Goal: Task Accomplishment & Management: Complete application form

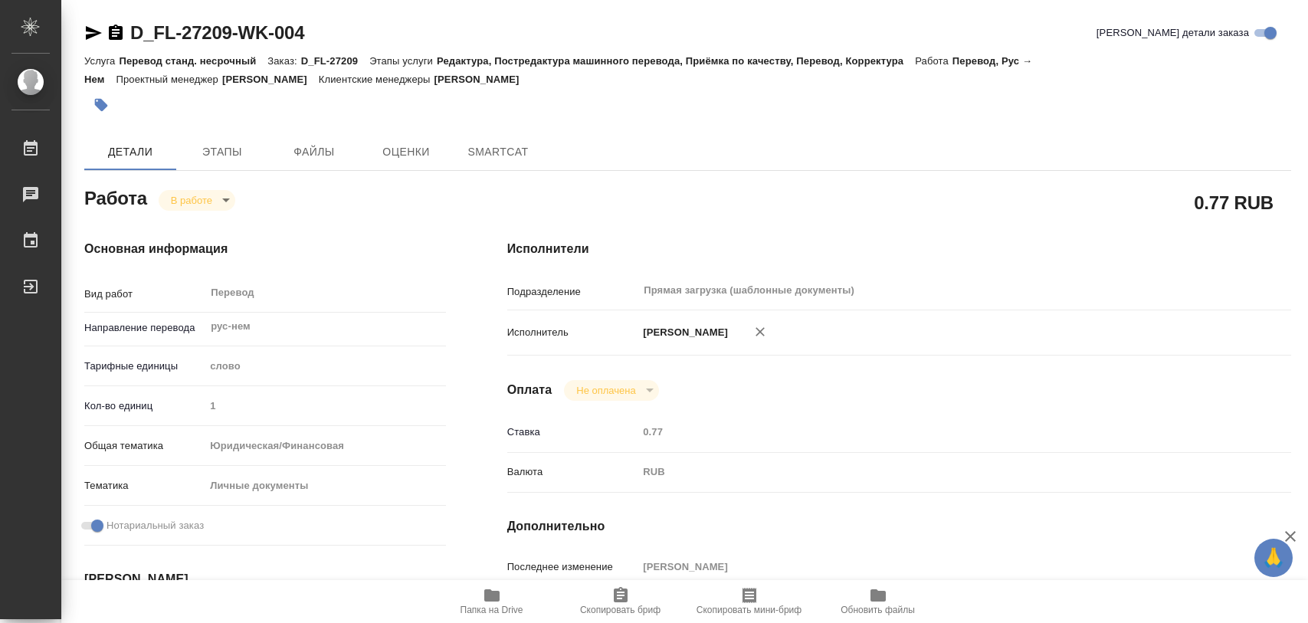
type textarea "x"
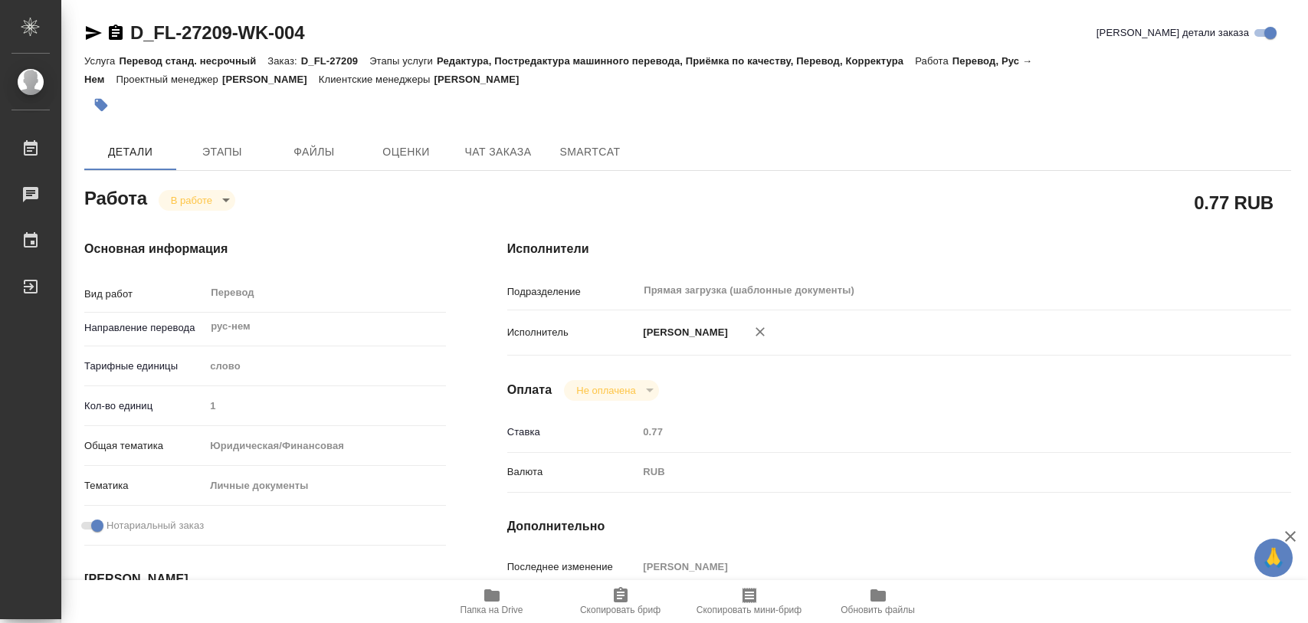
type textarea "x"
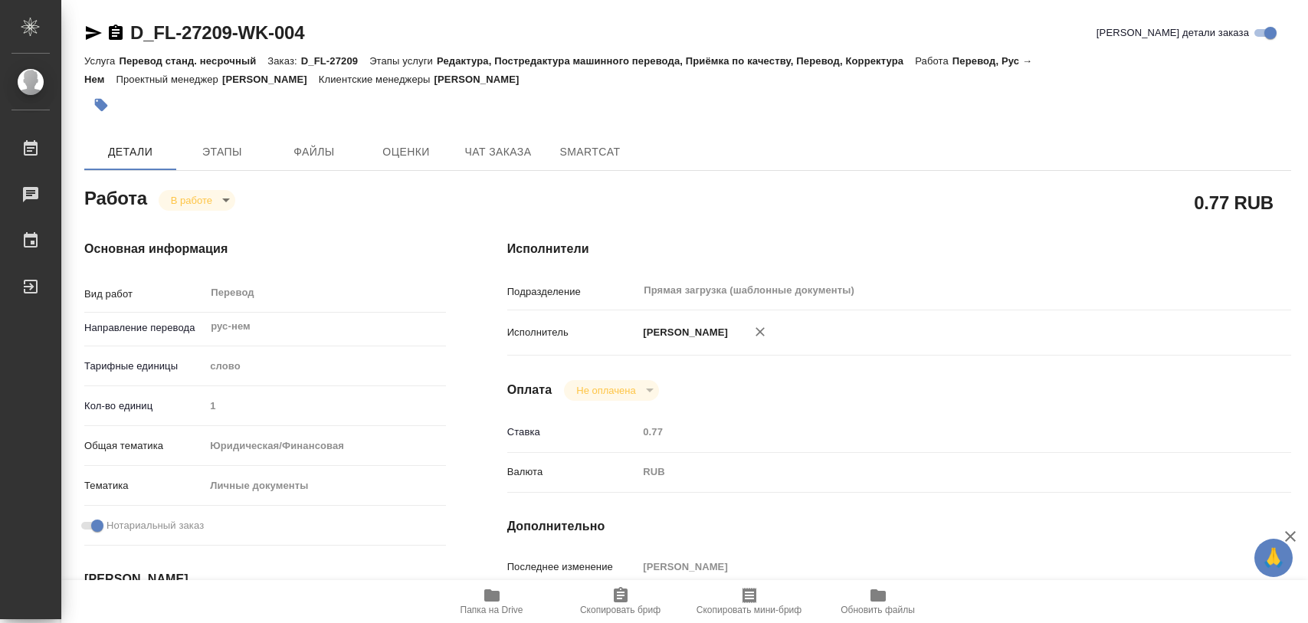
type textarea "x"
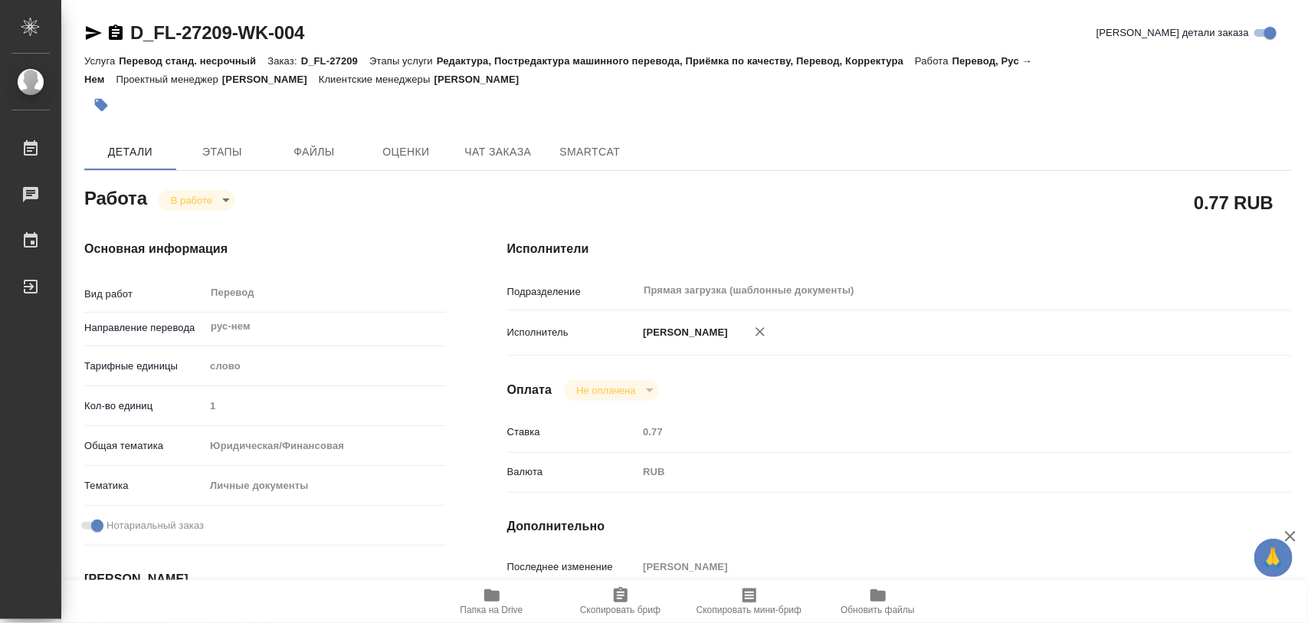
click at [97, 102] on icon "button" at bounding box center [101, 105] width 13 height 13
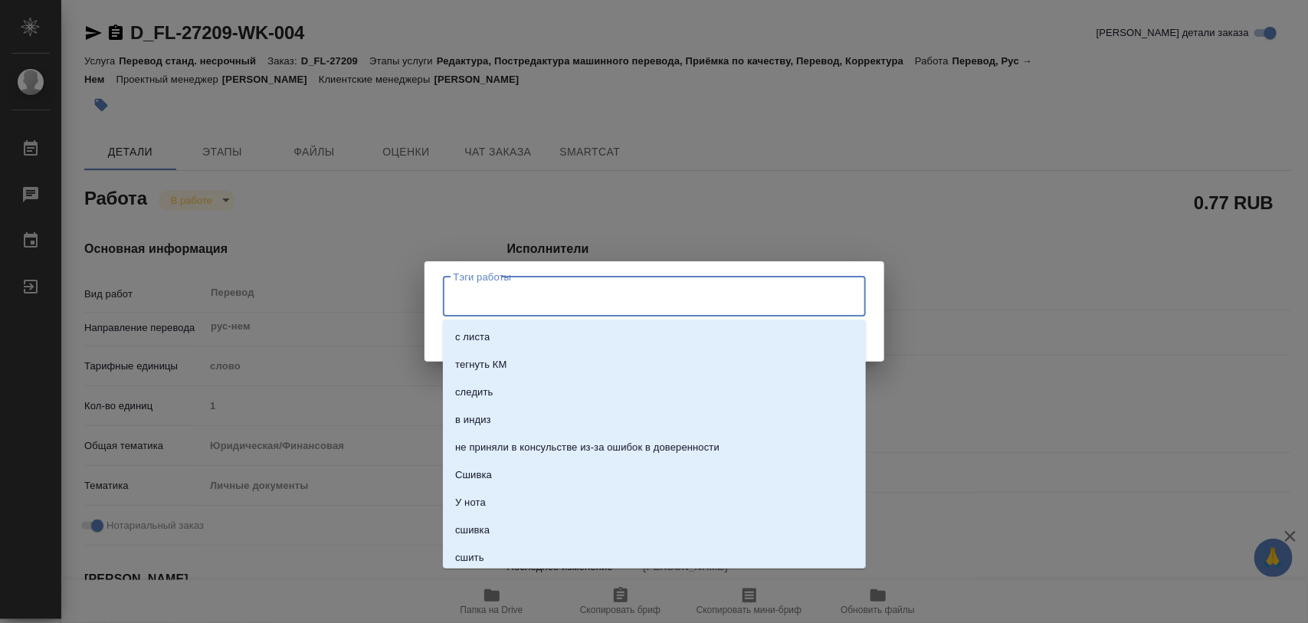
click at [476, 300] on input "Тэги работы" at bounding box center [640, 296] width 380 height 26
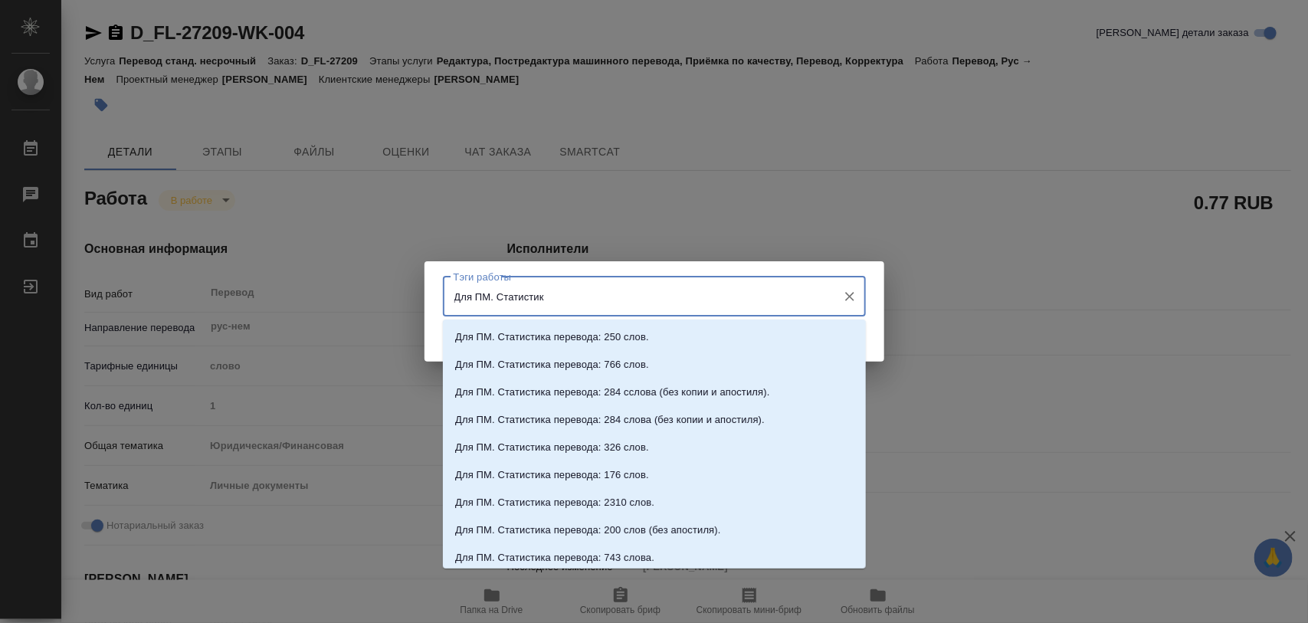
type input "Для ПМ. Статистика"
click at [642, 533] on p "Для ПМ. Статистика перевода: 200 слов (без апостиля)." at bounding box center [587, 529] width 265 height 15
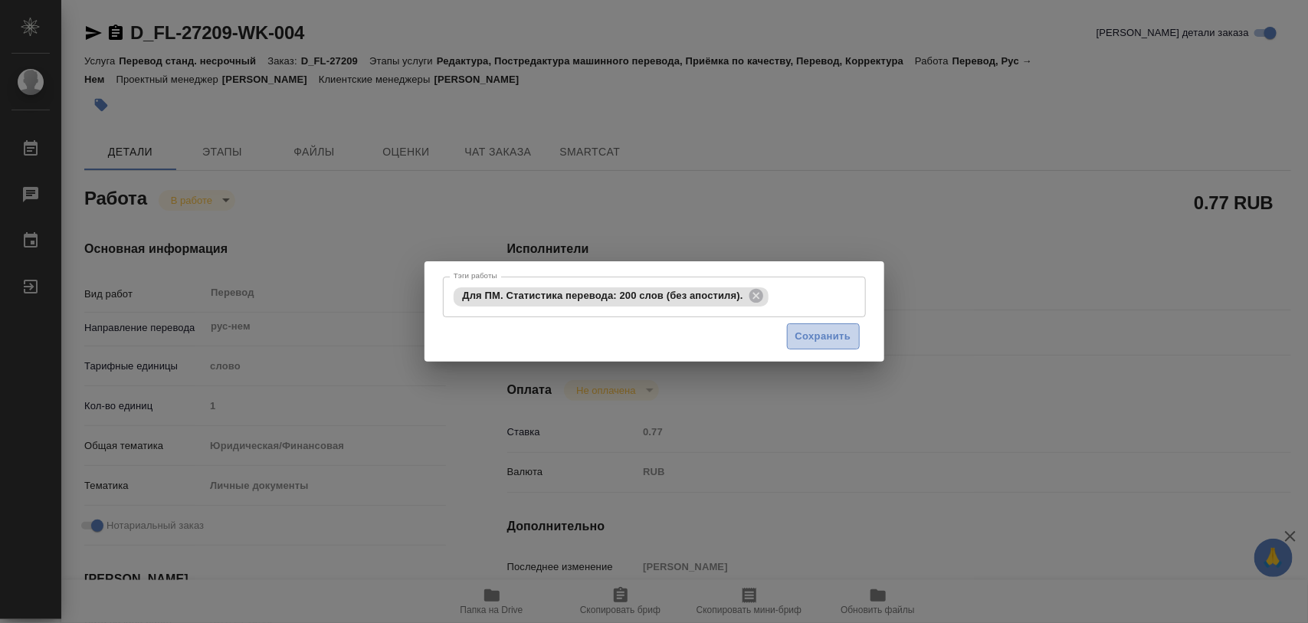
click at [809, 338] on span "Сохранить" at bounding box center [823, 337] width 56 height 18
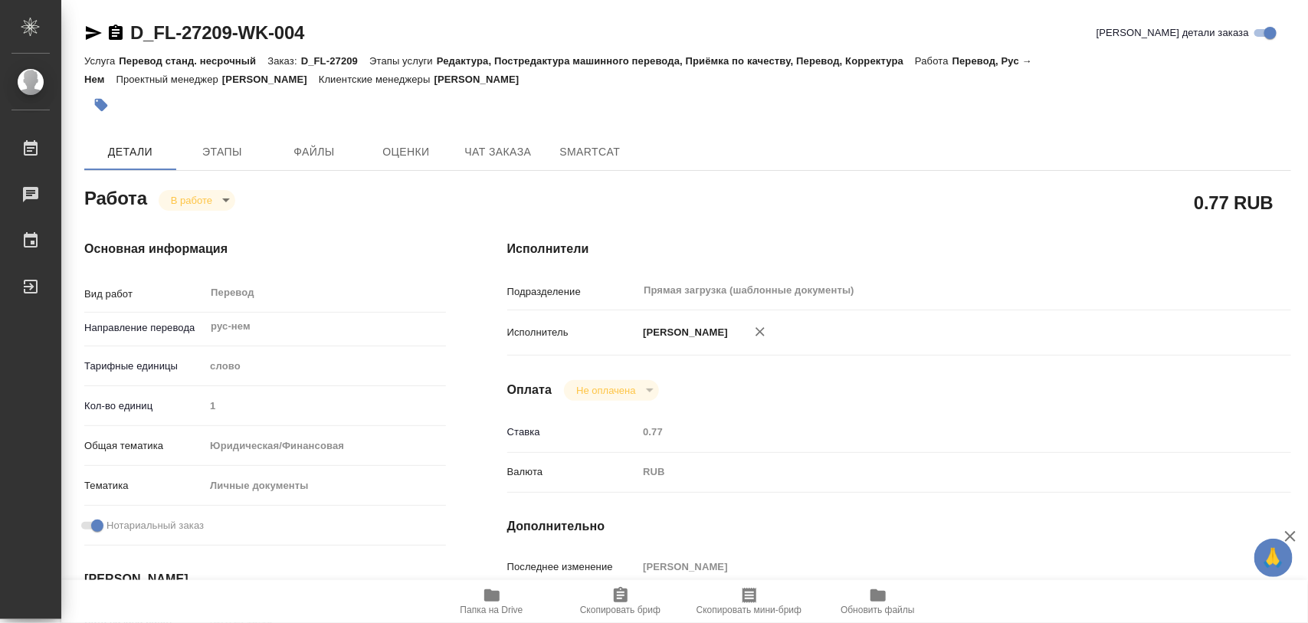
type input "inProgress"
type textarea "Перевод"
type textarea "x"
type input "рус-нем"
type input "5a8b1489cc6b4906c91bfd90"
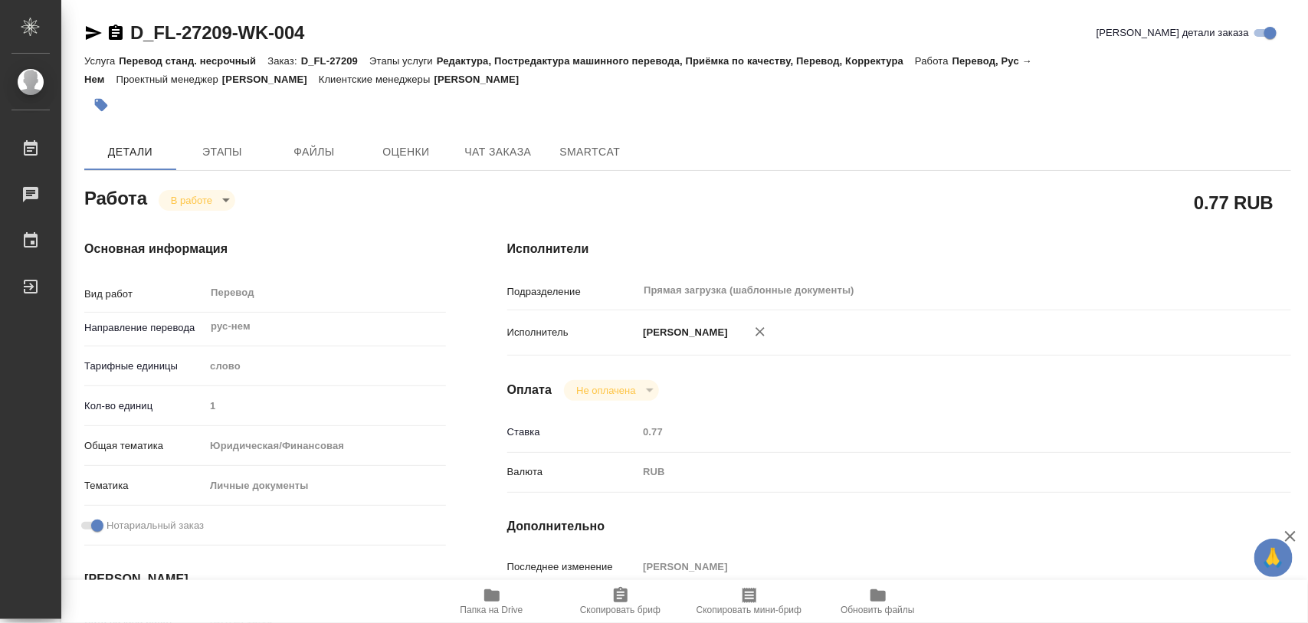
type input "1"
type input "yr-fn"
type input "5a8b8b956a9677013d343cfe"
checkbox input "true"
type input "08.08.2025 13:10"
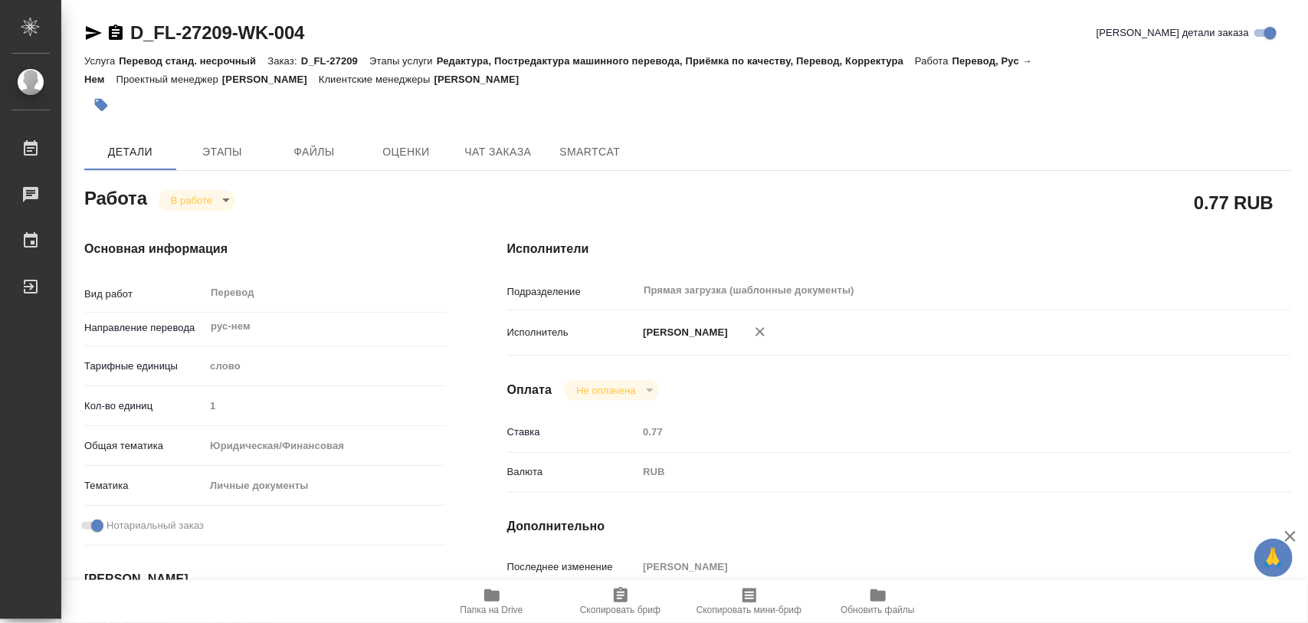
type input "08.08.2025 14:08"
type input "15.08.2025 11:00"
type input "Прямая загрузка (шаблонные документы)"
type input "notPayed"
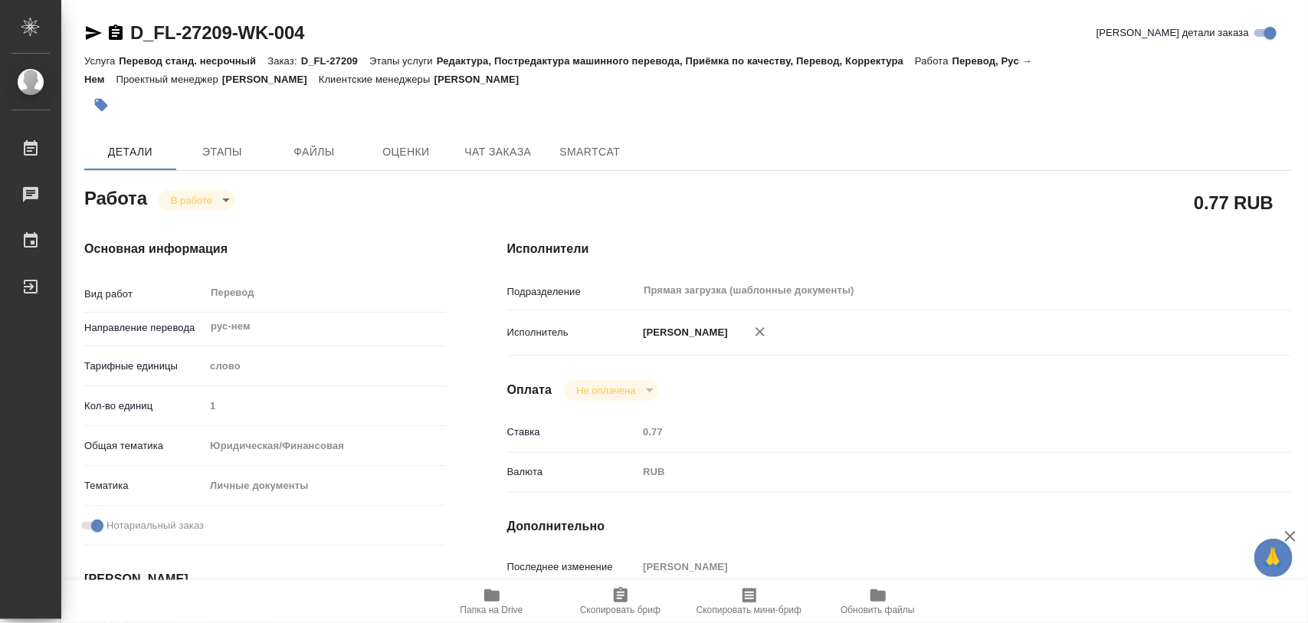
type input "0.77"
type input "RUB"
type input "[PERSON_NAME]"
type textarea "x"
type textarea "/Clients/FL_D/Orders/D_FL-27209/Translated/D_FL-27209-WK-004"
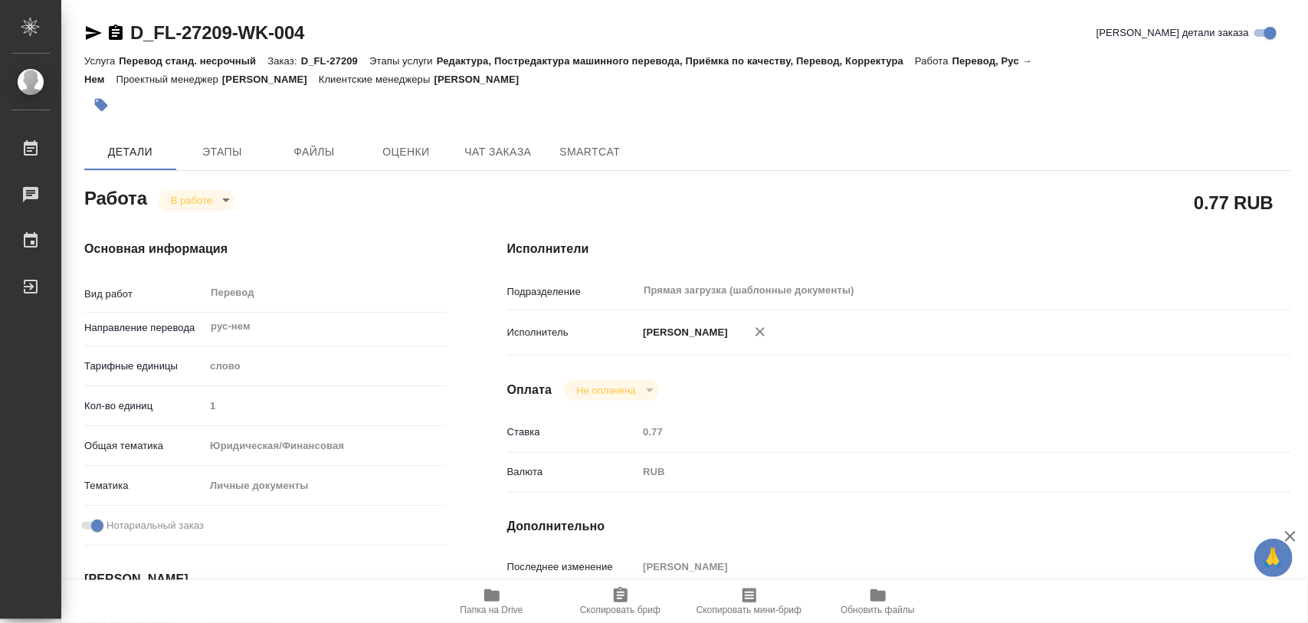
type textarea "x"
type input "D_FL-27209"
type input "Перевод станд. несрочный"
type input "Редактура, Постредактура машинного перевода, Приёмка по качеству, Перевод, Корр…"
type input "[PERSON_NAME]"
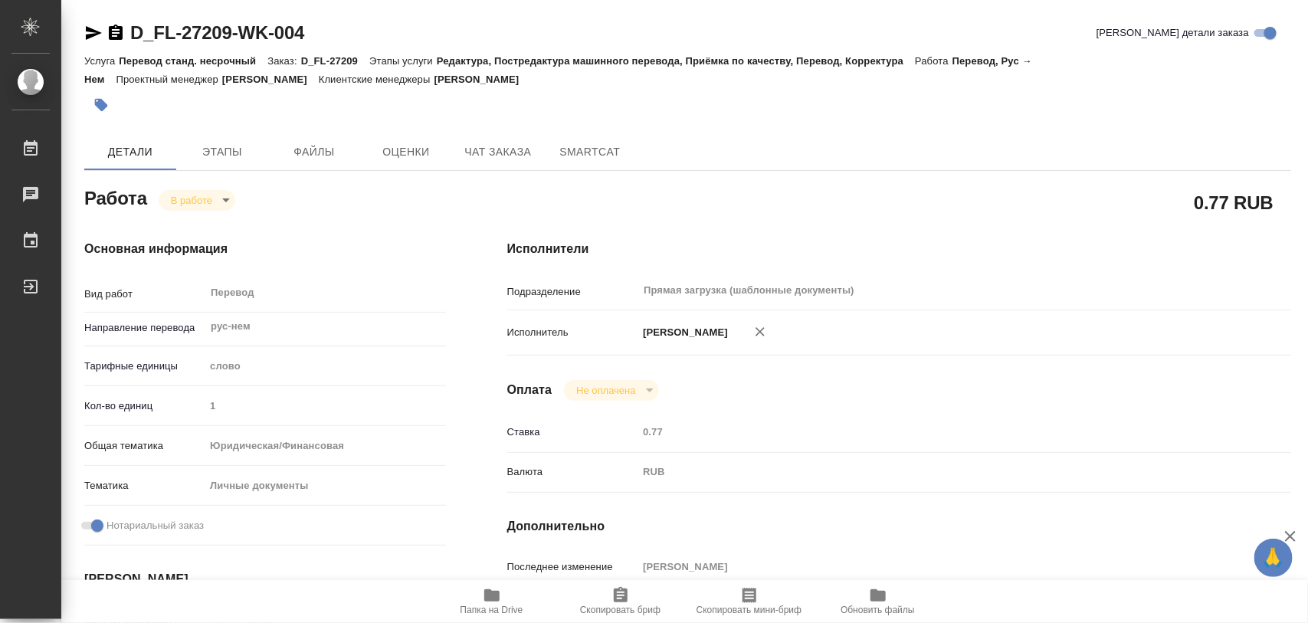
type input "/Clients/FL_D/Orders/D_FL-27209"
type input "https://drive.awatera.com/s/kkdZETFEcdoAN2F"
type textarea "ISAAK ALEX"
type textarea "x"
type textarea "на документе появится апо на доперевод"
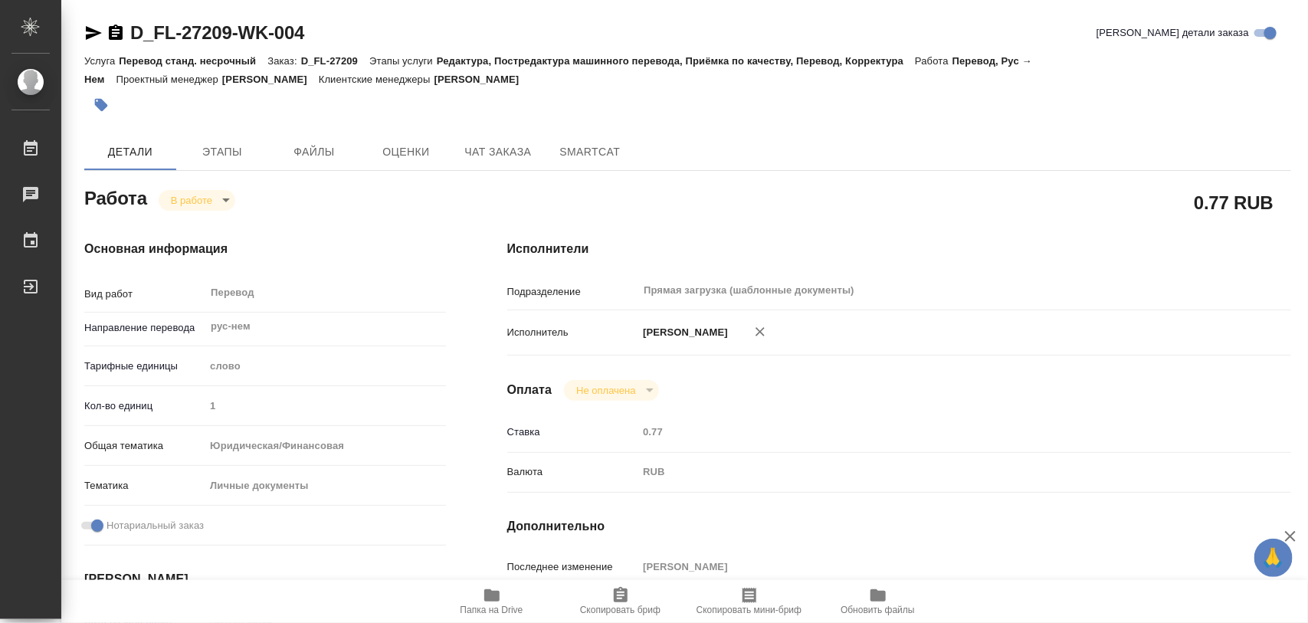
type textarea "x"
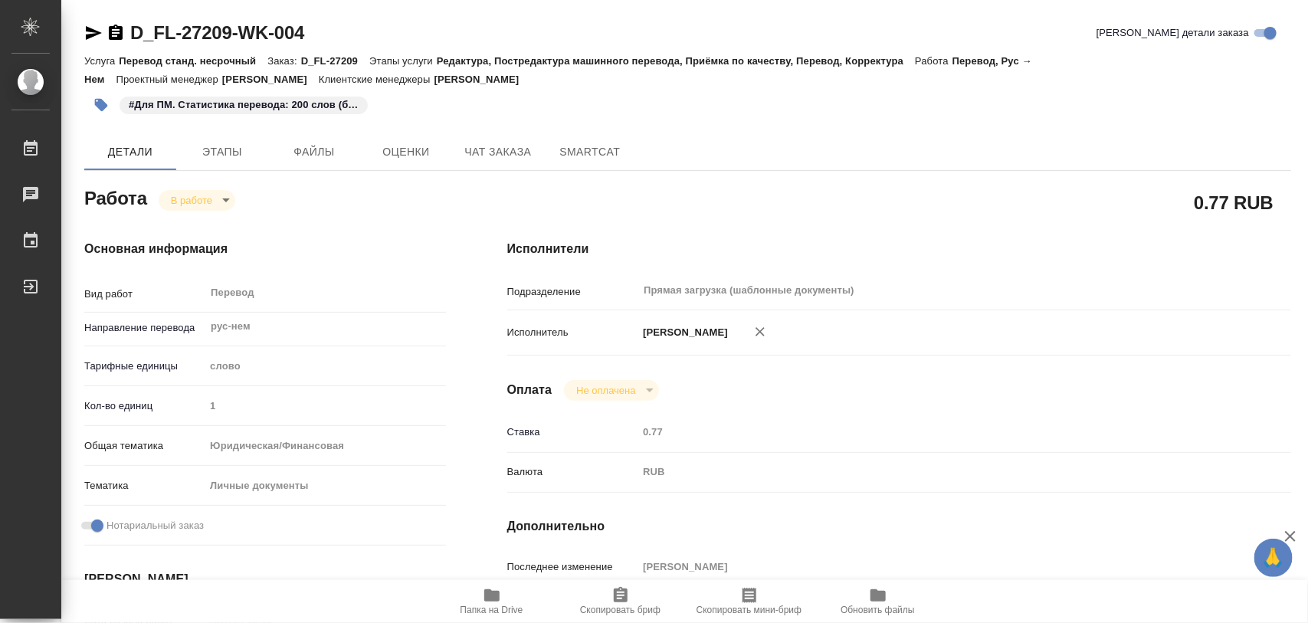
type textarea "x"
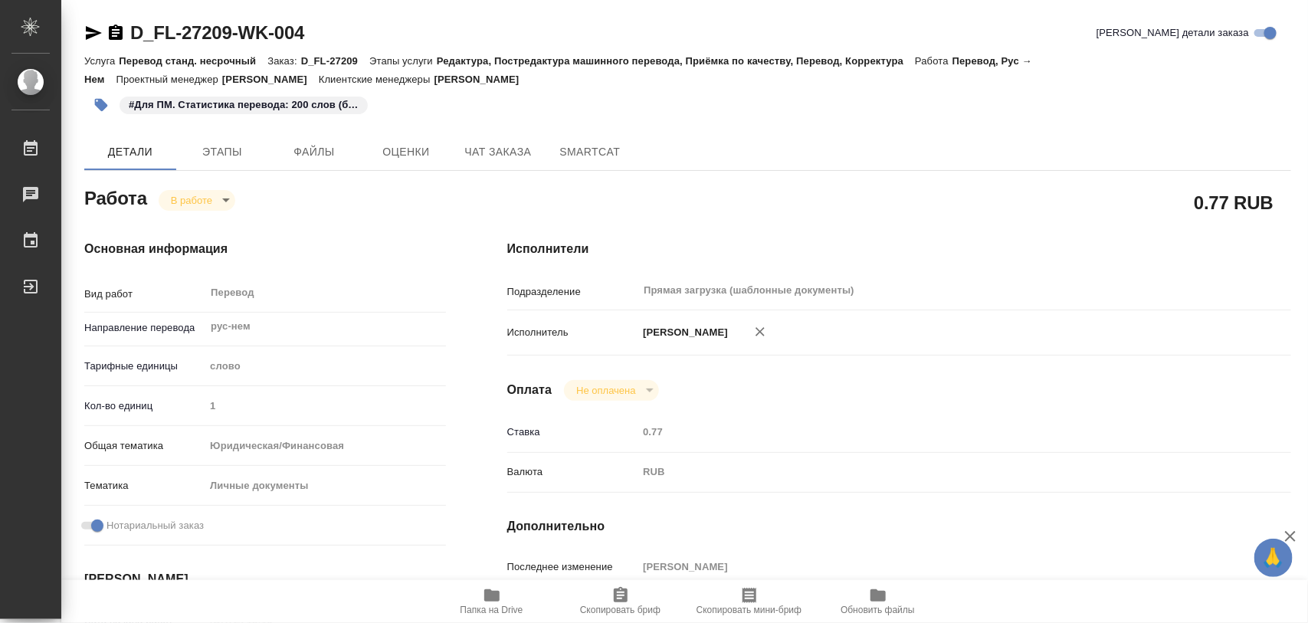
type textarea "x"
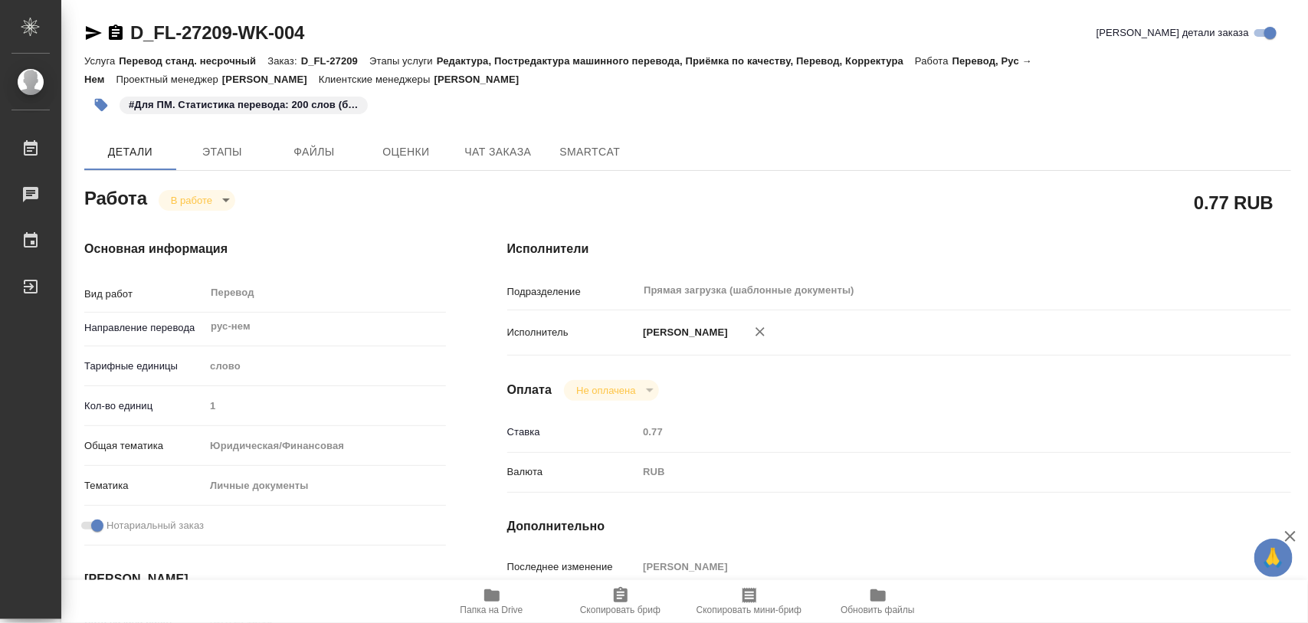
type textarea "x"
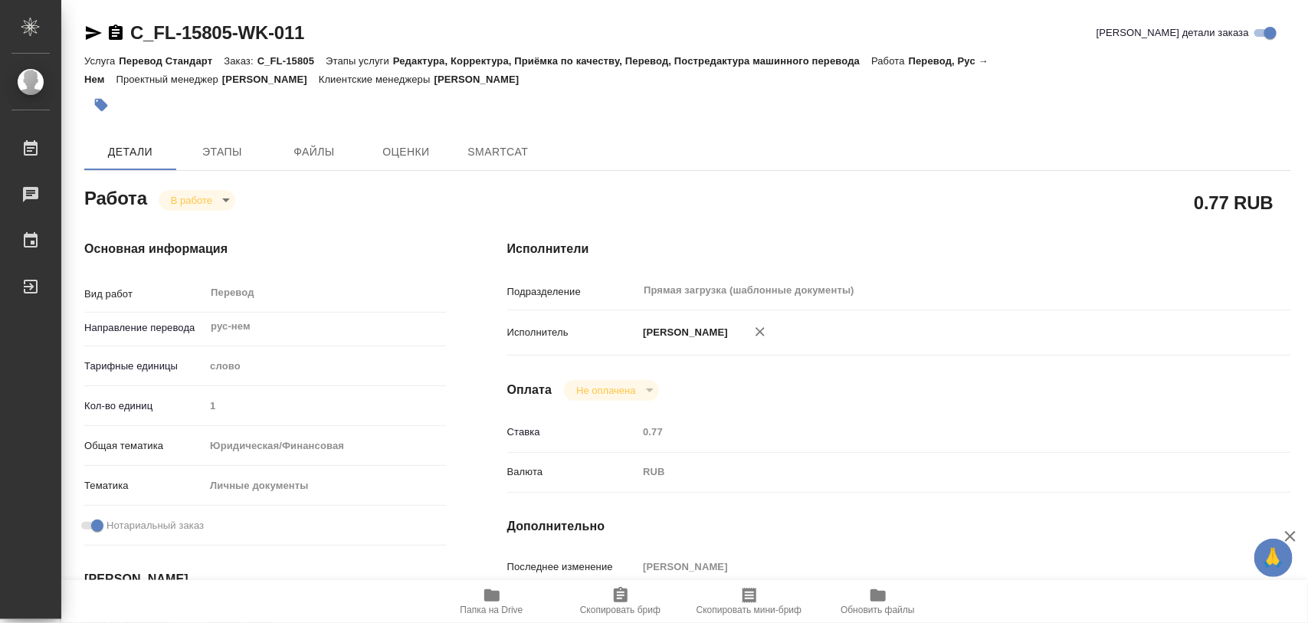
type textarea "x"
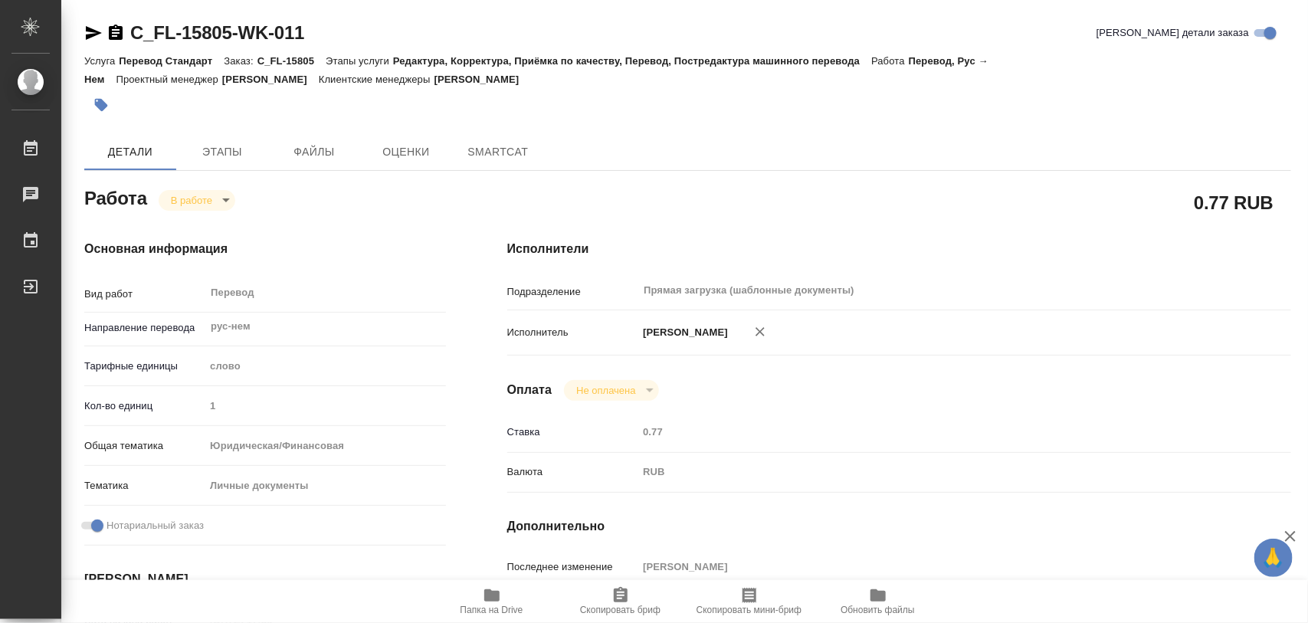
type textarea "x"
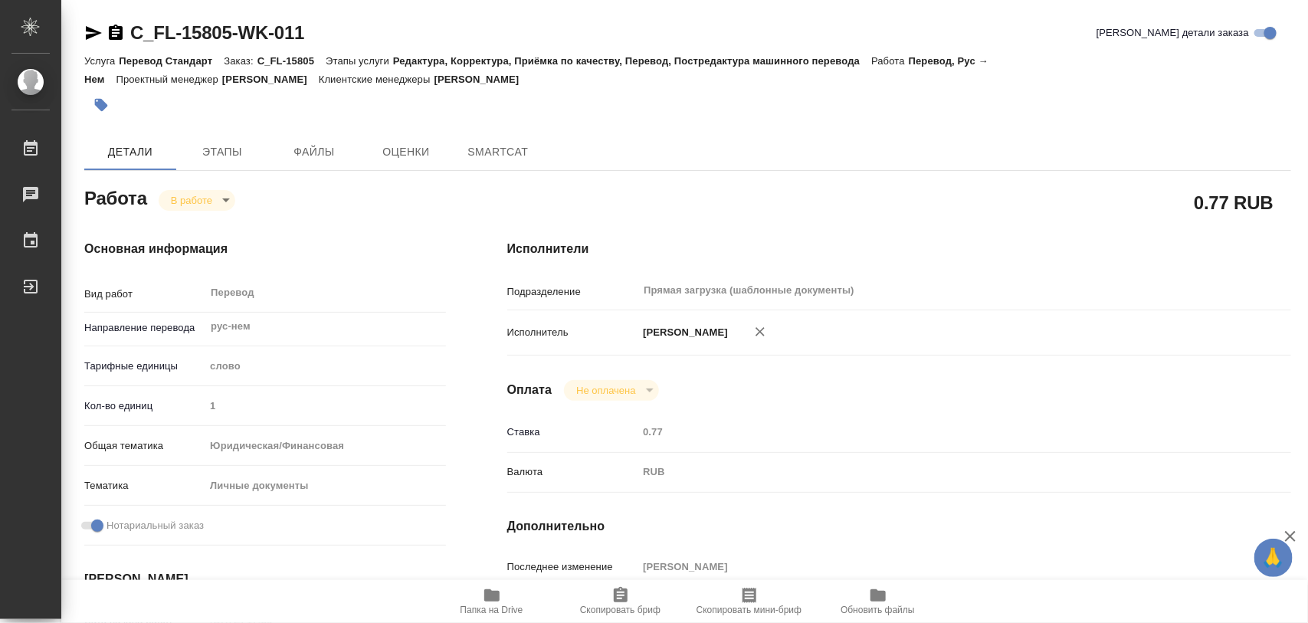
type textarea "x"
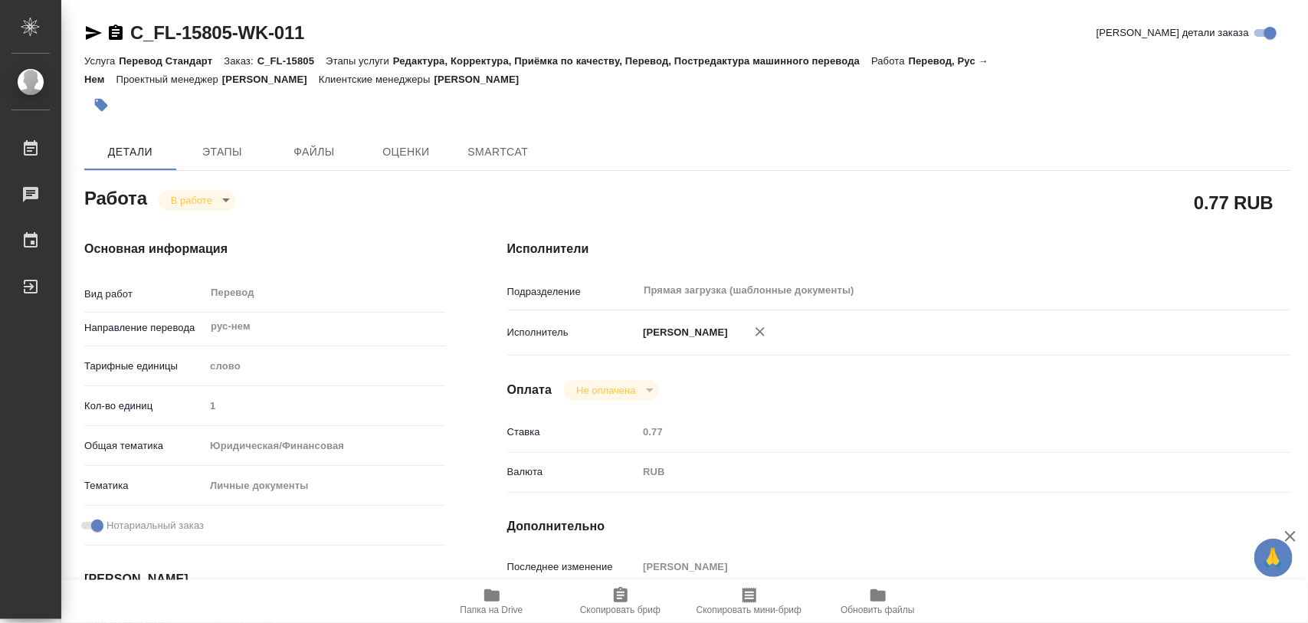
type textarea "x"
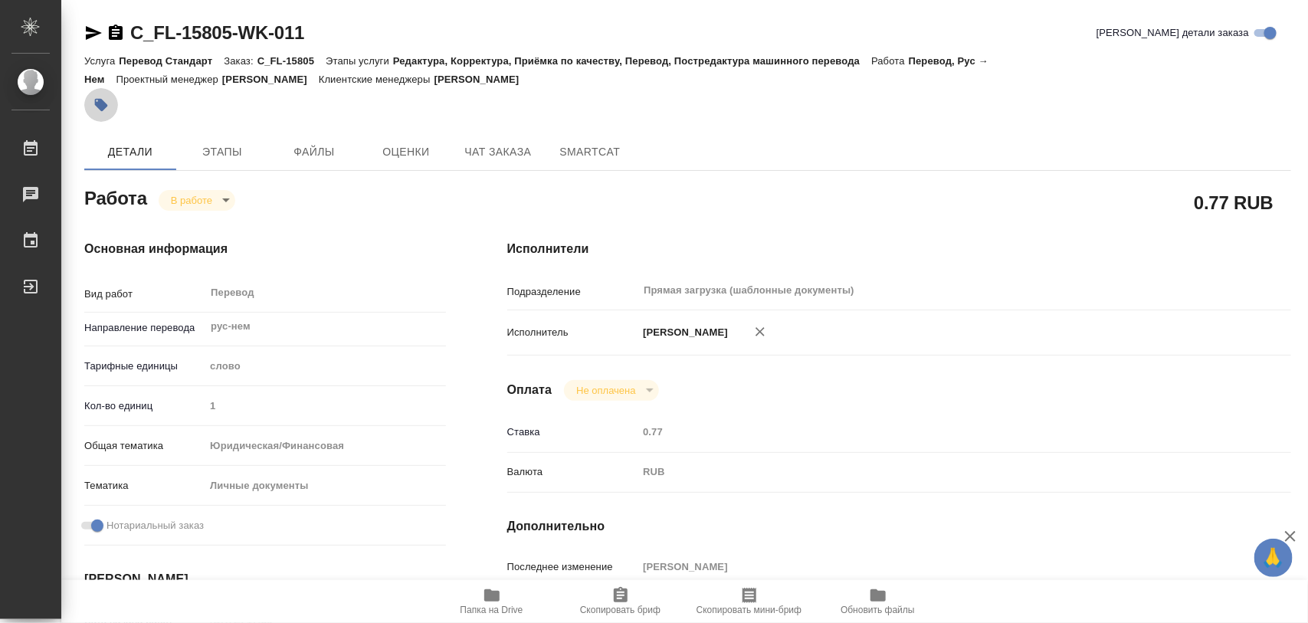
click at [93, 104] on icon "button" at bounding box center [100, 104] width 15 height 15
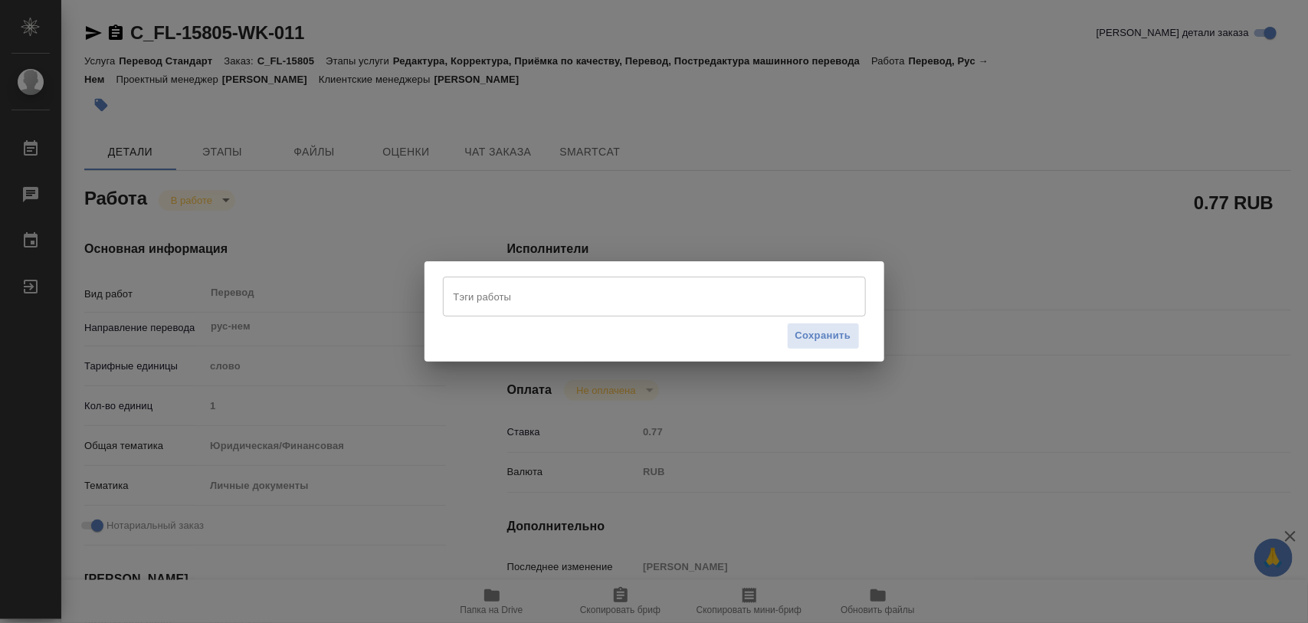
type textarea "x"
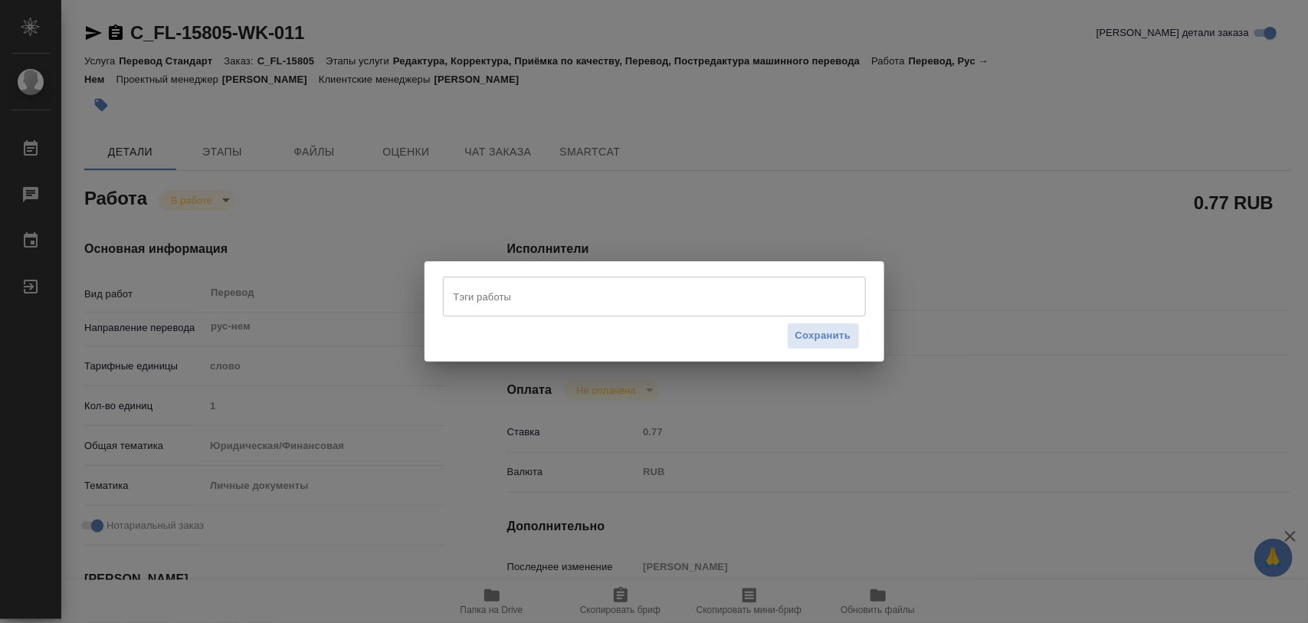
click at [519, 306] on input "Тэги работы" at bounding box center [640, 296] width 380 height 26
type textarea "x"
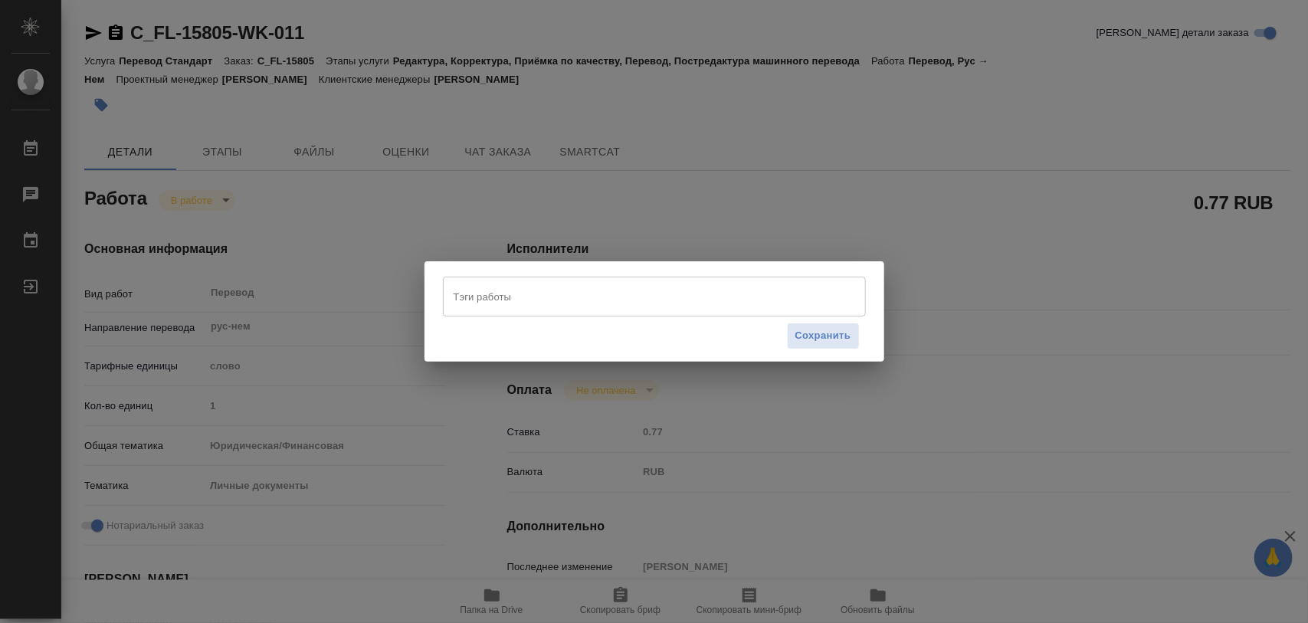
type textarea "x"
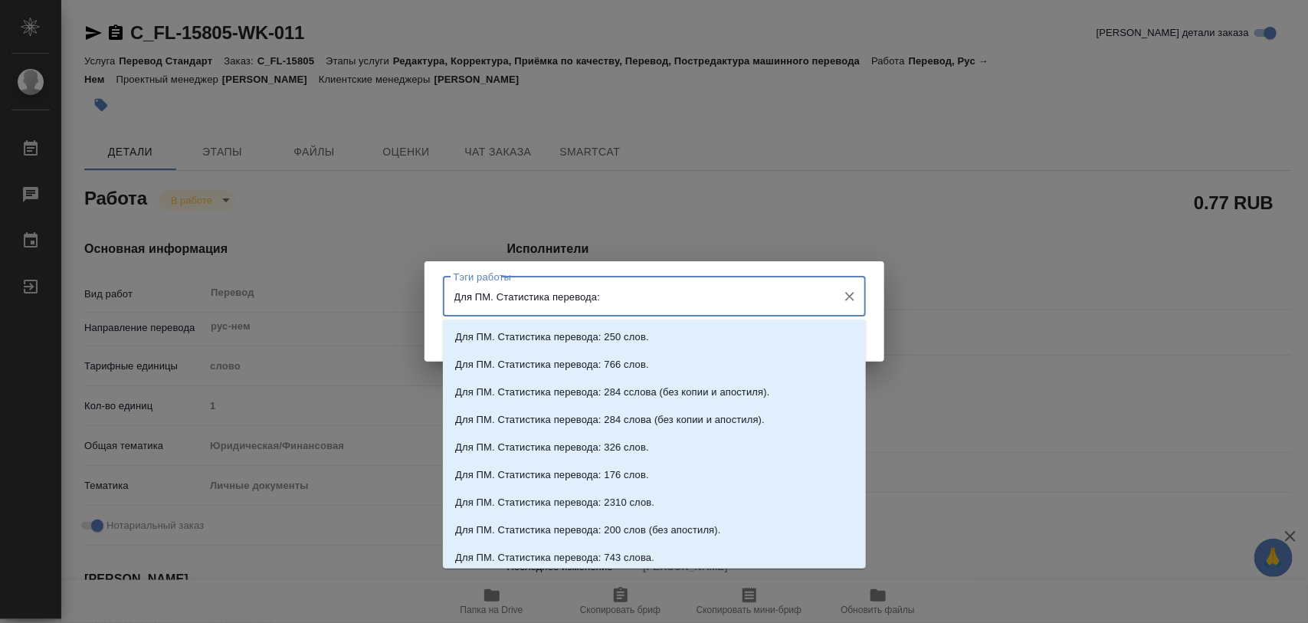
type input "Для ПМ. Статистика перевода: 6"
drag, startPoint x: 629, startPoint y: 546, endPoint x: 714, endPoint y: 370, distance: 195.6
click at [630, 545] on li "Для ПМ. Статистика перевода: 600 слов." at bounding box center [654, 558] width 423 height 28
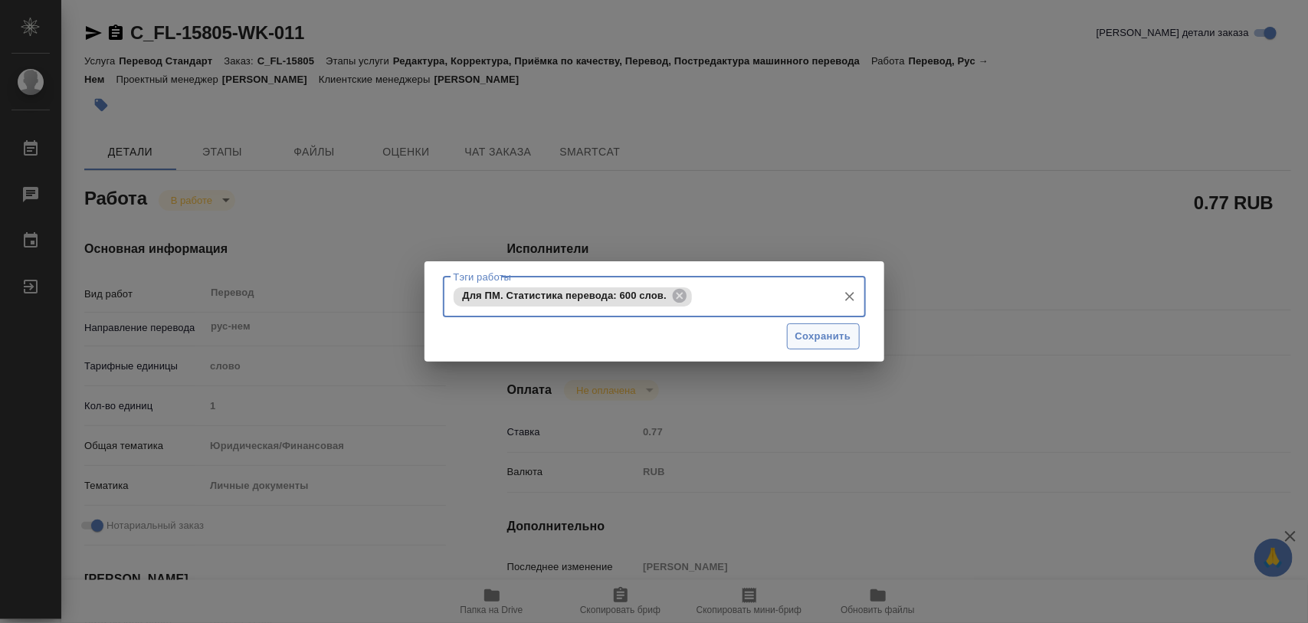
click at [807, 336] on span "Сохранить" at bounding box center [823, 337] width 56 height 18
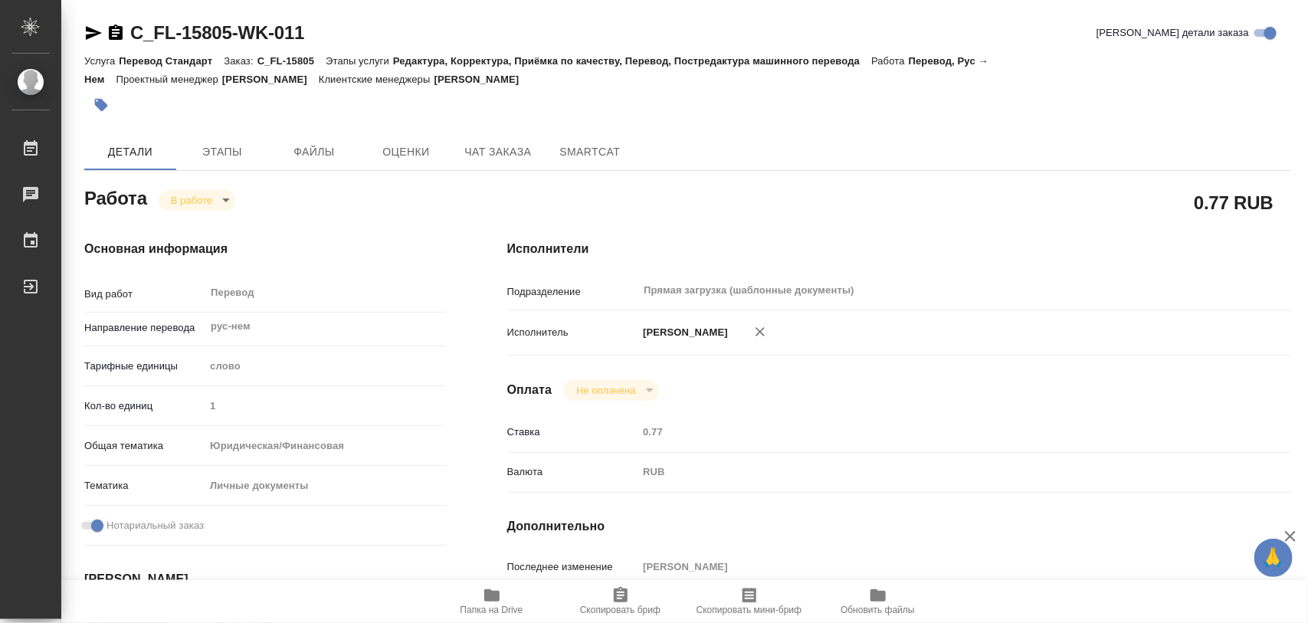
type input "inProgress"
type textarea "Перевод"
type textarea "x"
type input "рус-нем"
type input "5a8b1489cc6b4906c91bfd90"
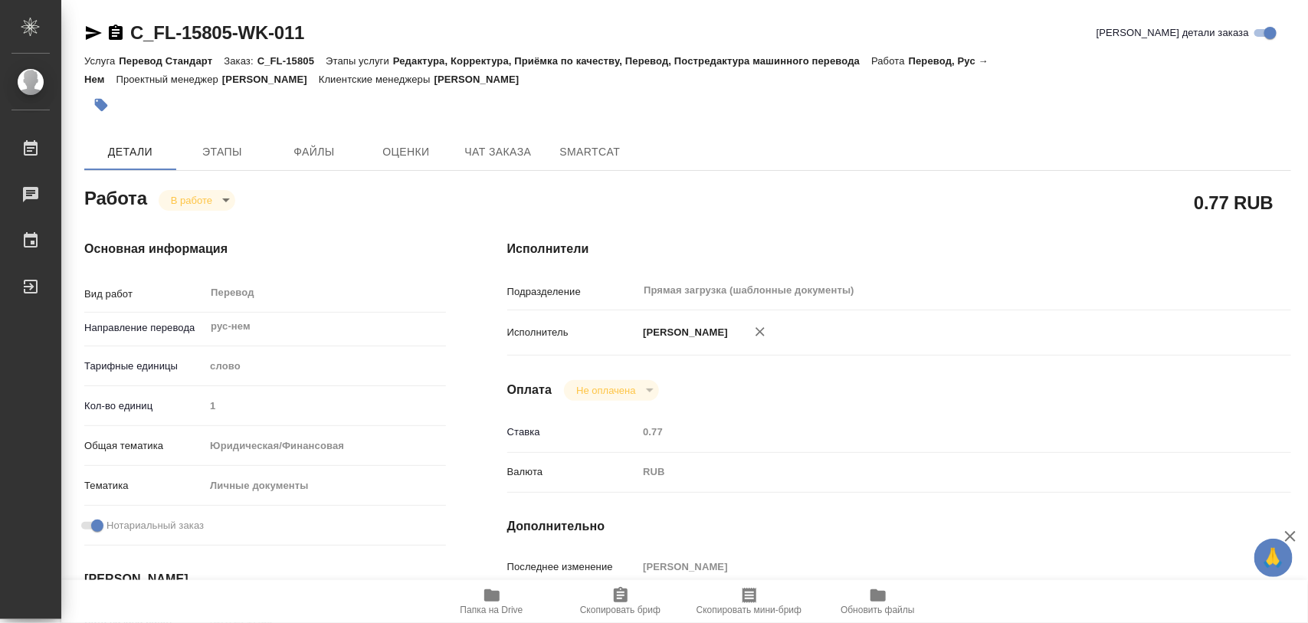
type input "1"
type input "yr-fn"
type input "5a8b8b956a9677013d343cfe"
checkbox input "true"
type input "13.08.2025 17:39"
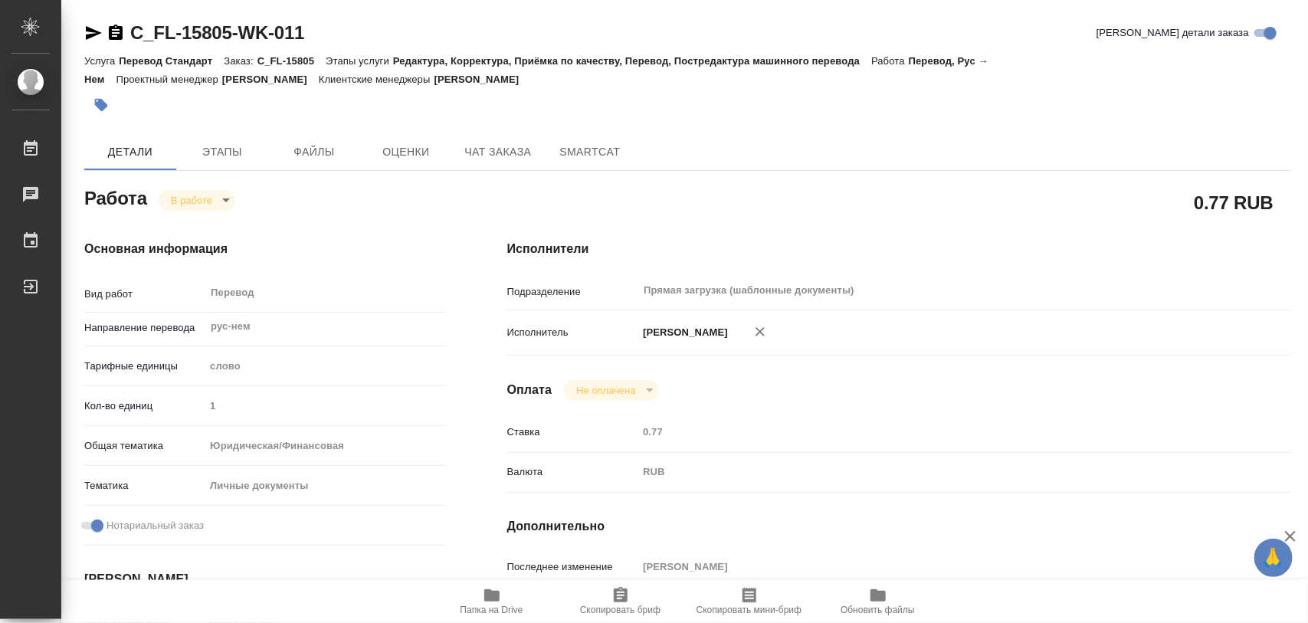
type input "14.08.2025 14:01"
type input "15.08.2025 14:00"
type input "Прямая загрузка (шаблонные документы)"
type input "notPayed"
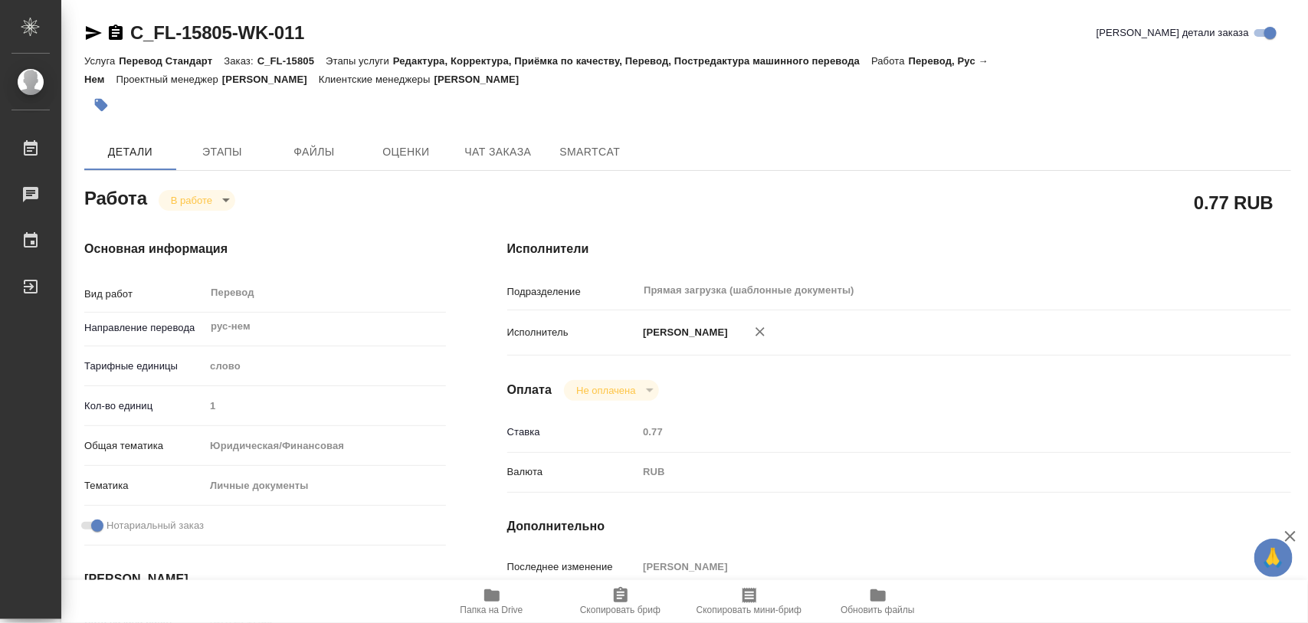
type input "0.77"
type input "RUB"
type input "[PERSON_NAME]"
type textarea "x"
type textarea "/Clients/FL_C/Orders/C_FL-15805/Translated/C_FL-15805-WK-011"
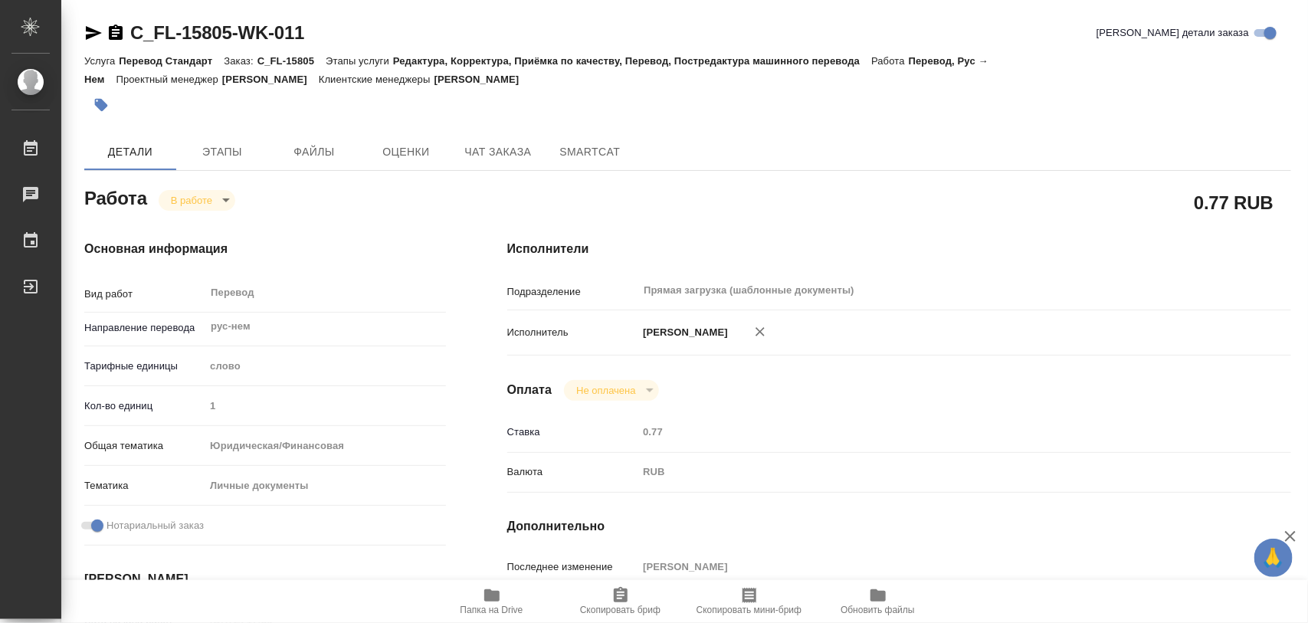
type textarea "x"
type input "C_FL-15805"
type input "Перевод Стандарт"
type input "Редактура, Корректура, Приёмка по качеству, Перевод, Постредактура машинного пе…"
type input "[PERSON_NAME]"
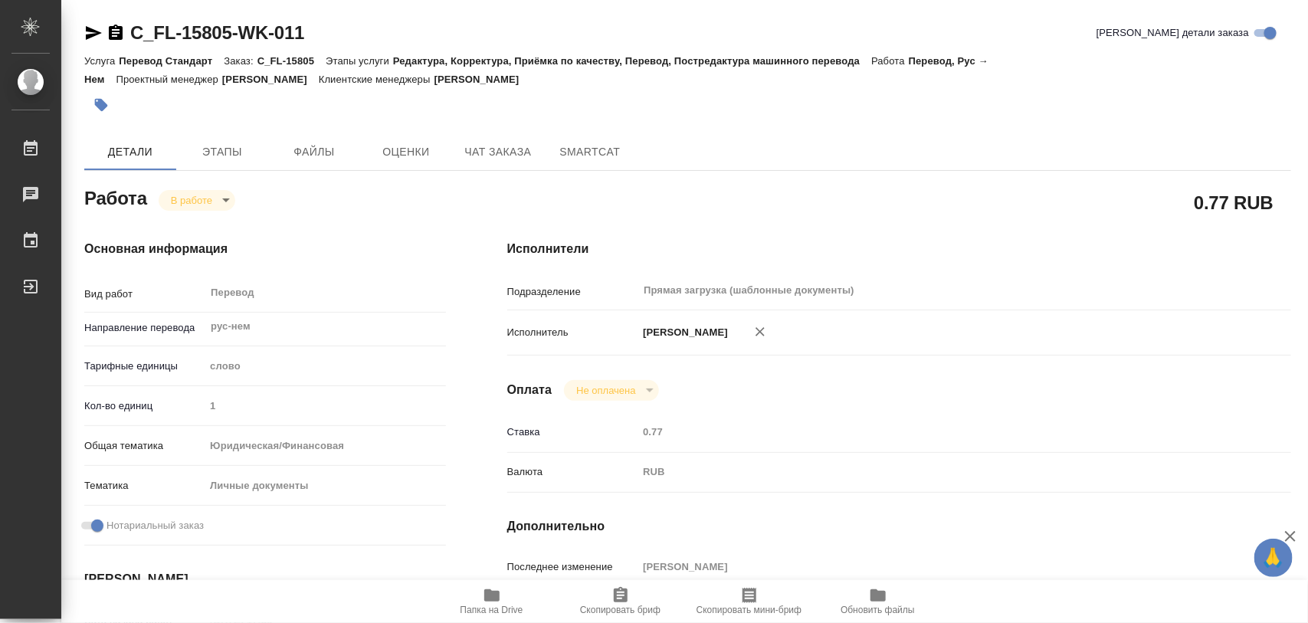
type input "/Clients/FL_C/Orders/C_FL-15805"
type textarea "Golubeva Anastasia, Elizaveta, Sergei, Olga"
type textarea "x"
type textarea "нот"
type textarea "x"
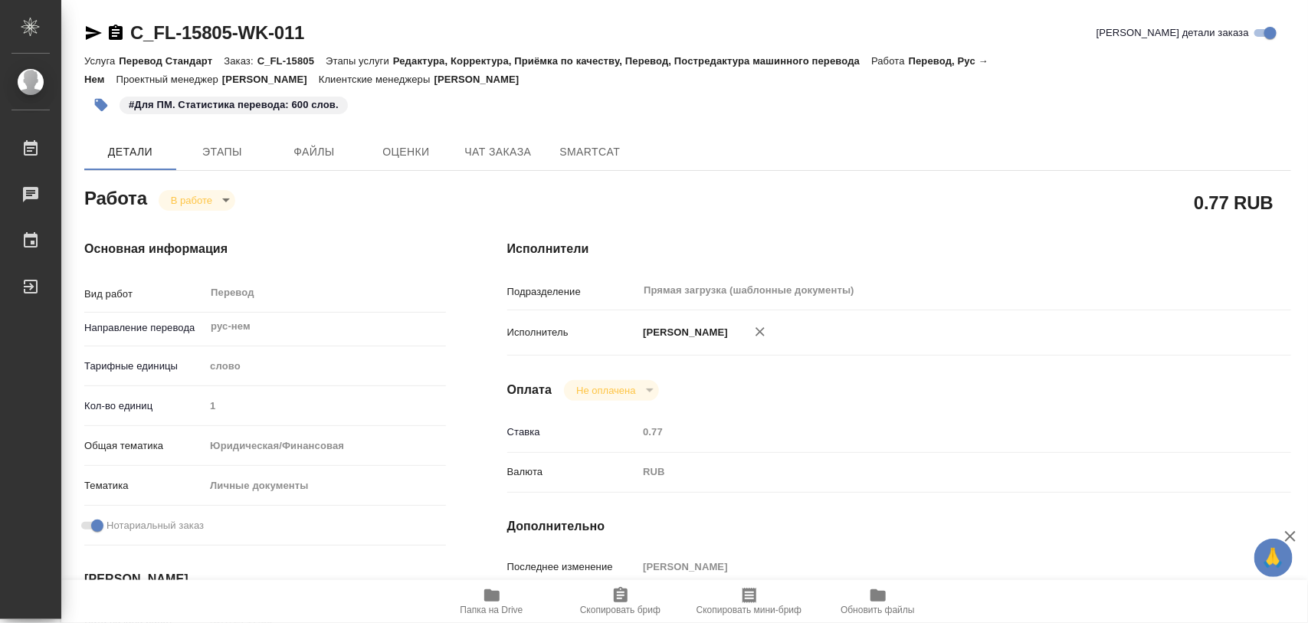
type textarea "x"
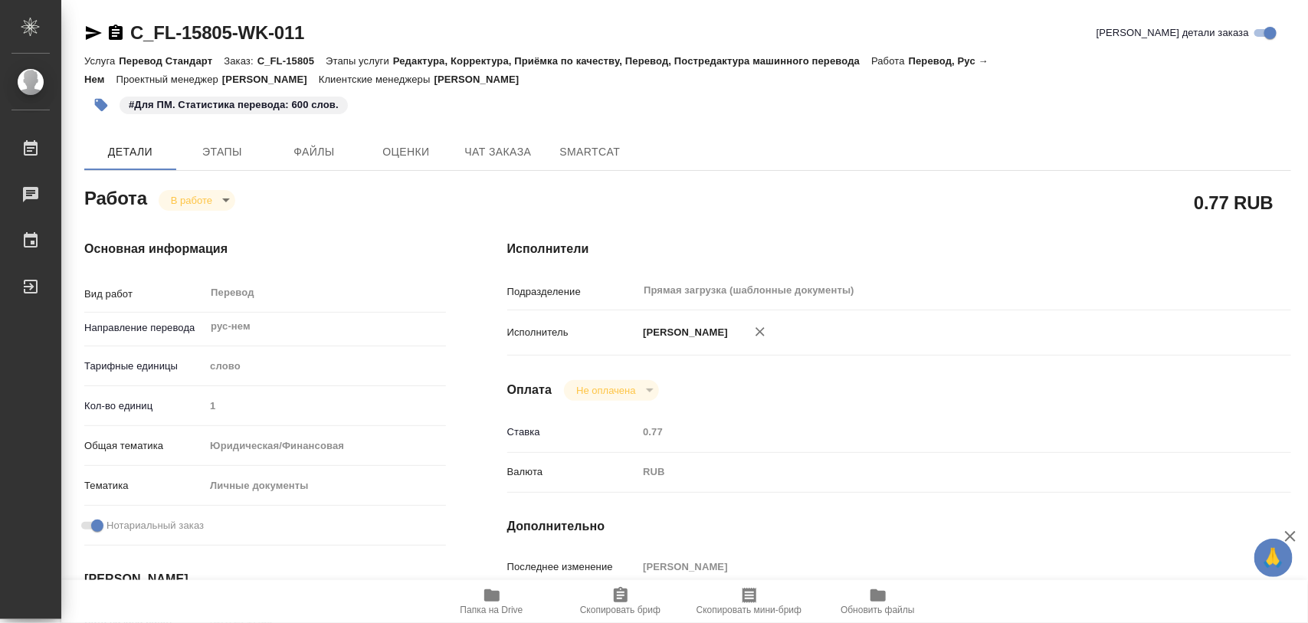
type textarea "x"
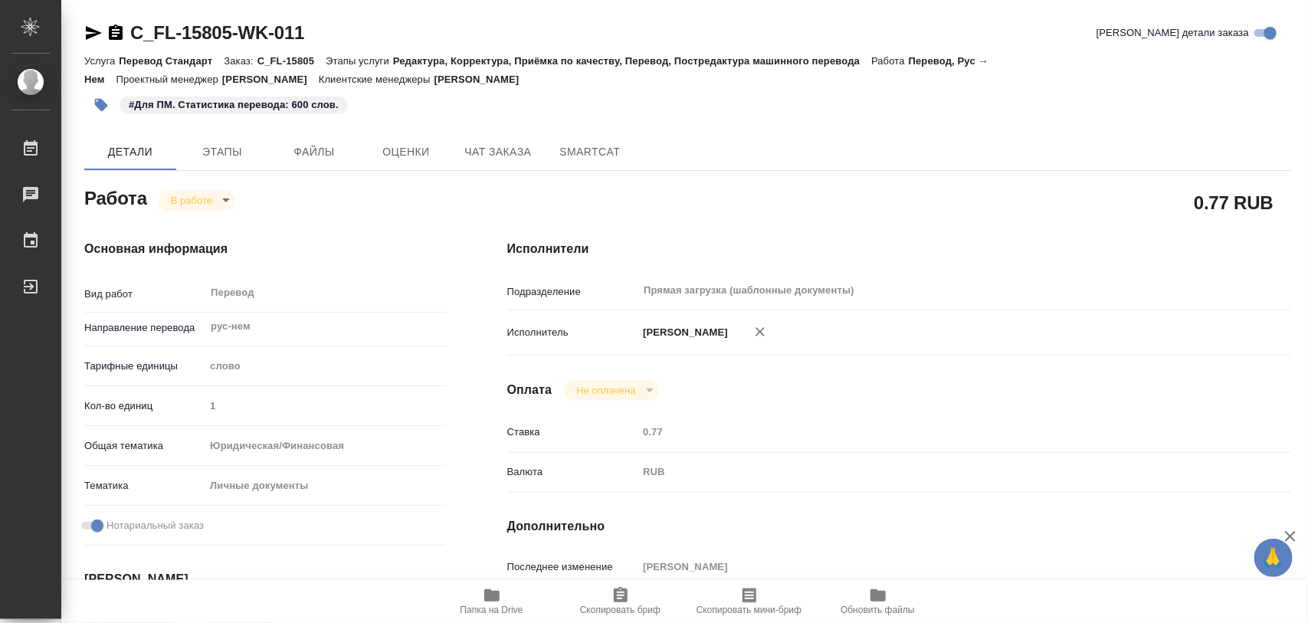
type textarea "x"
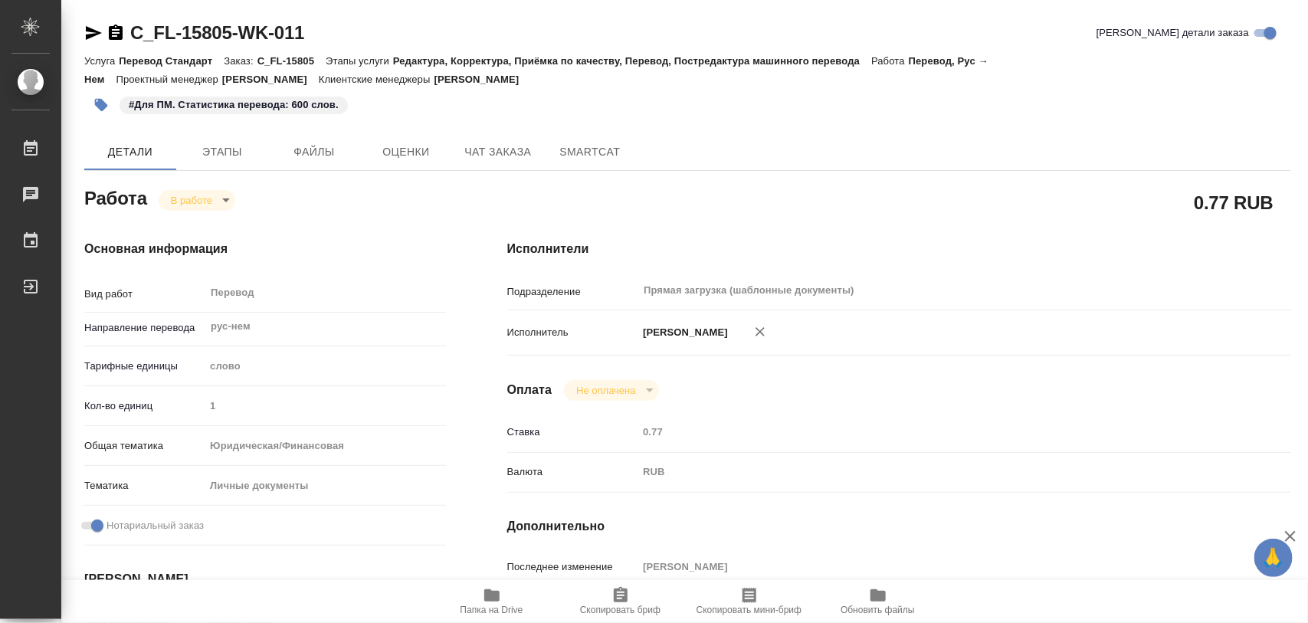
type textarea "x"
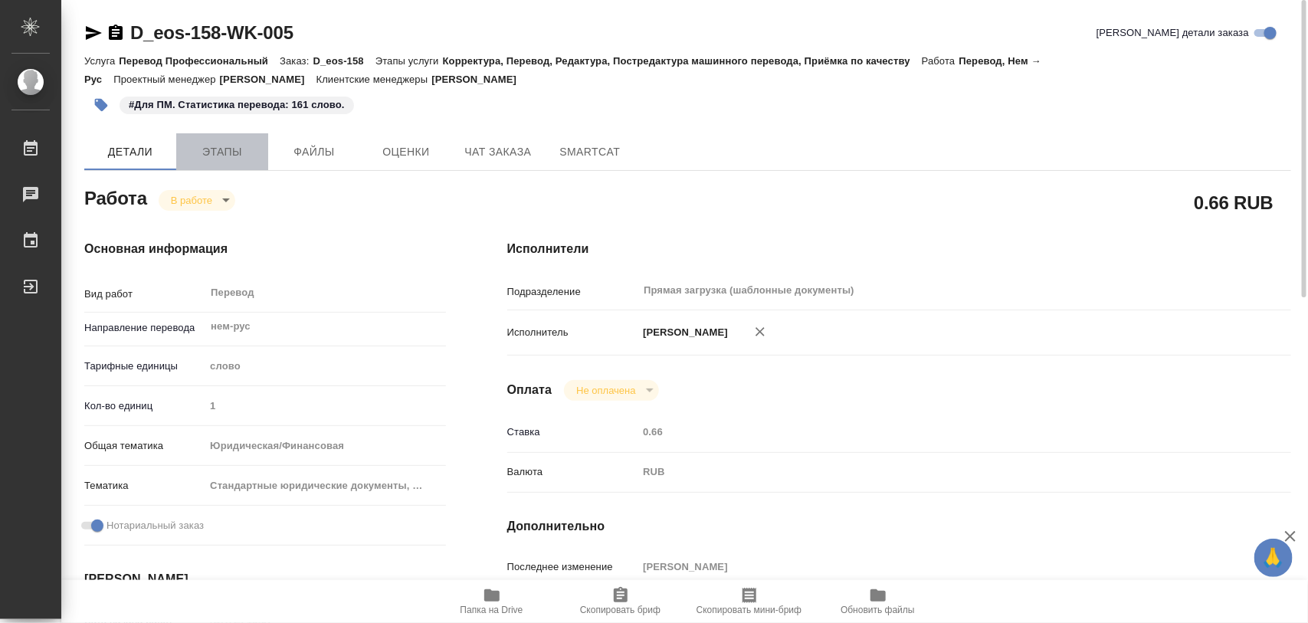
click at [207, 151] on span "Этапы" at bounding box center [222, 151] width 74 height 19
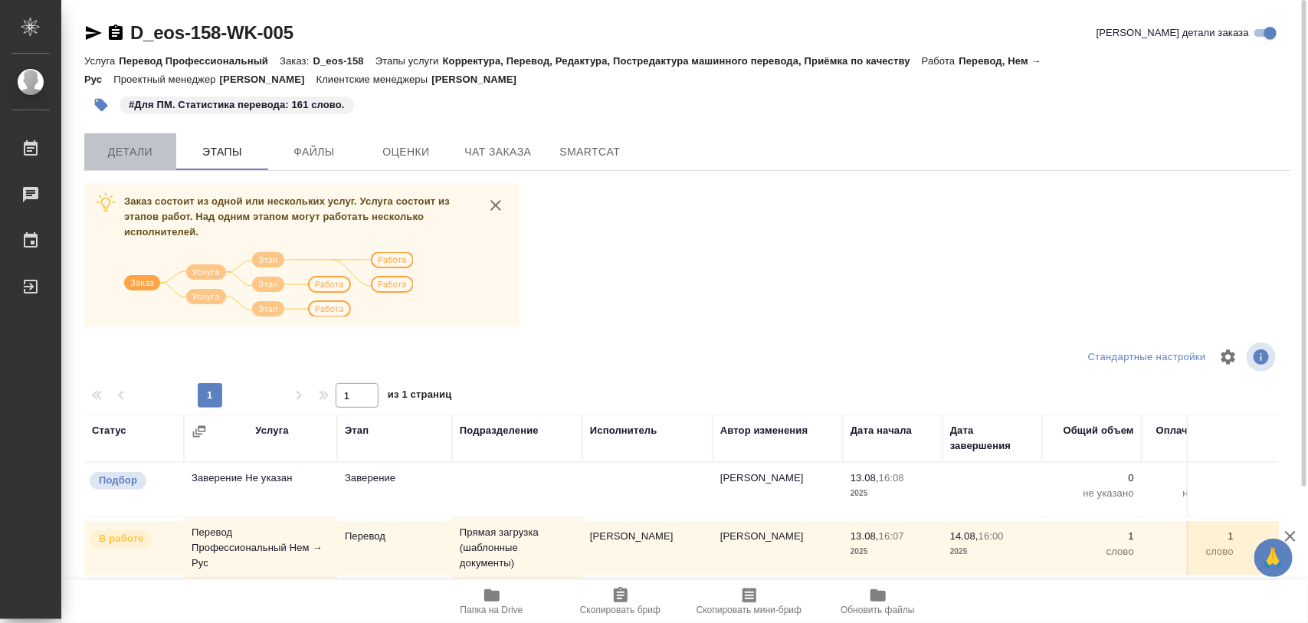
click at [131, 162] on button "Детали" at bounding box center [130, 151] width 92 height 37
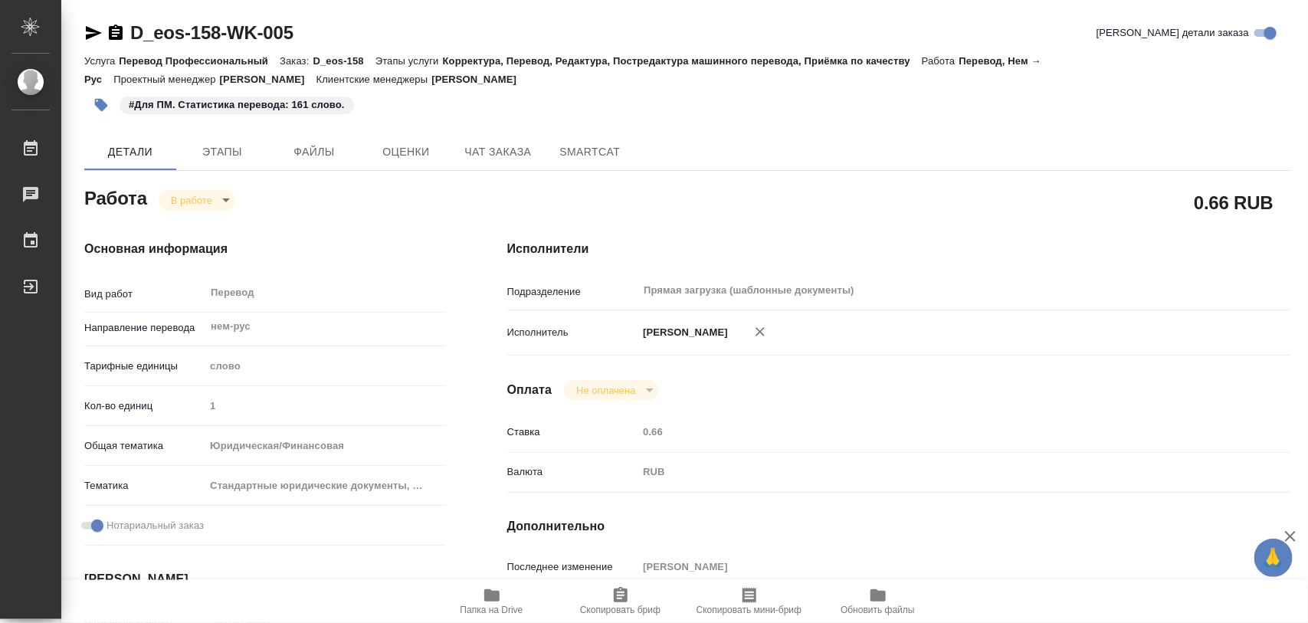
type textarea "x"
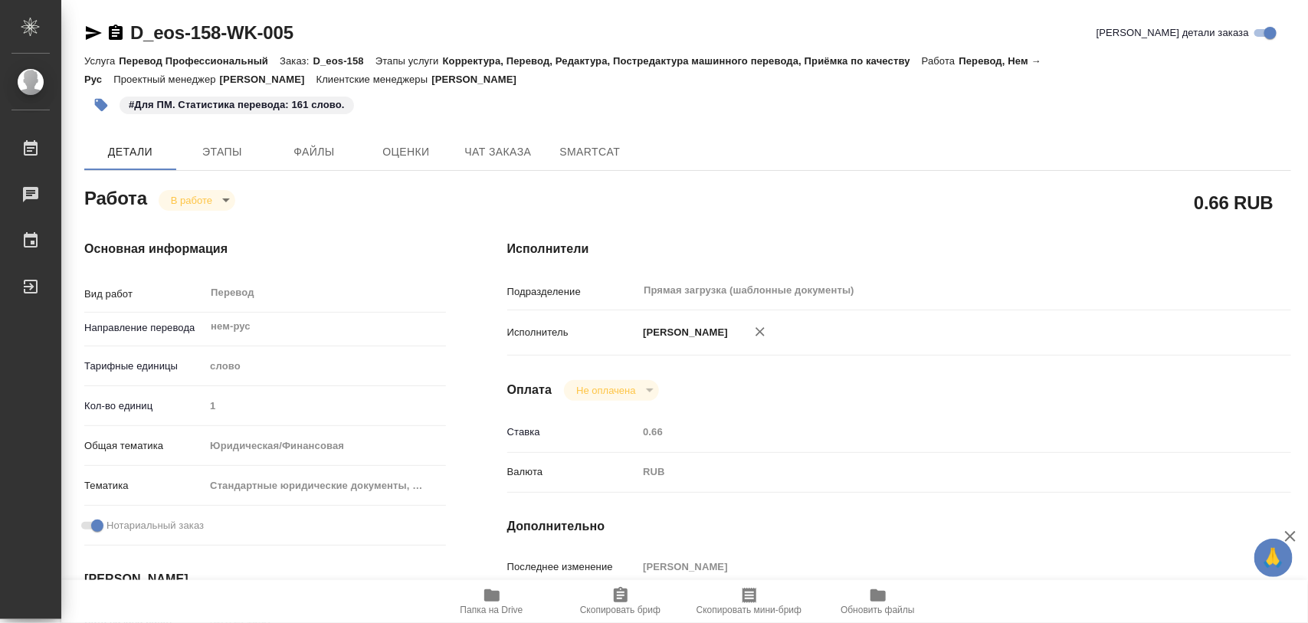
type textarea "x"
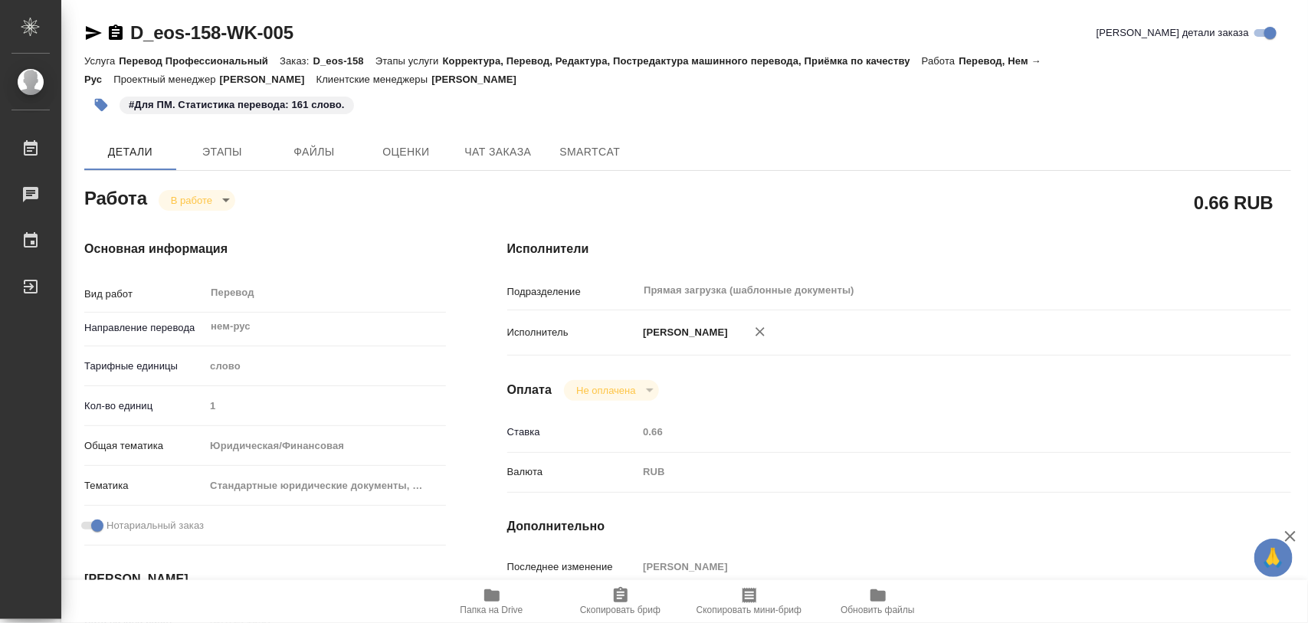
type textarea "x"
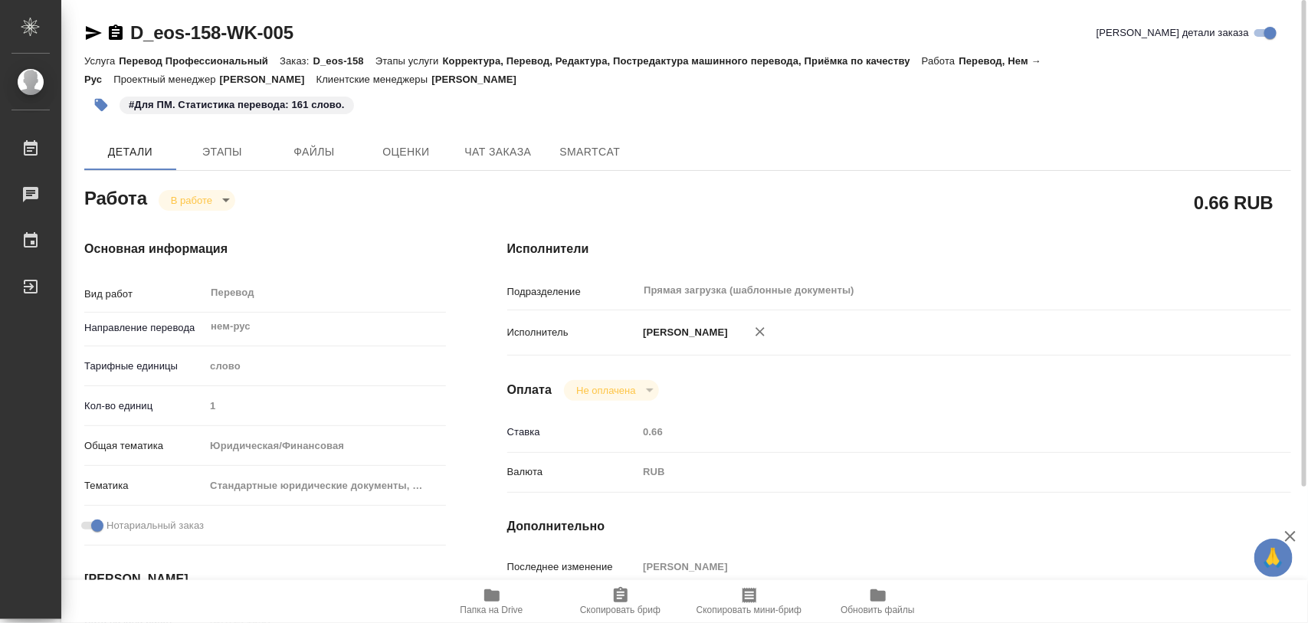
click at [224, 199] on body "🙏 .cls-1 fill:#fff; AWATERA Iglakov Maksim Работы 0 Чаты График Выйти D_eos-158…" at bounding box center [654, 311] width 1308 height 623
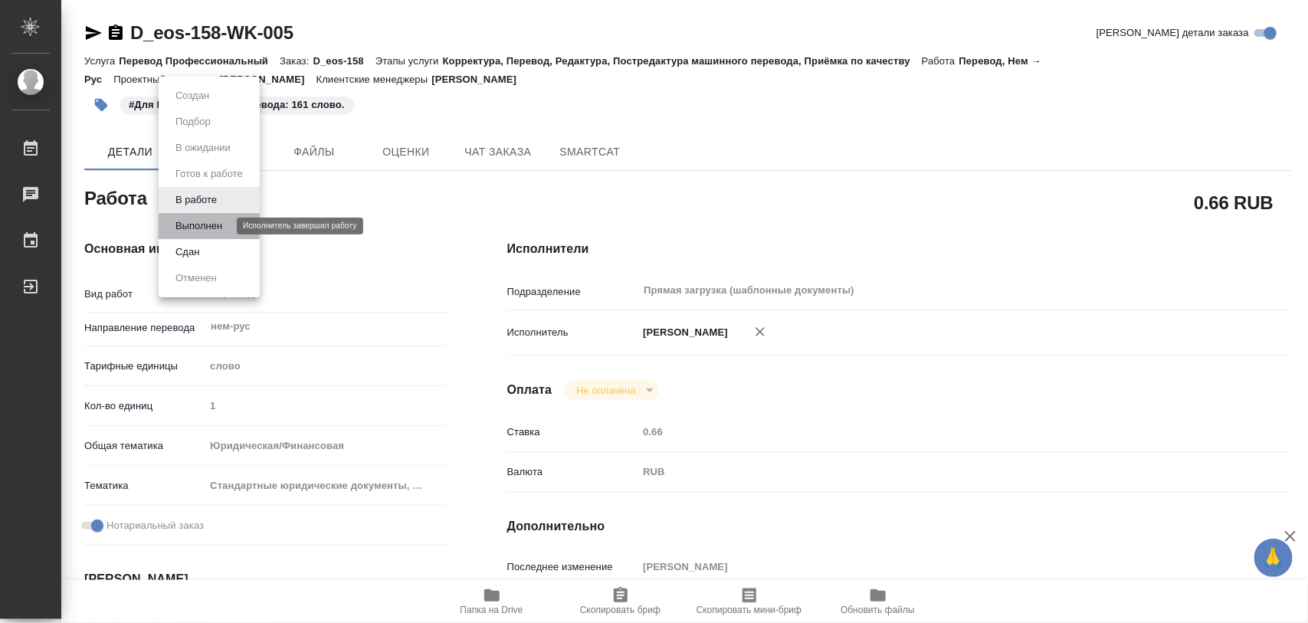
click at [213, 223] on button "Выполнен" at bounding box center [199, 226] width 56 height 17
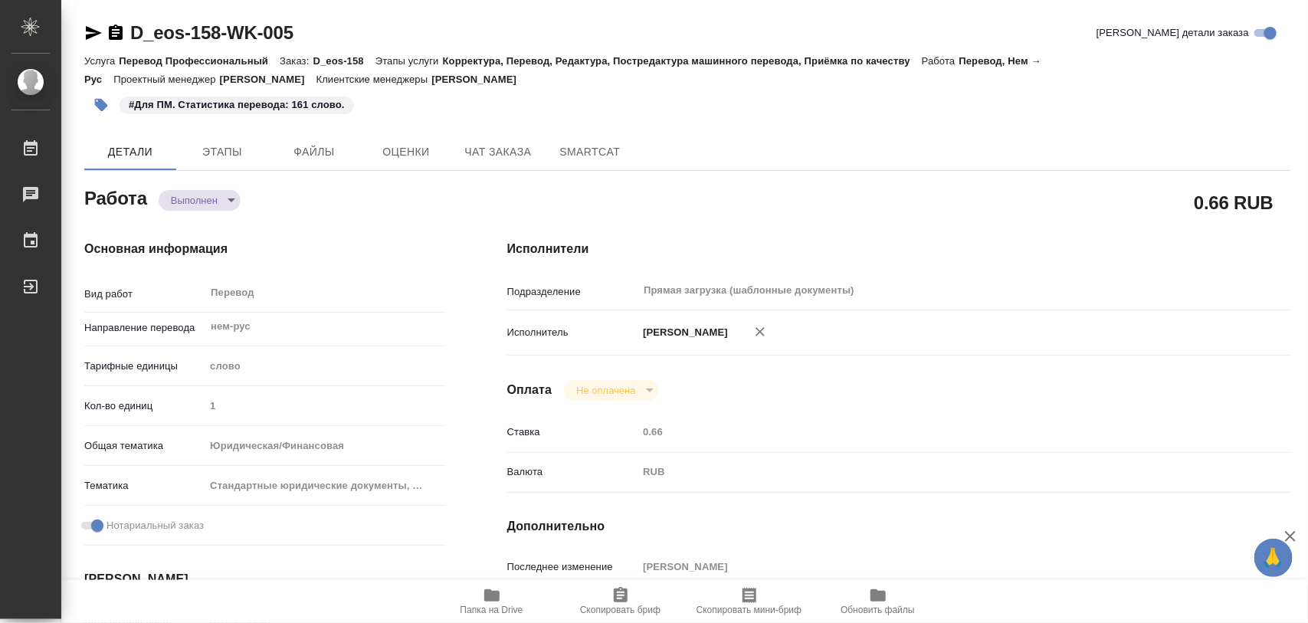
type textarea "x"
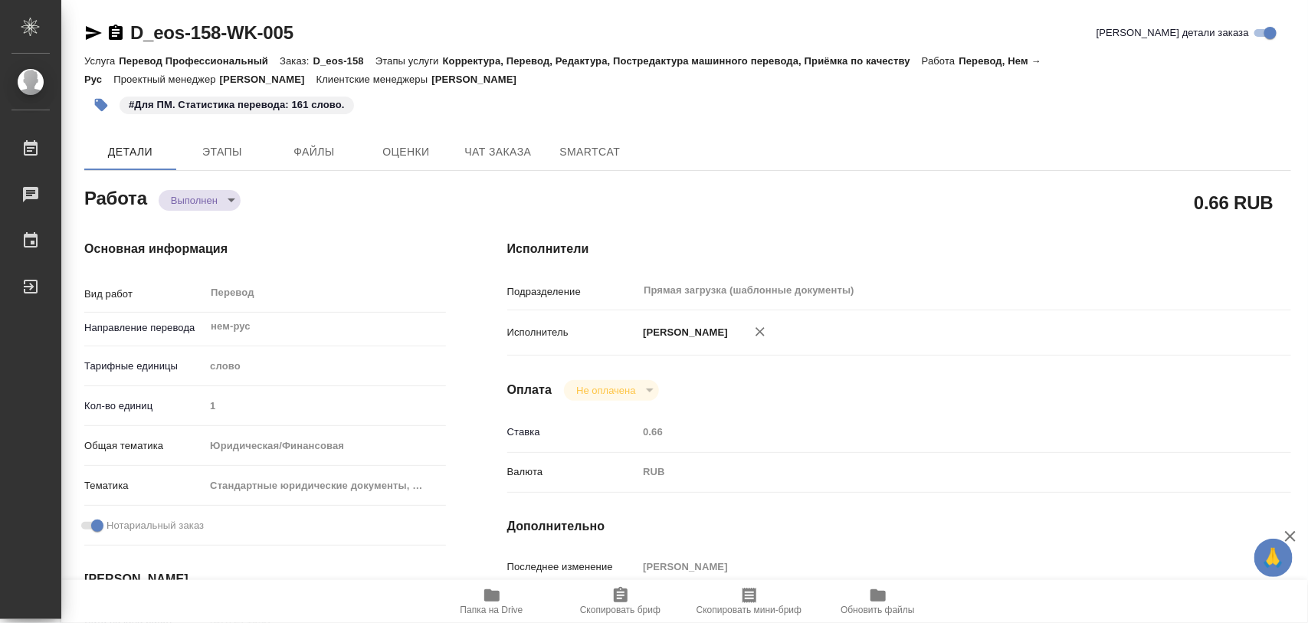
type textarea "x"
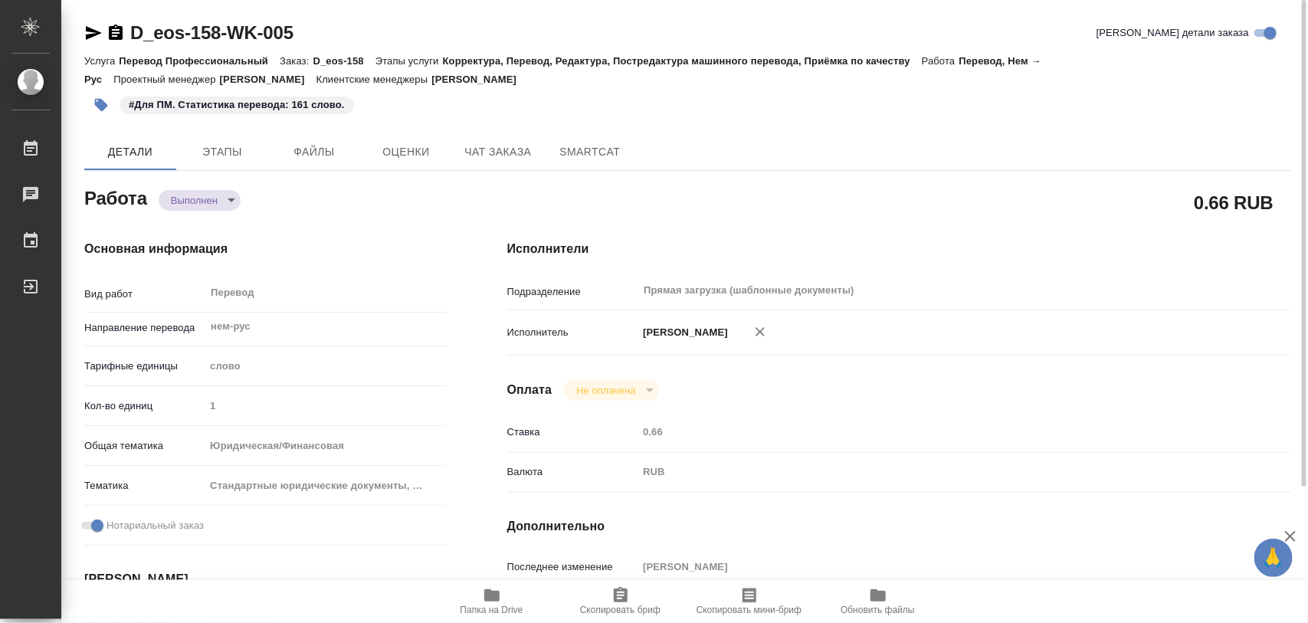
type textarea "x"
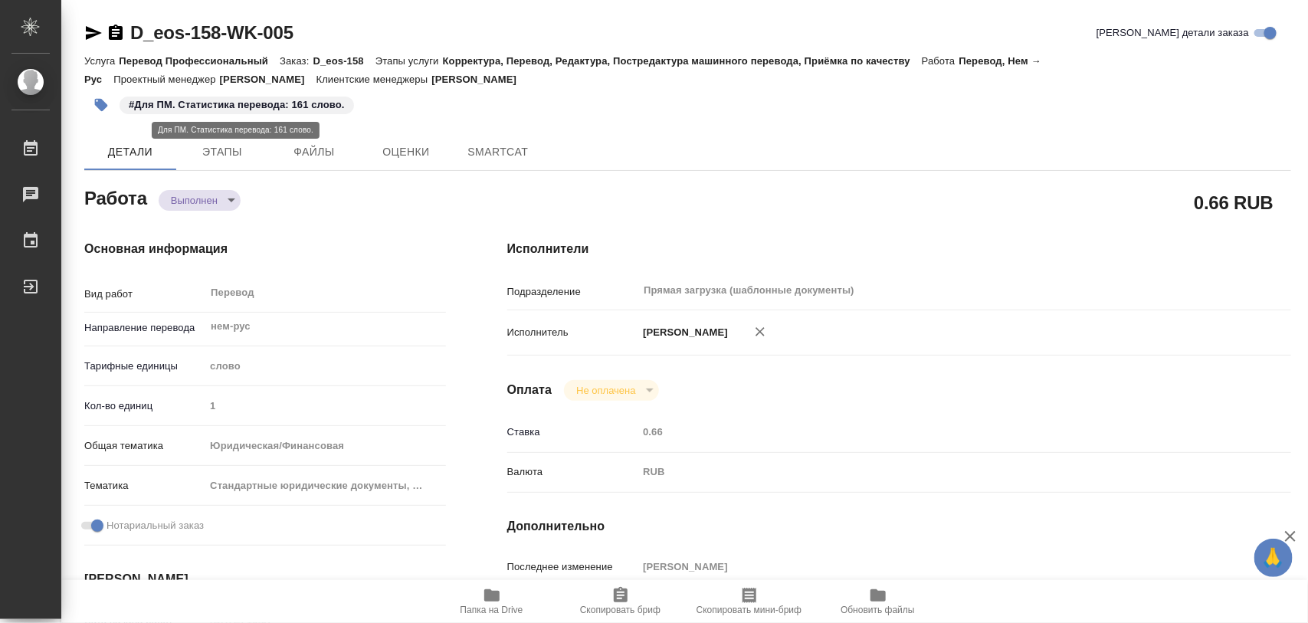
type textarea "x"
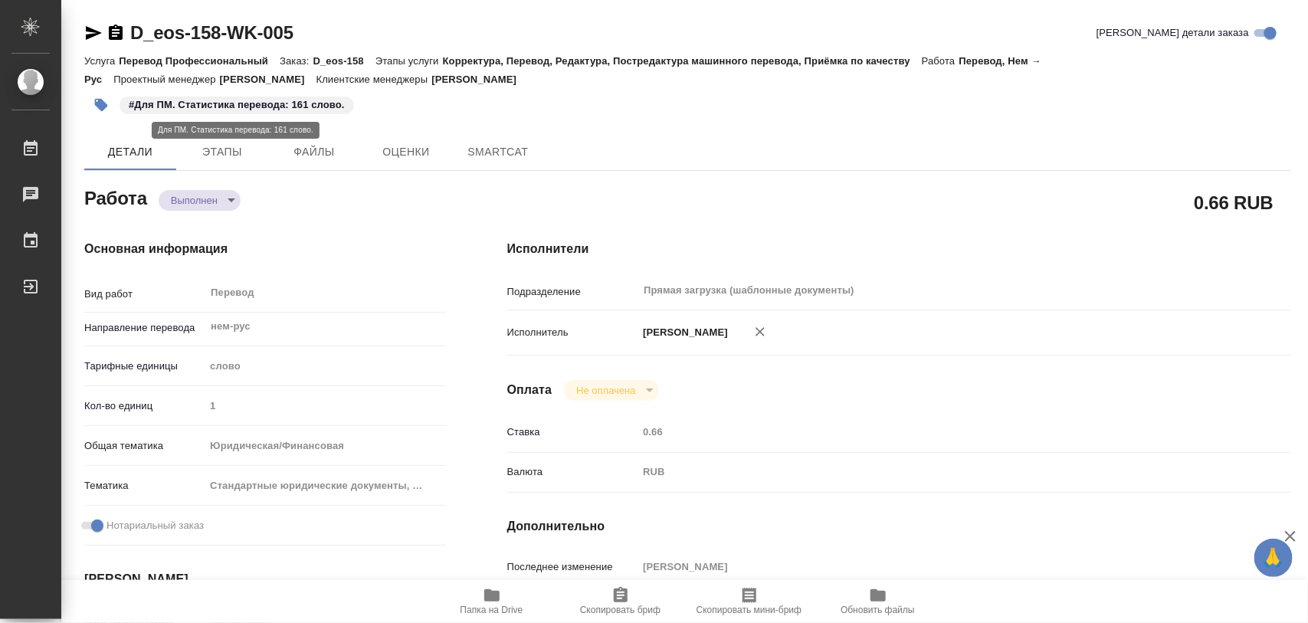
type textarea "x"
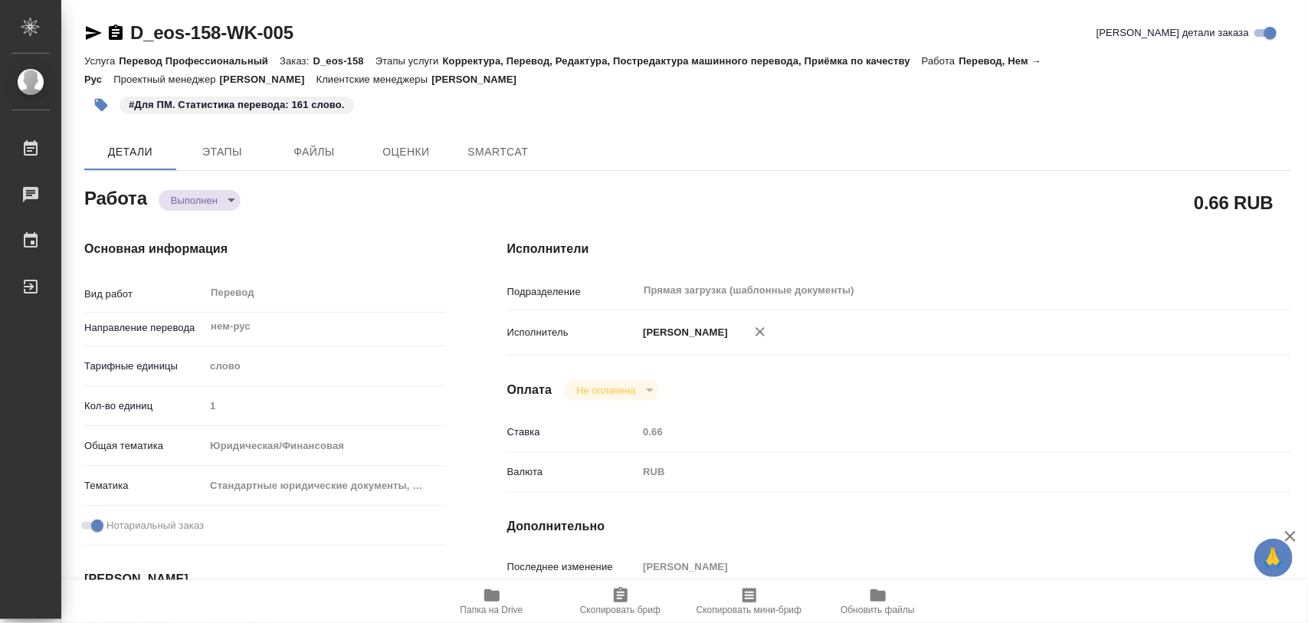
type textarea "x"
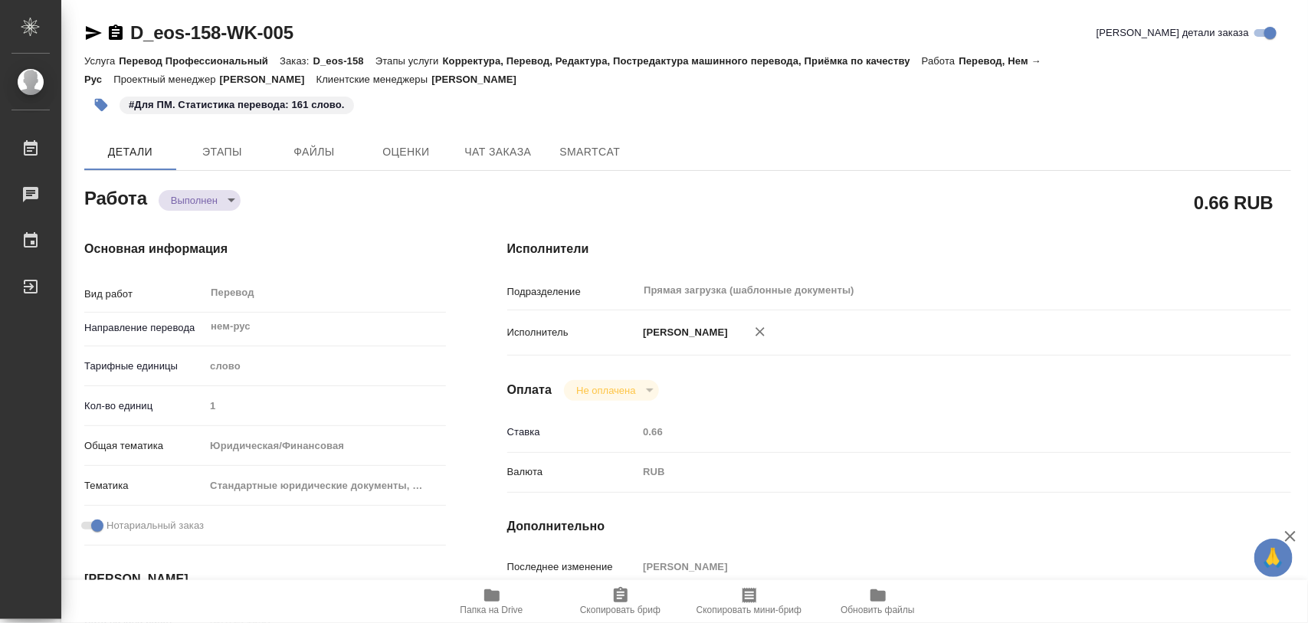
click at [97, 107] on icon "button" at bounding box center [101, 105] width 13 height 13
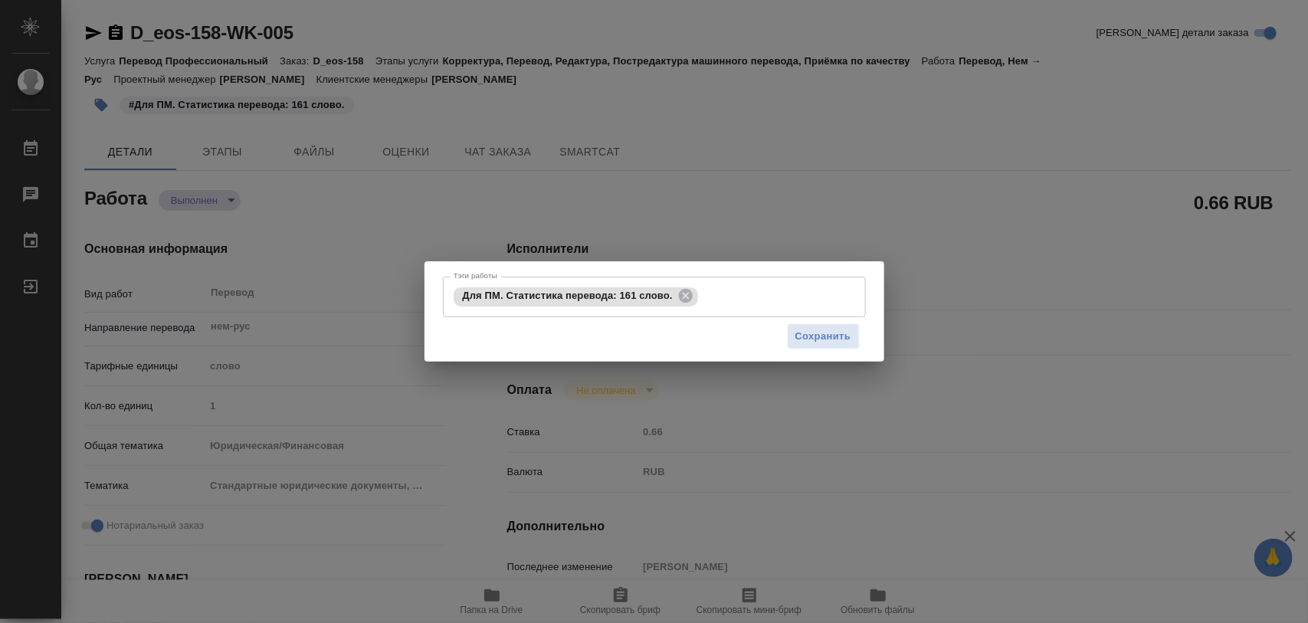
type textarea "x"
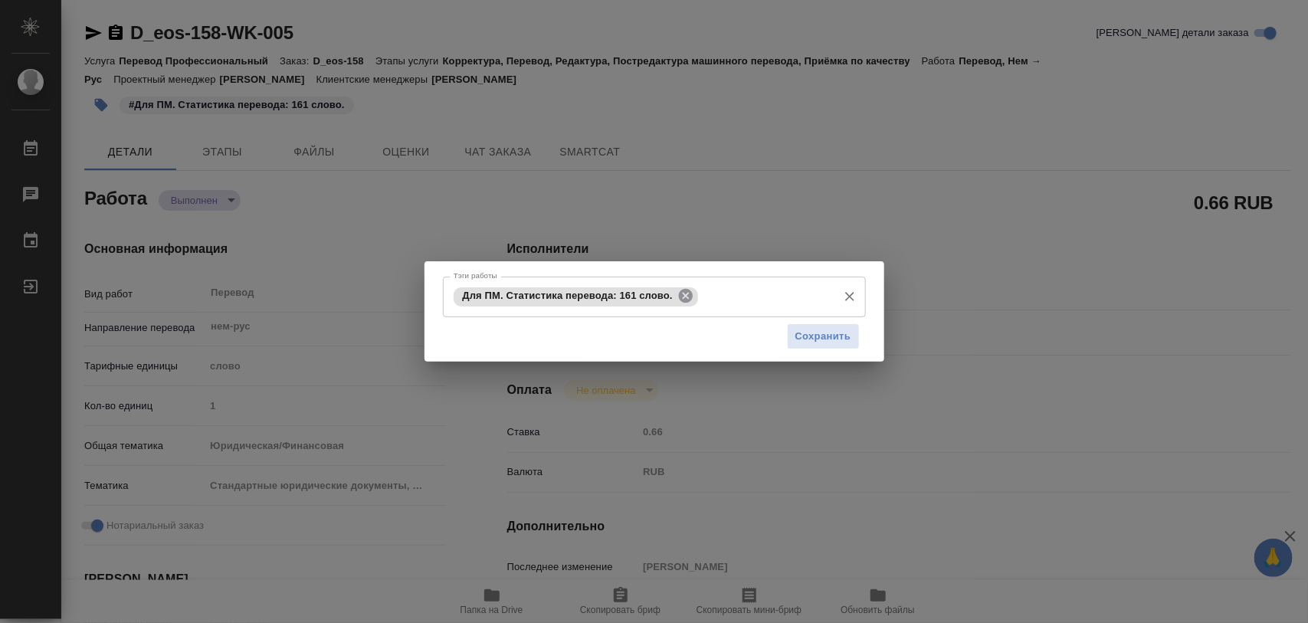
click at [679, 303] on icon at bounding box center [685, 295] width 17 height 17
type textarea "x"
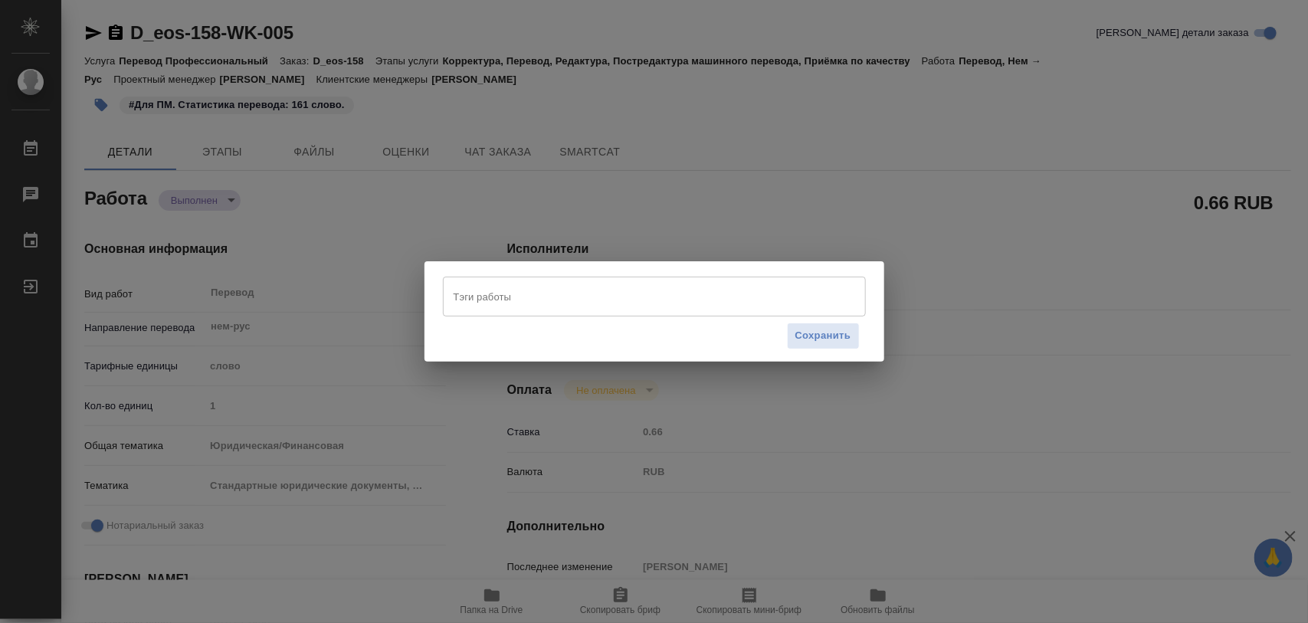
type textarea "x"
click at [674, 303] on input "Тэги работы" at bounding box center [640, 296] width 380 height 26
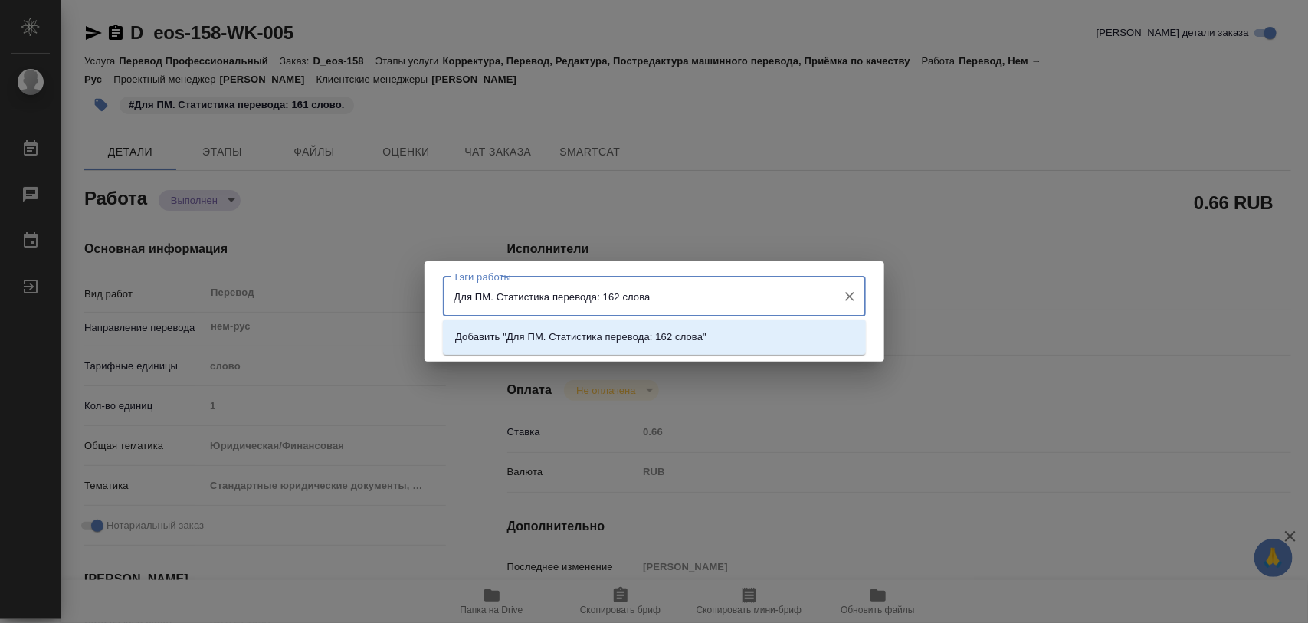
type input "Для ПМ. Статистика перевода: 162 слова."
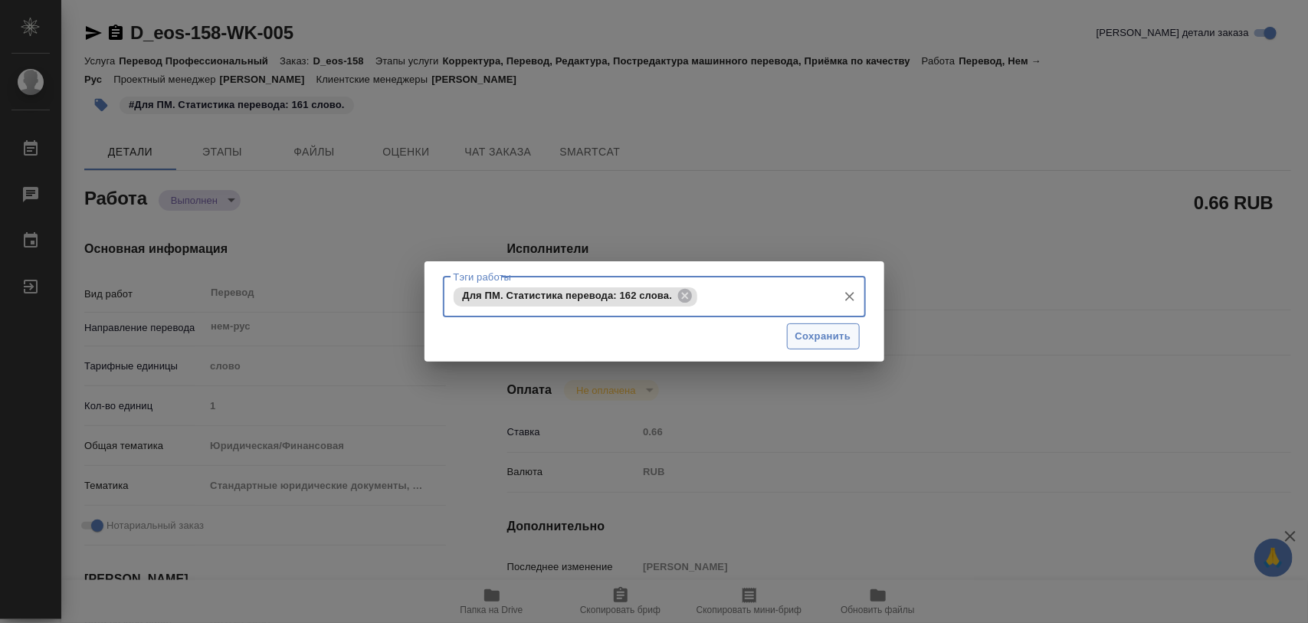
click at [845, 333] on span "Сохранить" at bounding box center [823, 337] width 56 height 18
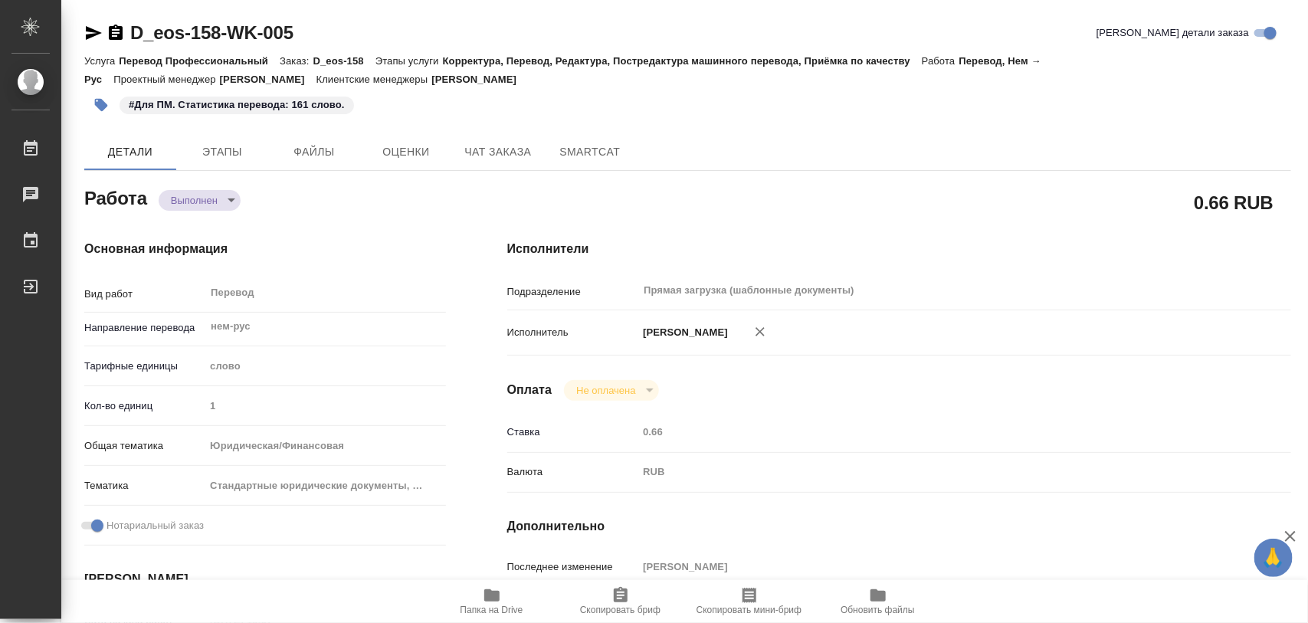
type input "completed"
type textarea "Перевод"
type textarea "x"
type input "нем-рус"
type input "5a8b1489cc6b4906c91bfd90"
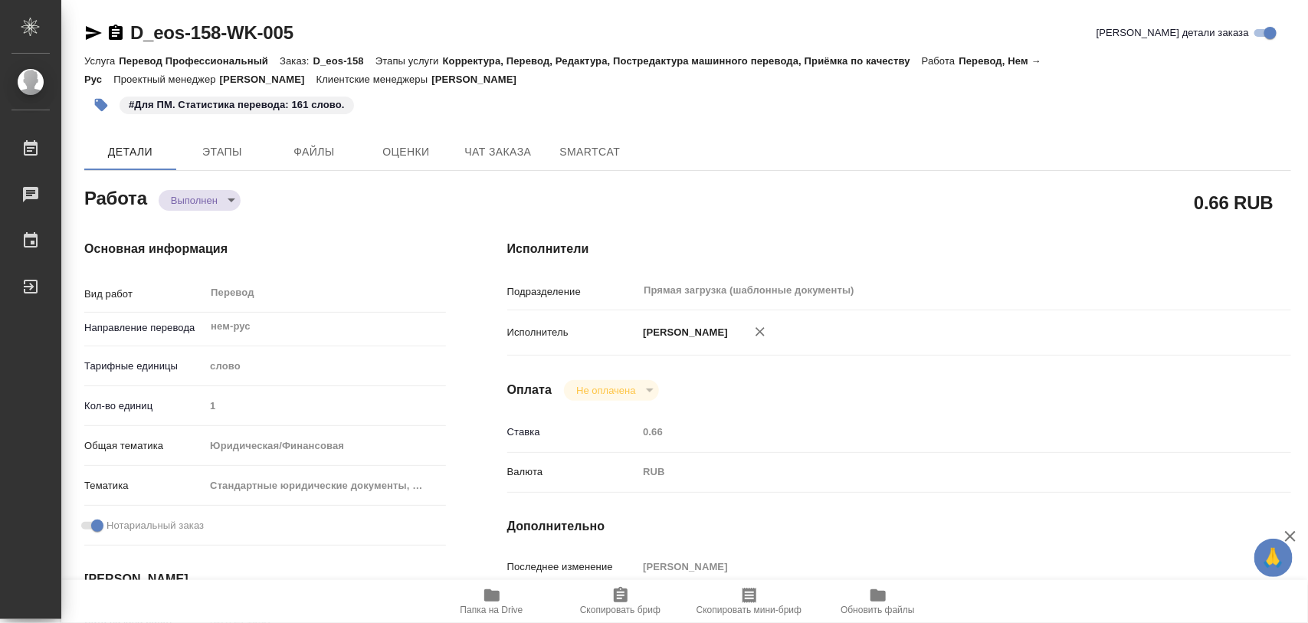
type input "1"
type input "yr-fn"
type input "5f647205b73bc97568ca66bf"
checkbox input "true"
type input "13.08.2025 16:07"
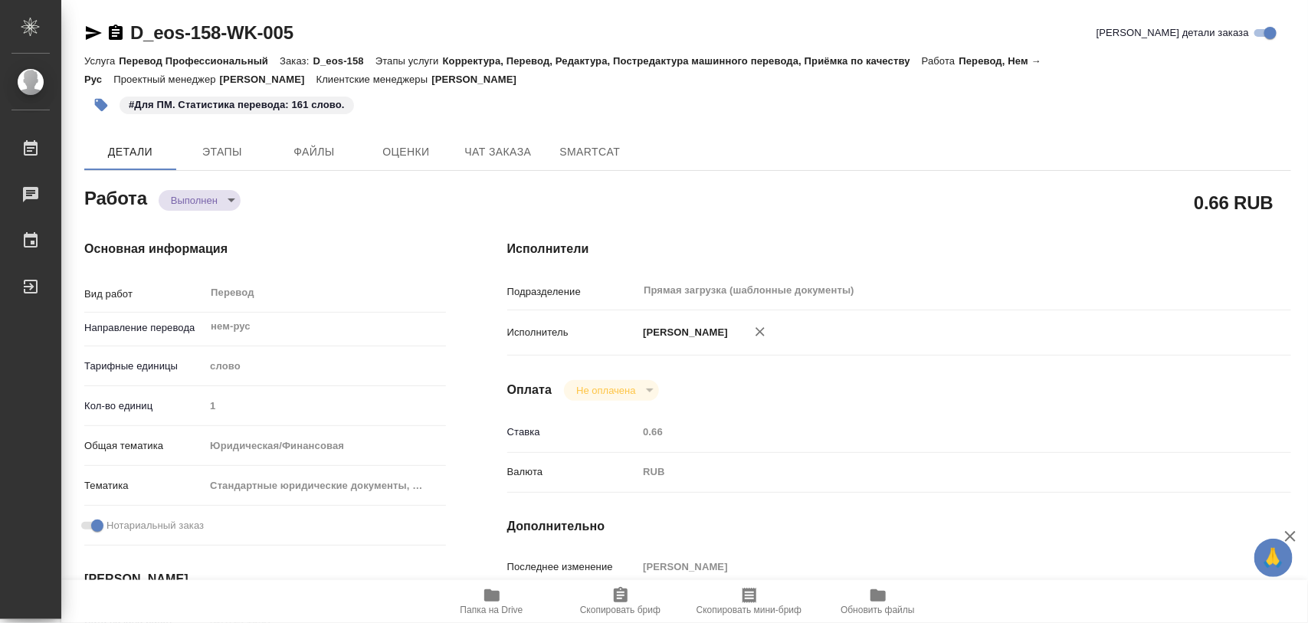
type input "13.08.2025 16:35"
type input "14.08.2025 16:00"
type input "14.08.2025 15:40"
type input "14.08.2025 16:00"
type input "Прямая загрузка (шаблонные документы)"
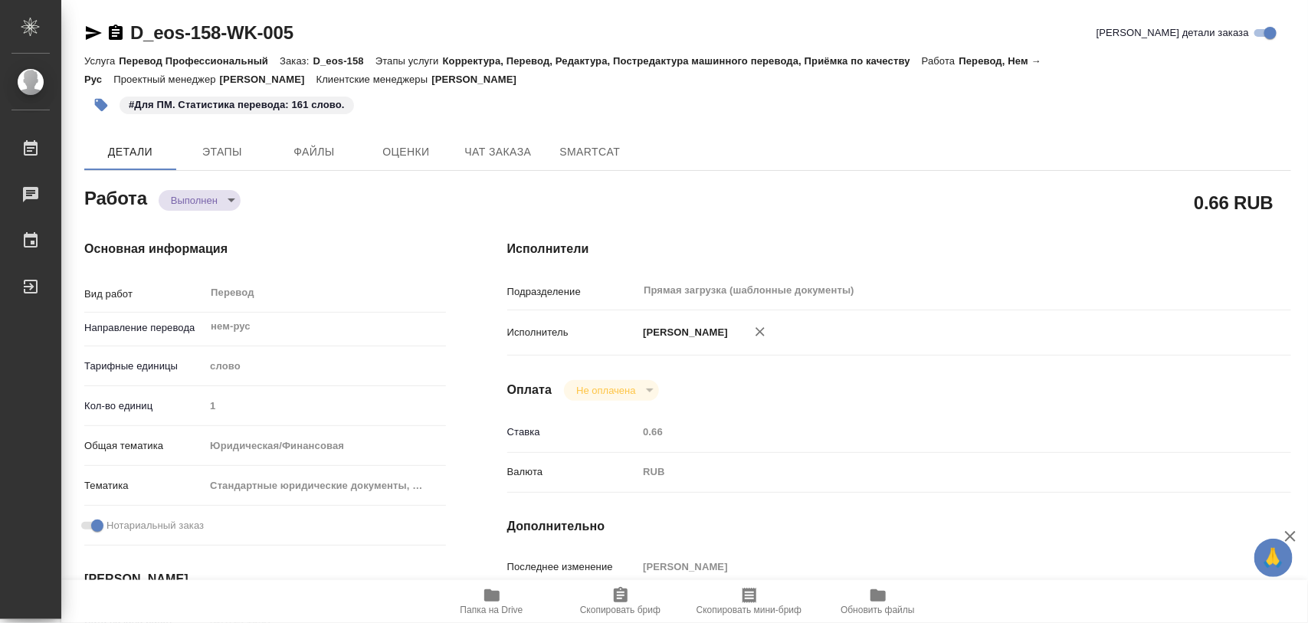
type input "notPayed"
type input "0.66"
type input "RUB"
type input "[PERSON_NAME]"
type textarea "x"
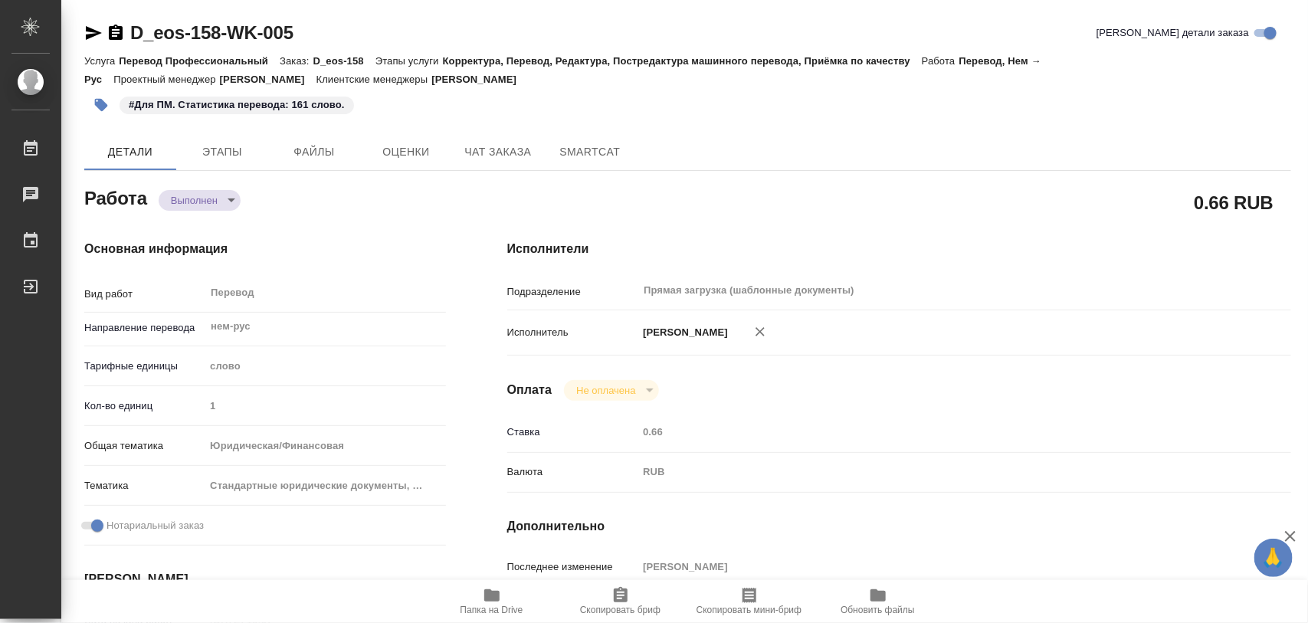
type textarea "/Clients/ООО «ЭОС»/Orders/D_eos-158/Translated/D_eos-158-WK-005"
type textarea "x"
type input "D_eos-158"
type input "Перевод Профессиональный"
type input "Корректура, Перевод, Редактура, Постредактура машинного перевода, Приёмка по ка…"
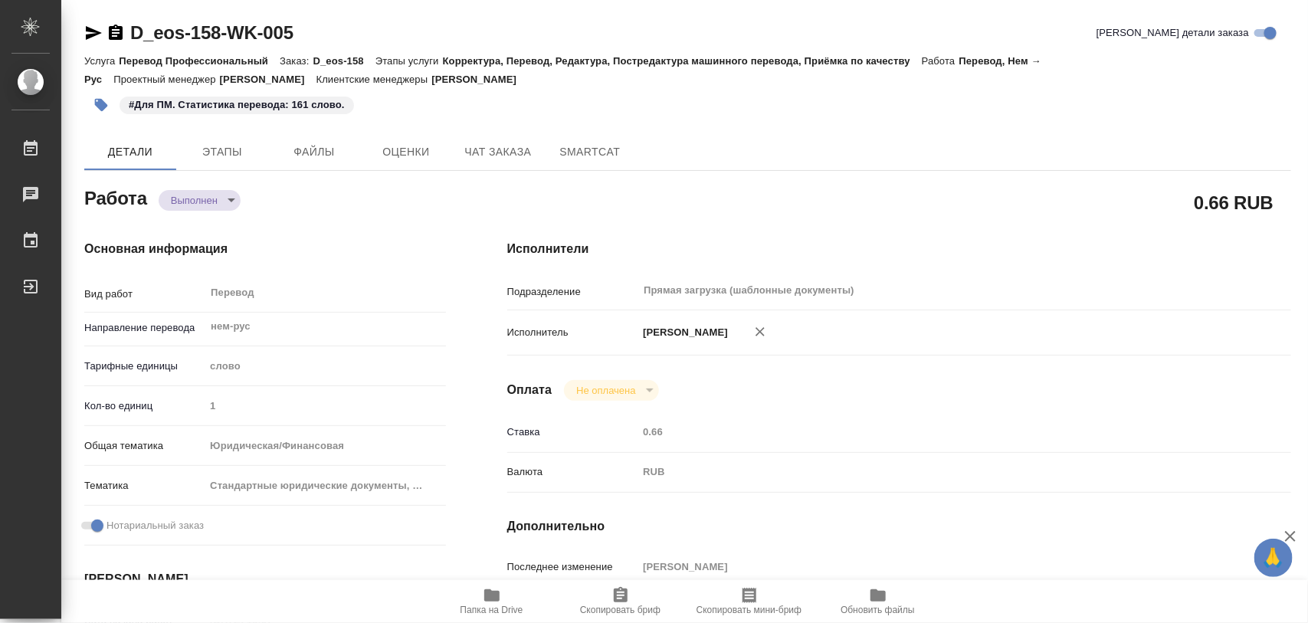
type input "[PERSON_NAME]"
type input "/Clients/ООО «ЭОС»/Orders/D_eos-158"
type textarea "x"
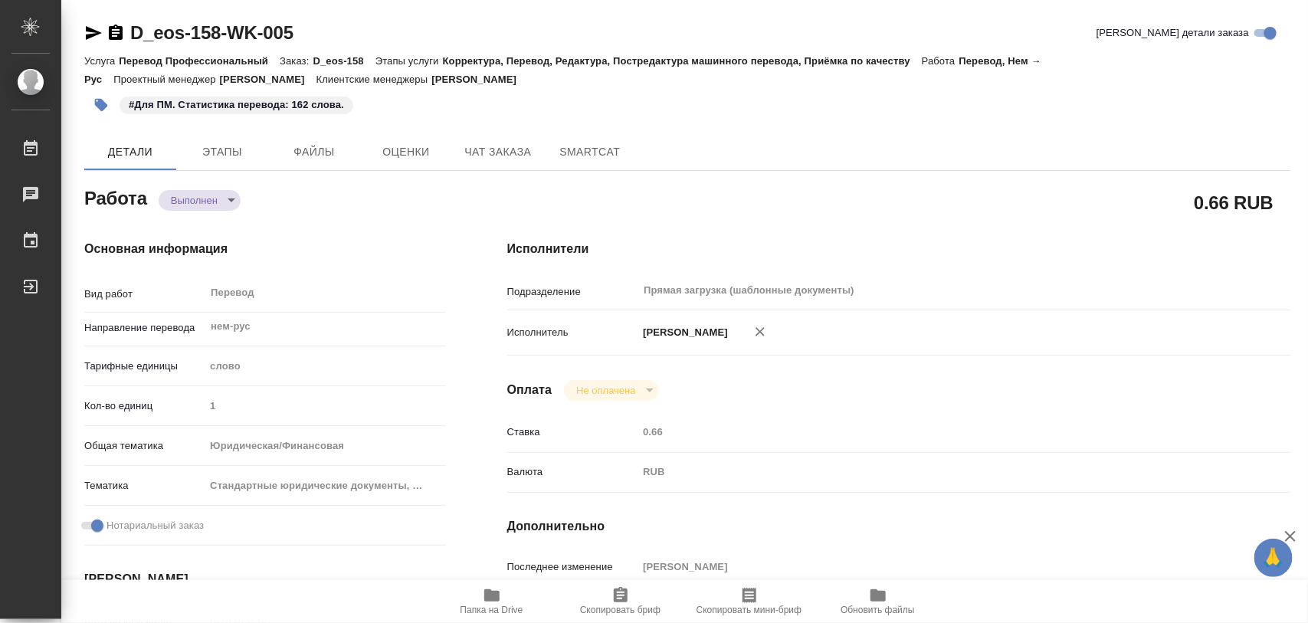
type textarea "x"
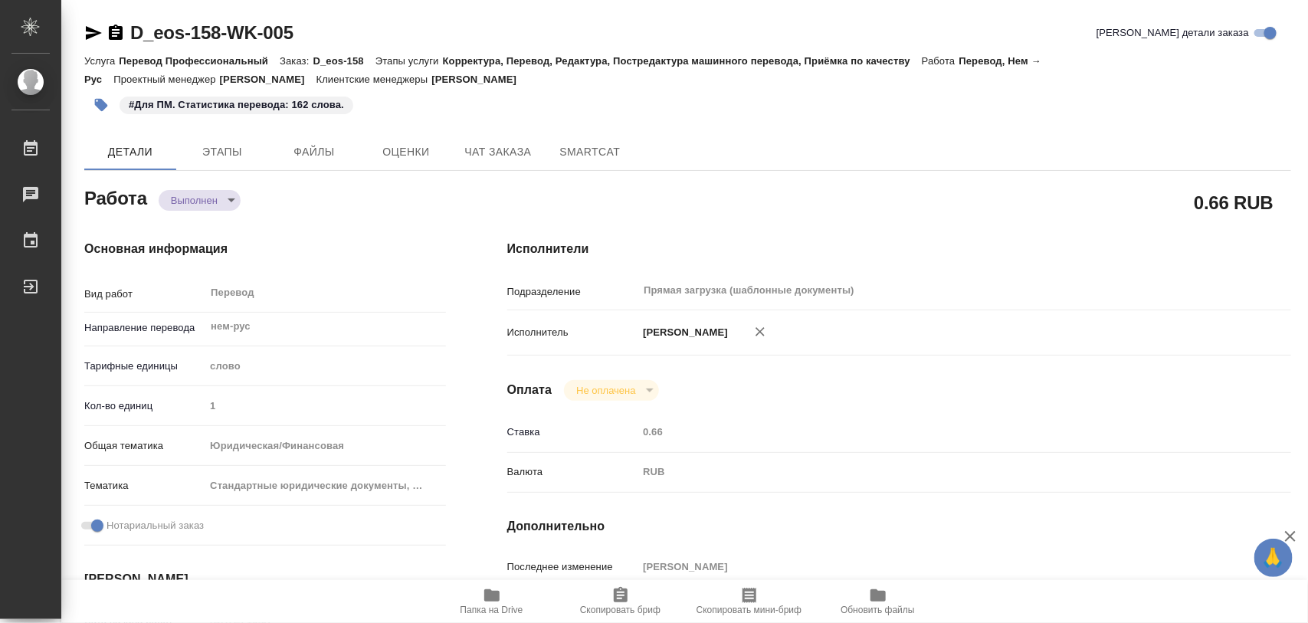
type textarea "x"
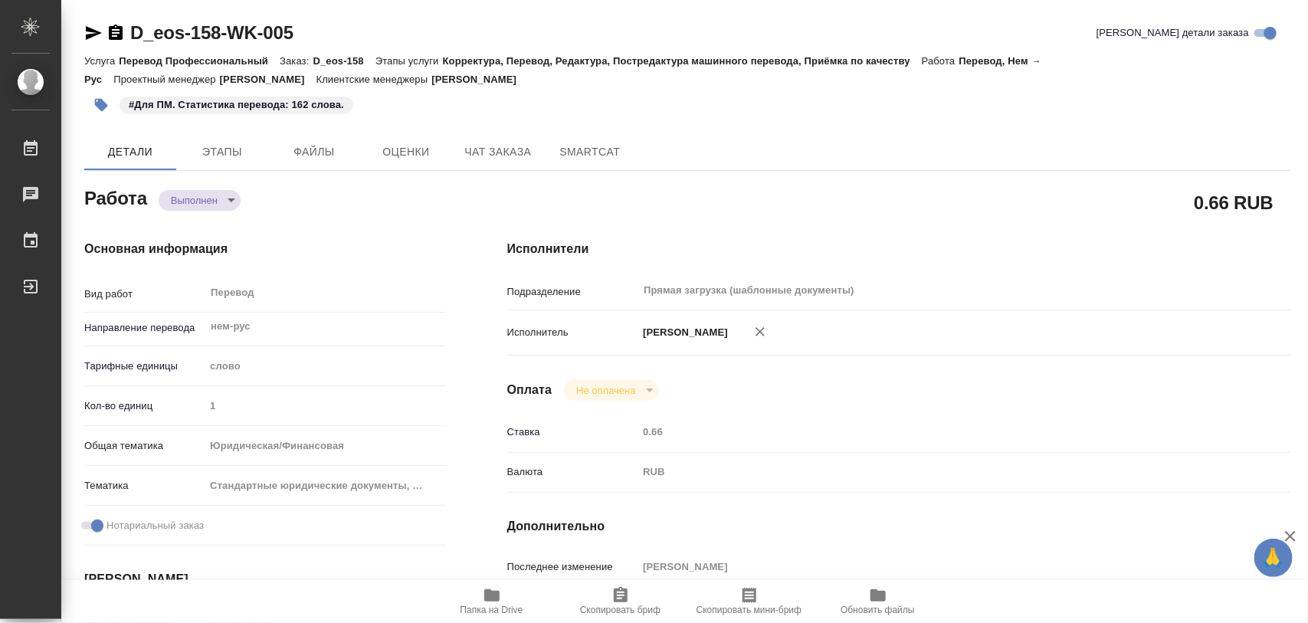
type textarea "x"
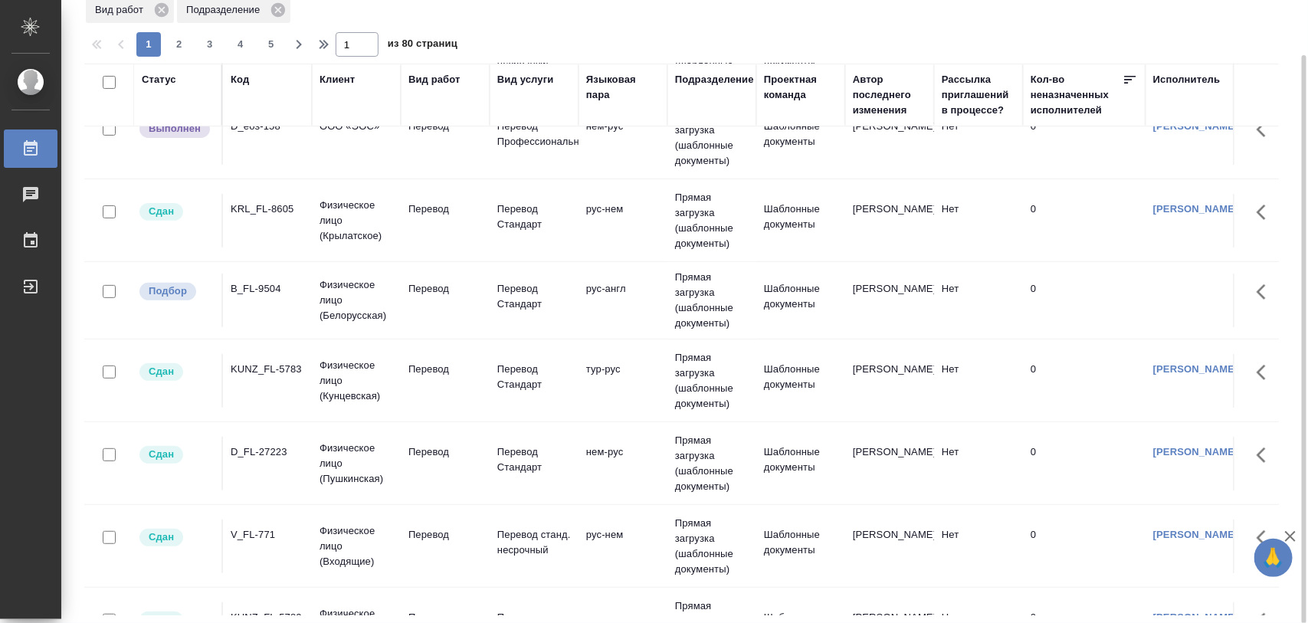
scroll to position [96, 0]
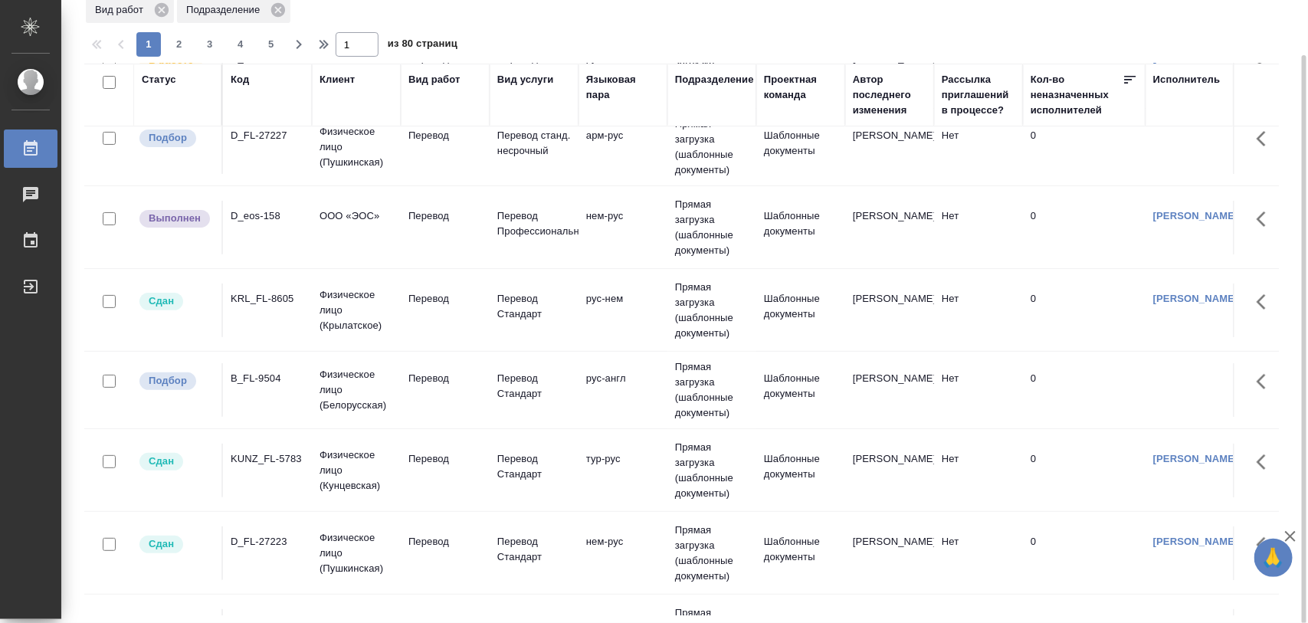
click at [243, 66] on div "B_FL-9504" at bounding box center [268, 58] width 74 height 15
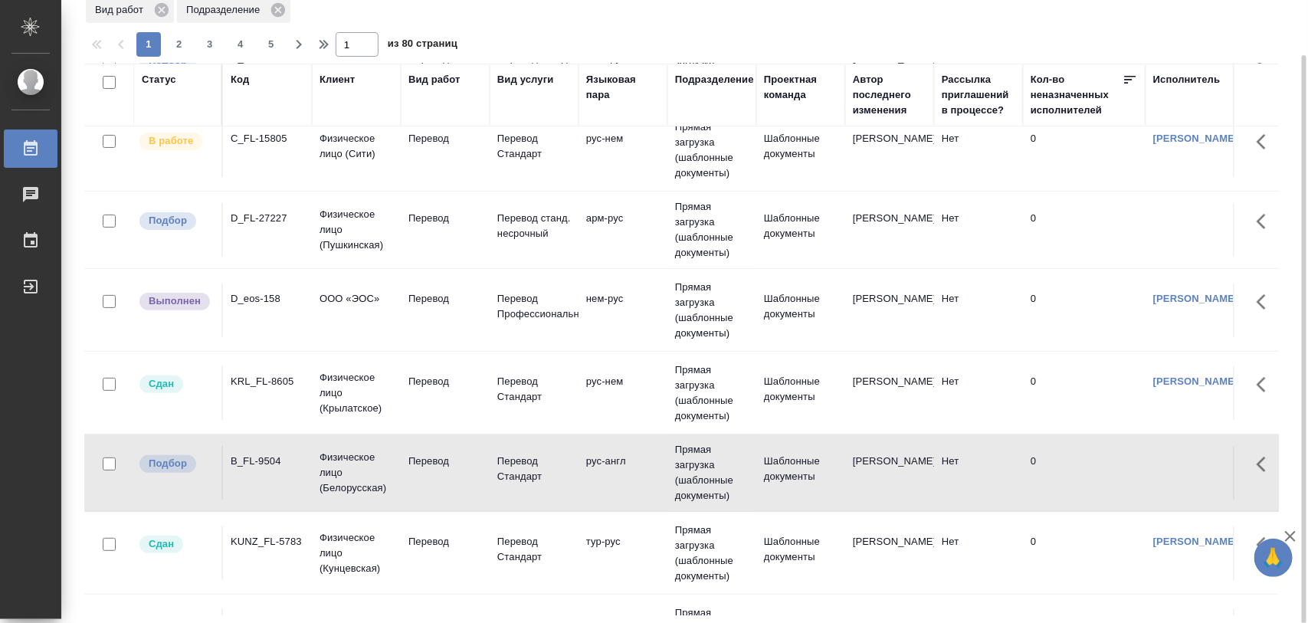
scroll to position [0, 0]
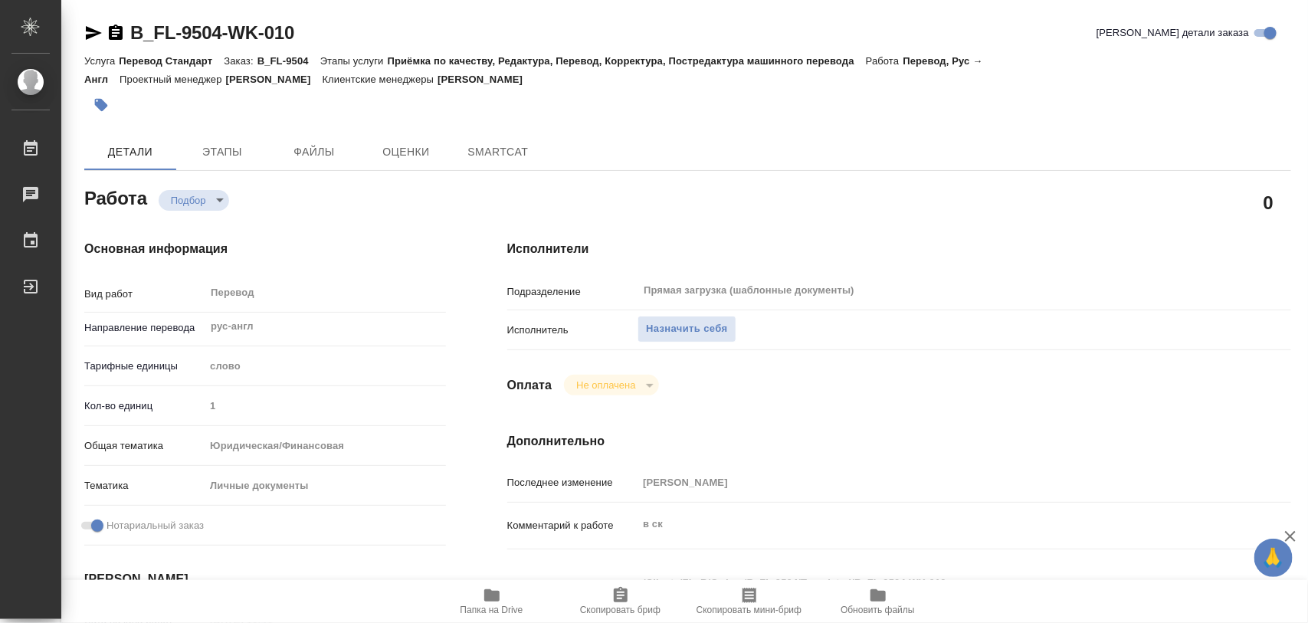
type textarea "x"
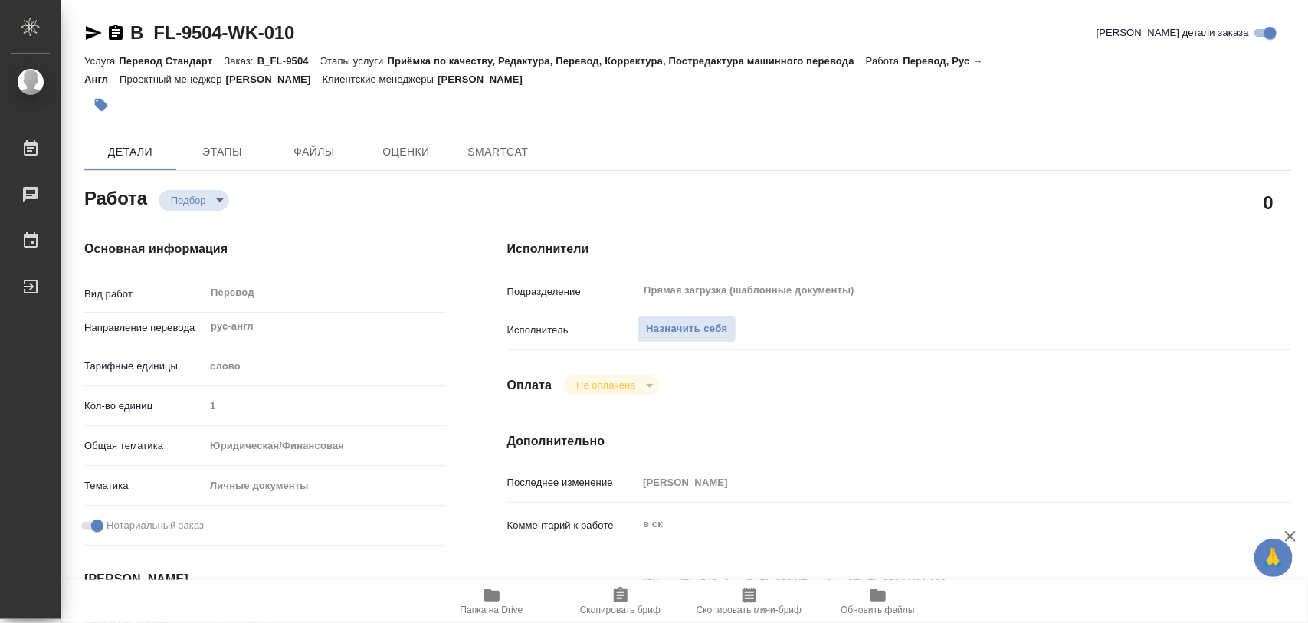
type textarea "x"
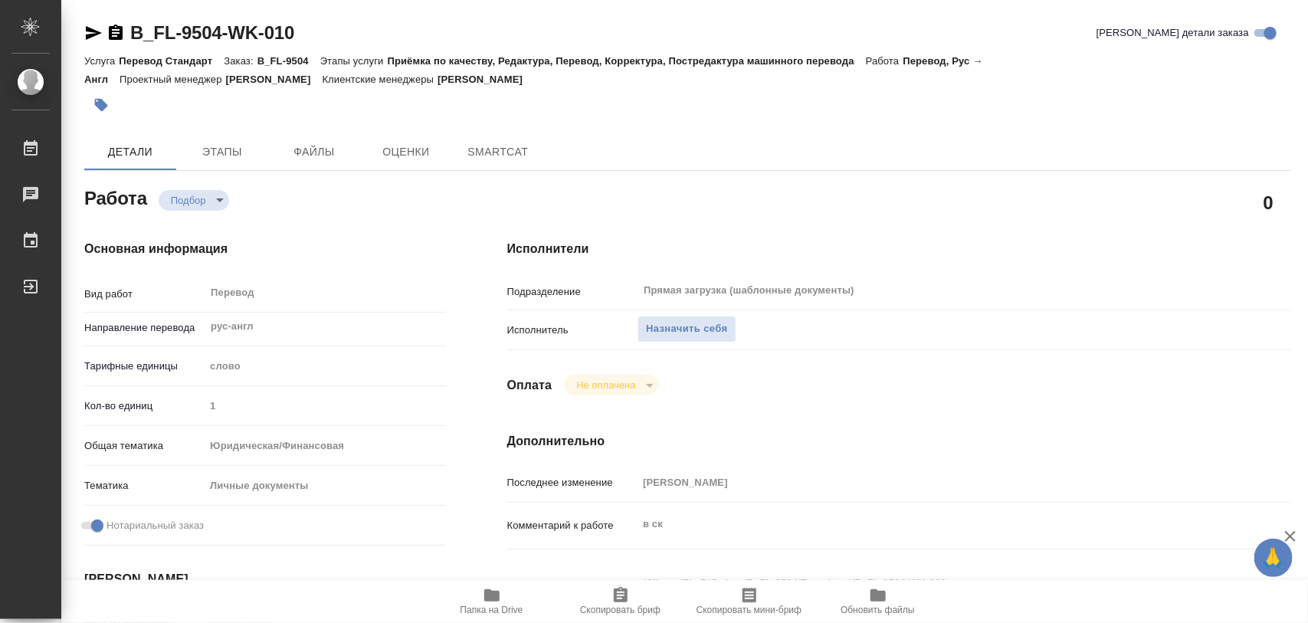
type textarea "x"
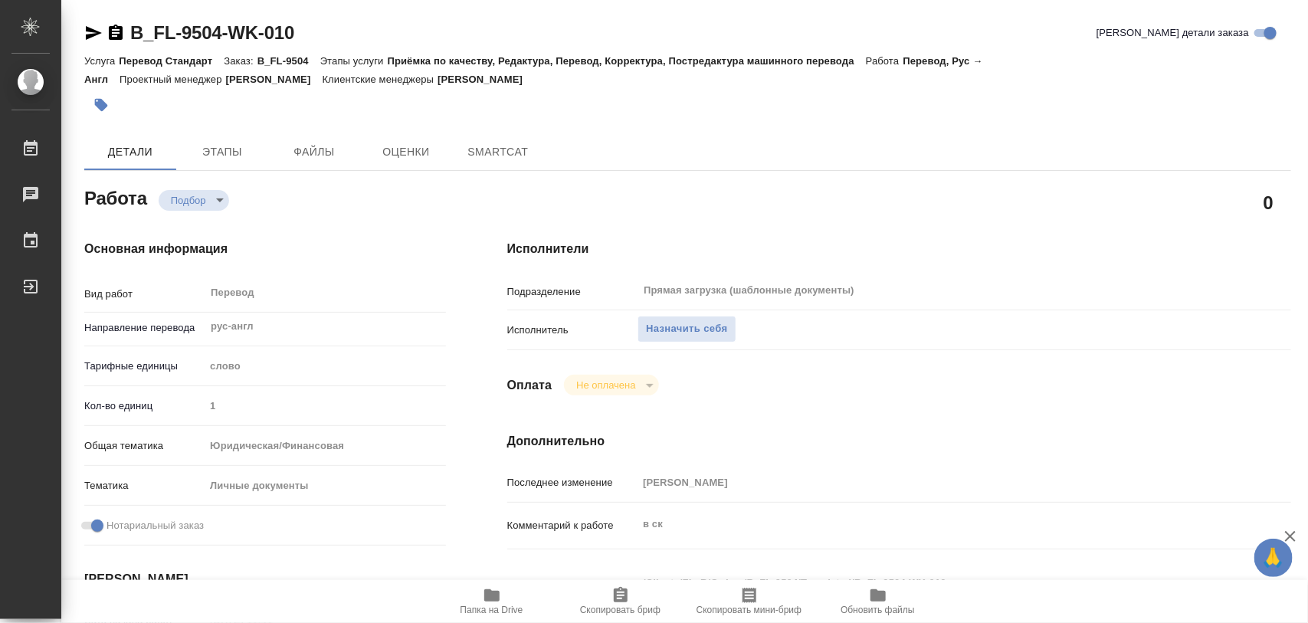
type textarea "x"
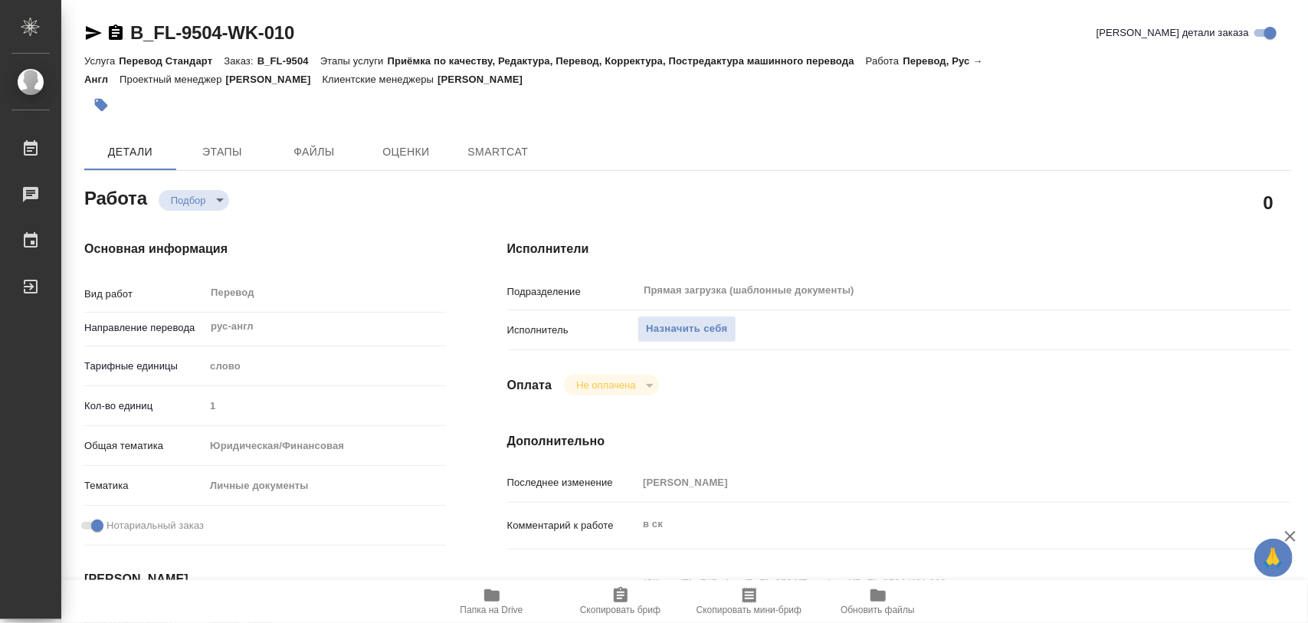
type textarea "x"
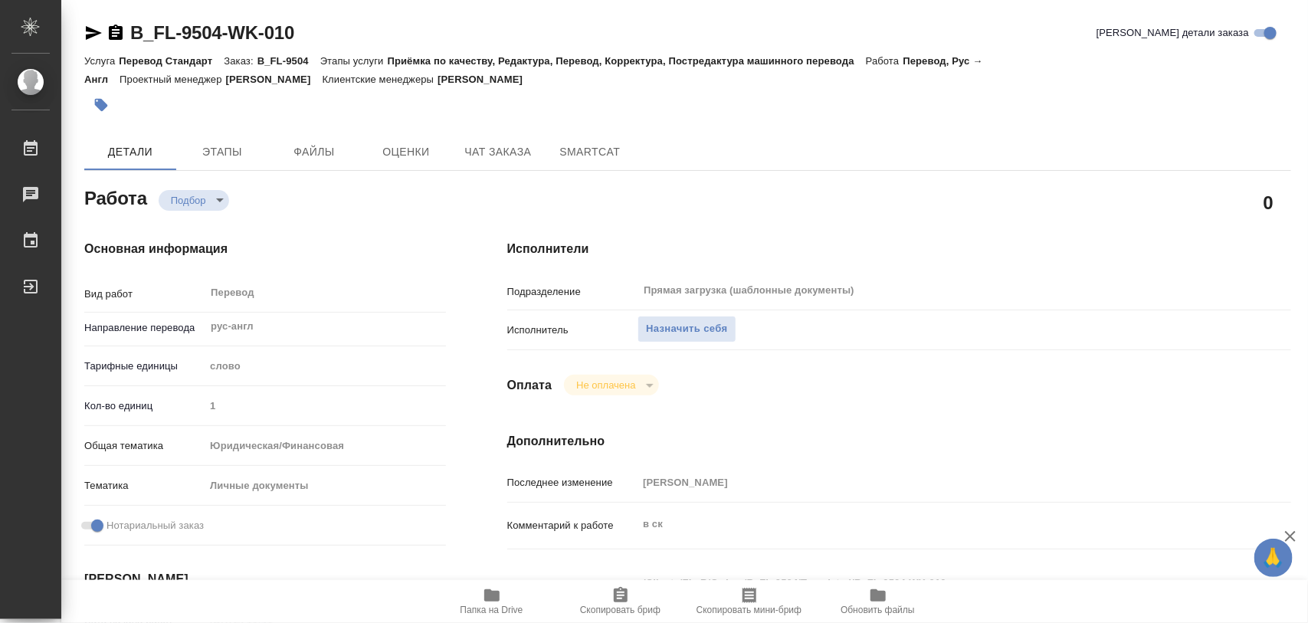
type textarea "x"
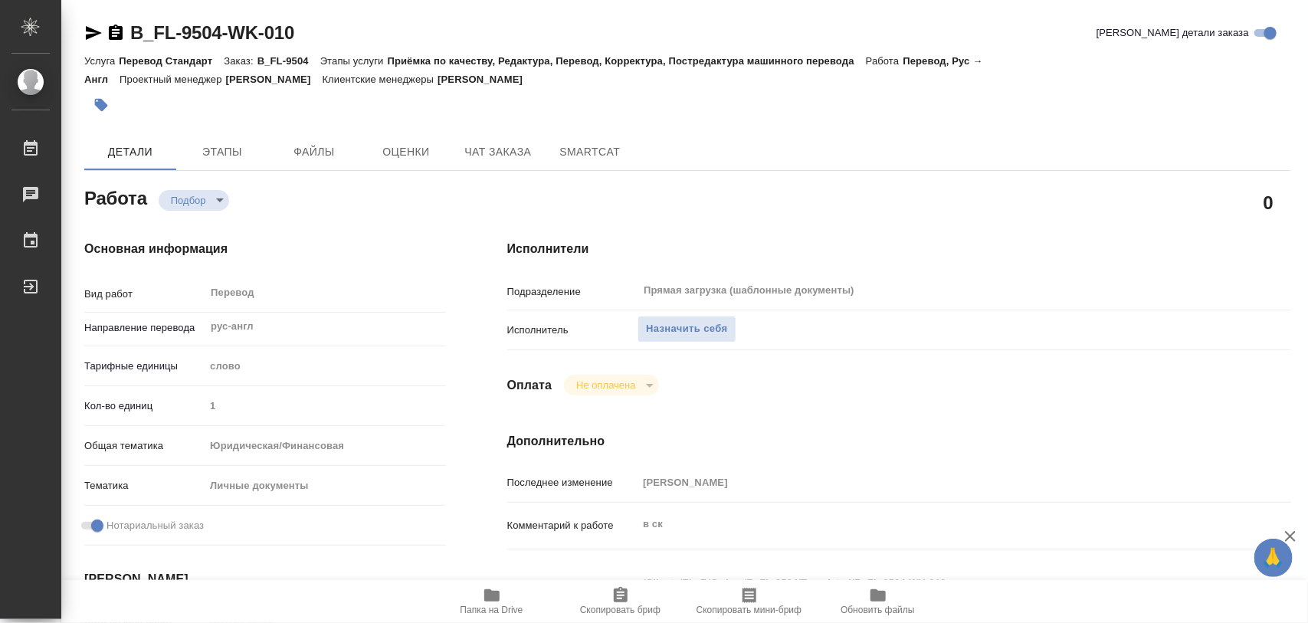
type textarea "x"
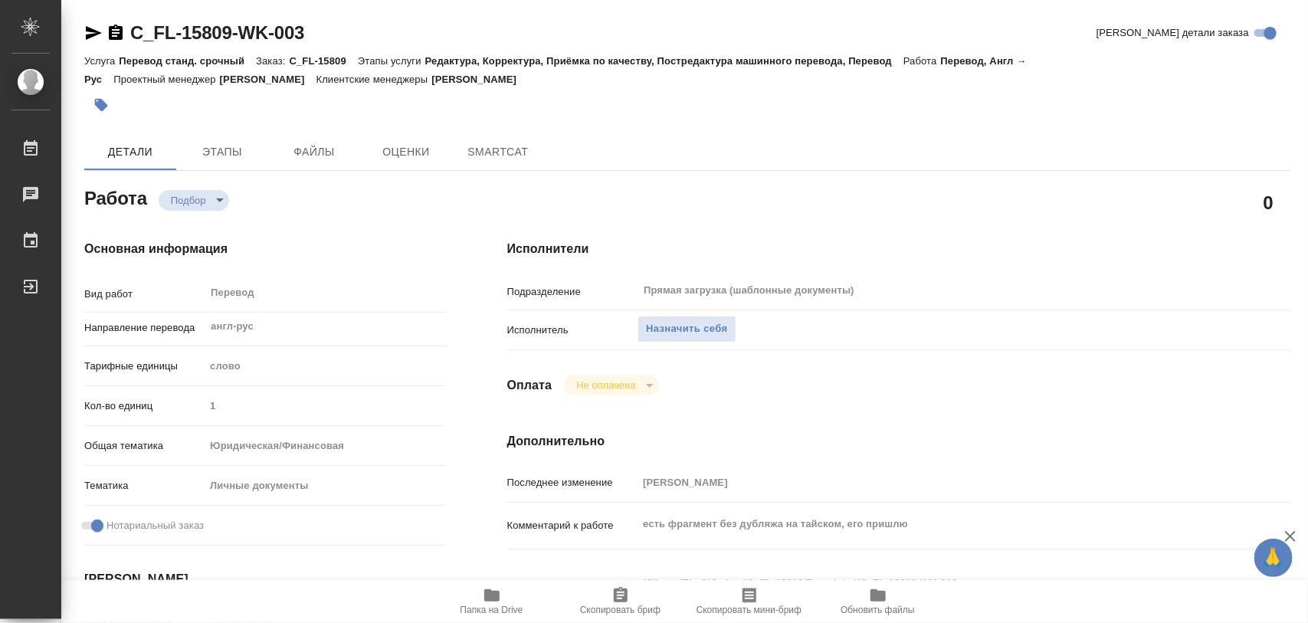
type textarea "x"
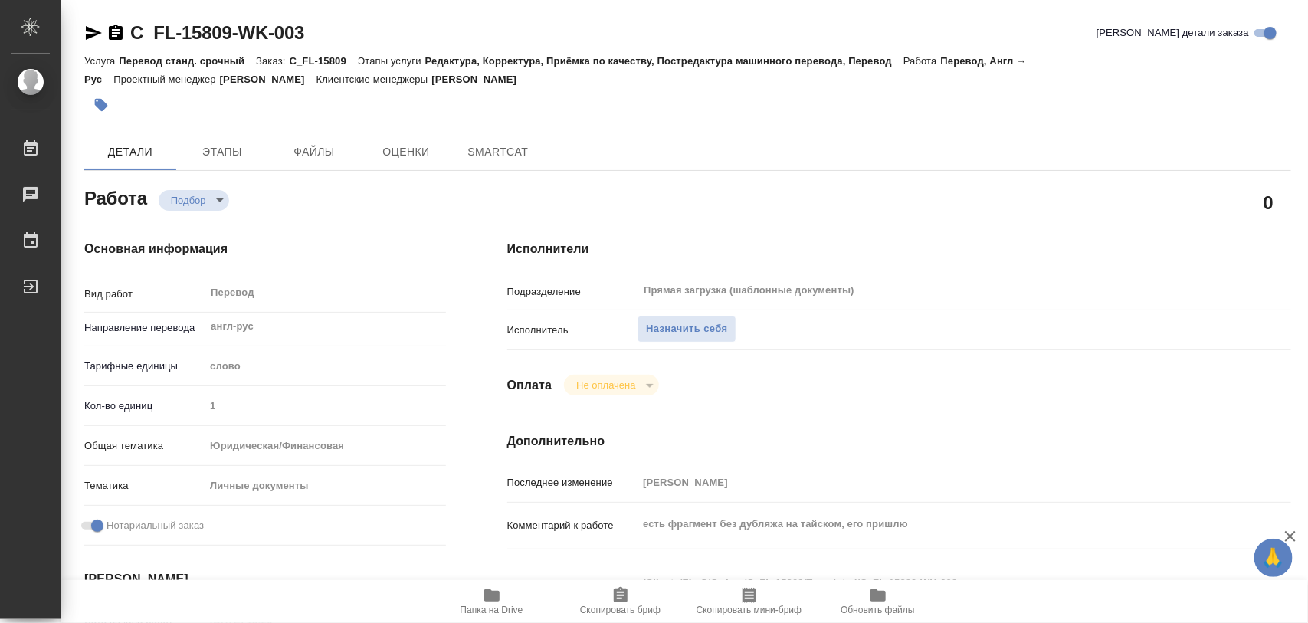
type textarea "x"
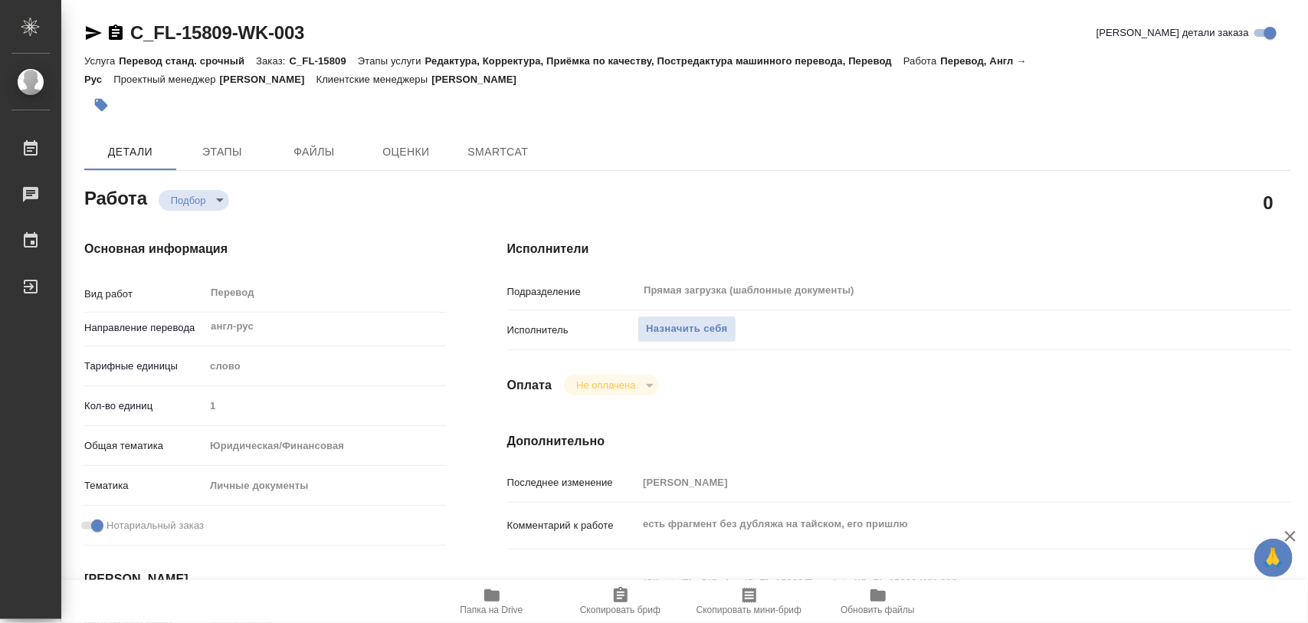
type textarea "x"
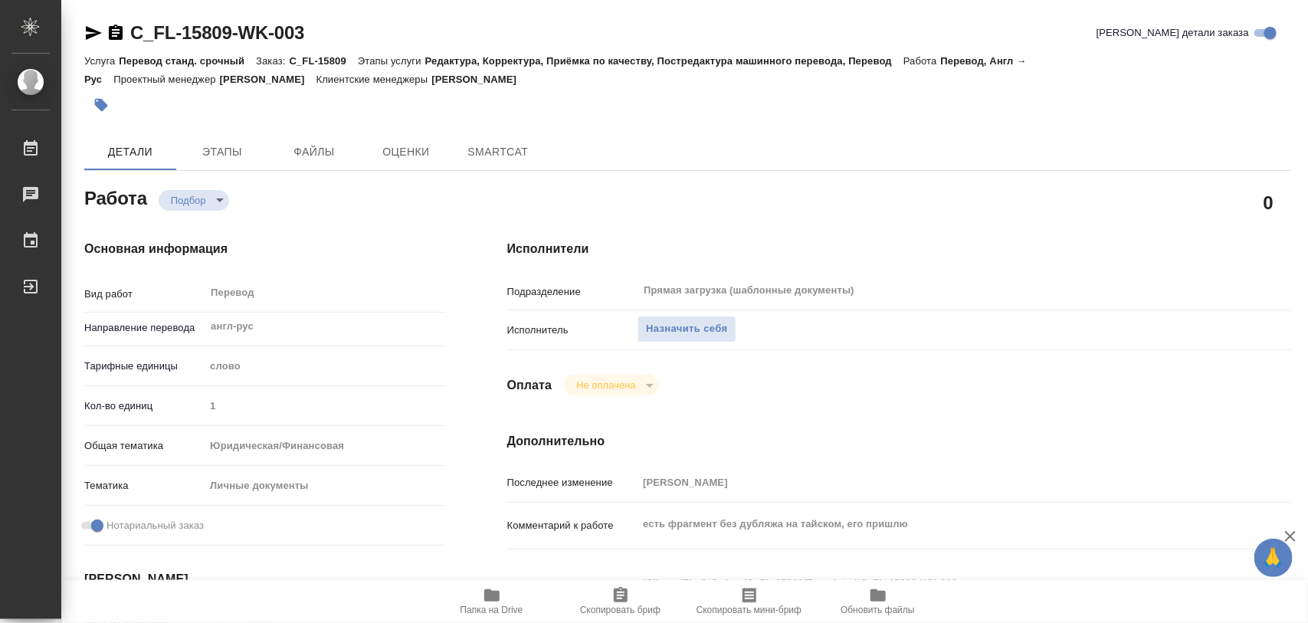
type textarea "x"
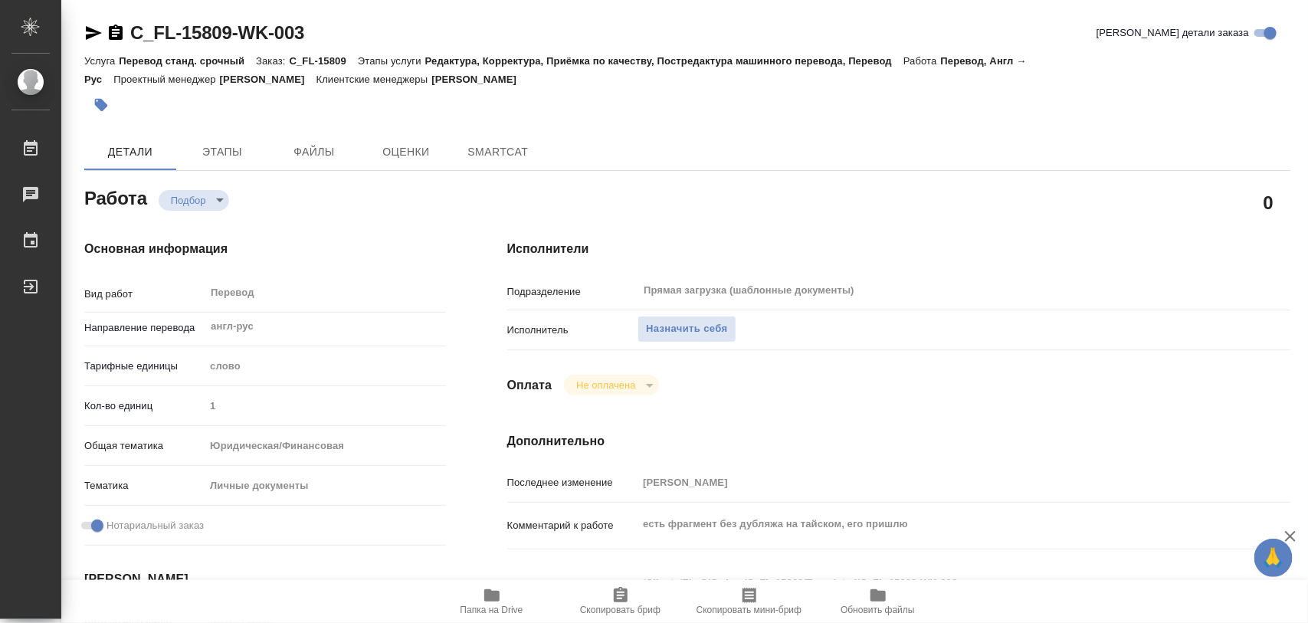
type textarea "x"
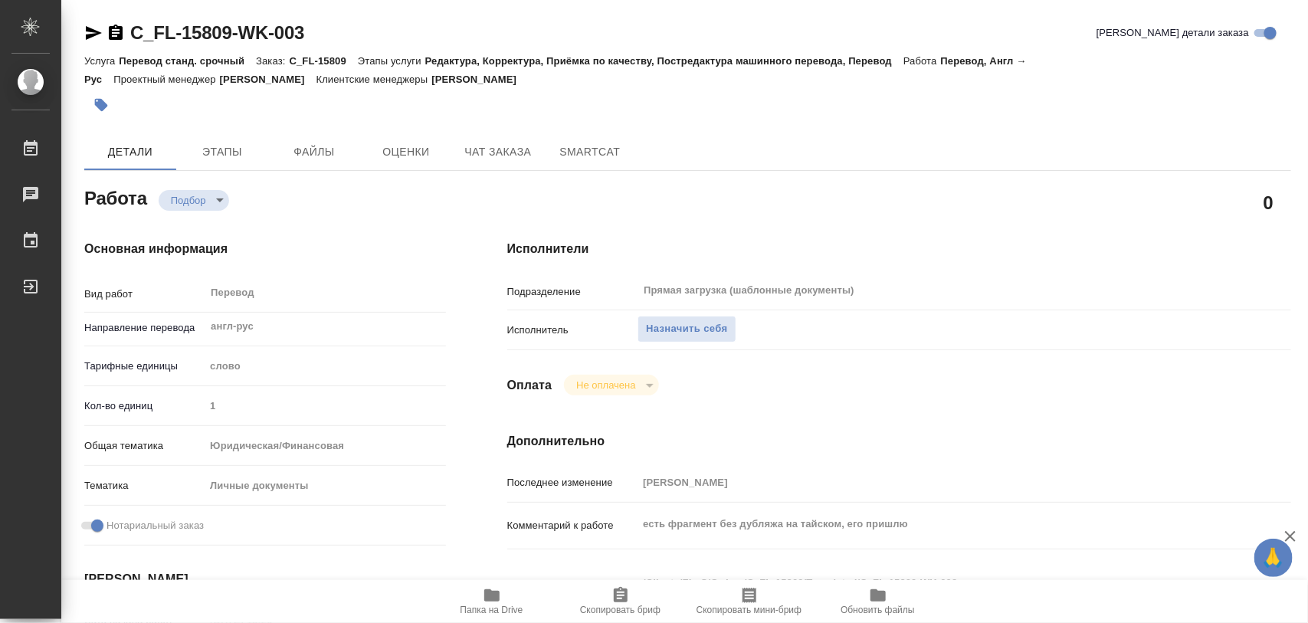
scroll to position [192, 0]
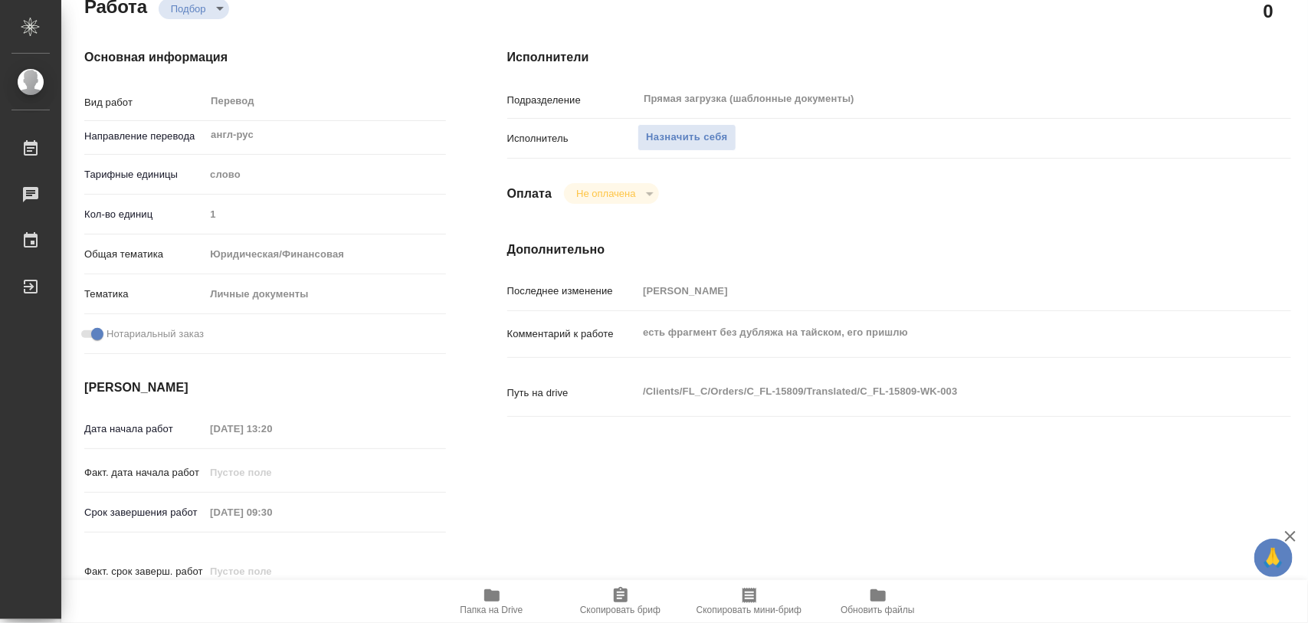
type textarea "x"
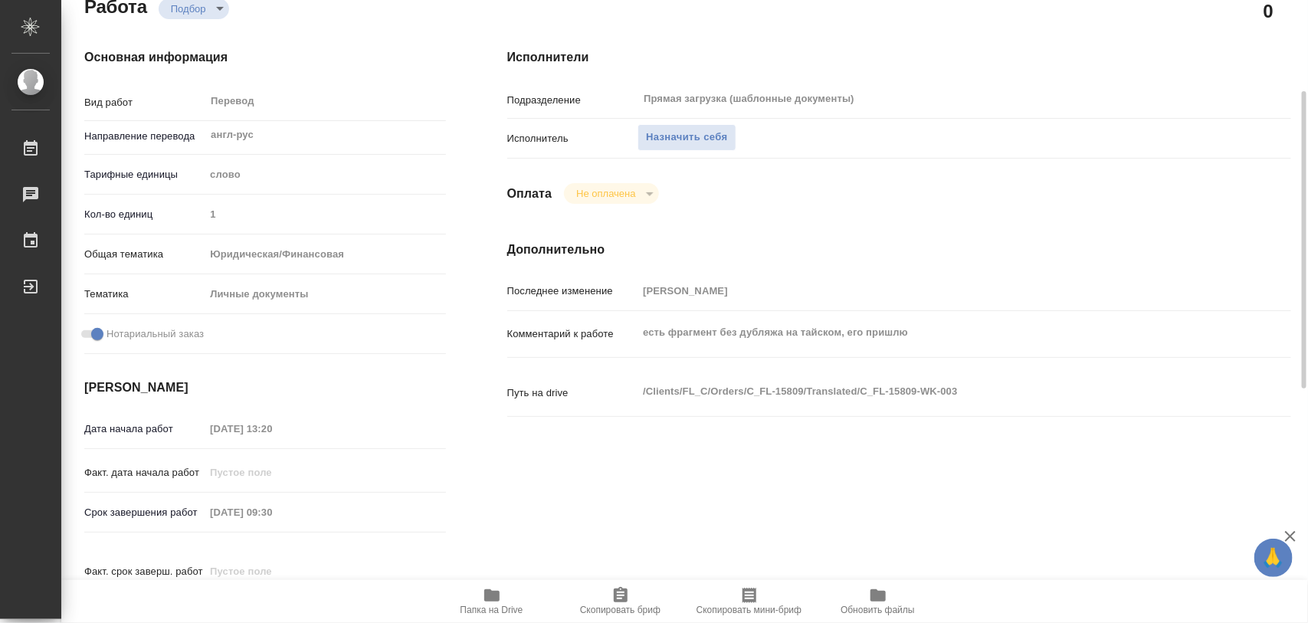
type textarea "x"
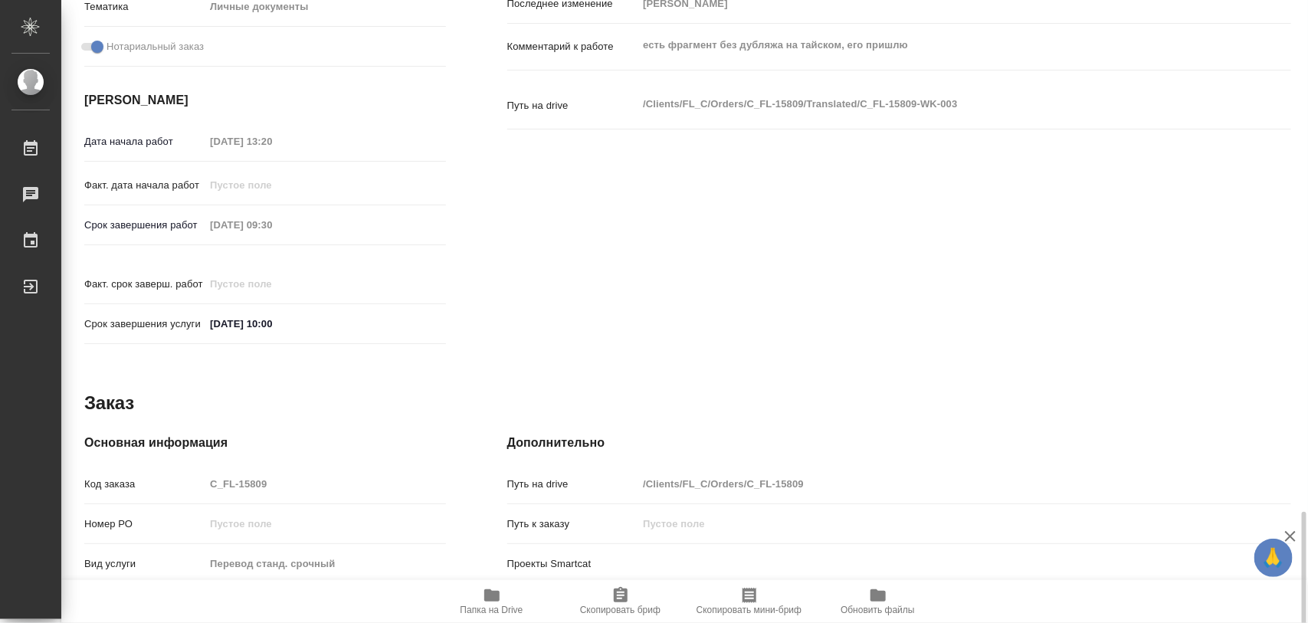
scroll to position [683, 0]
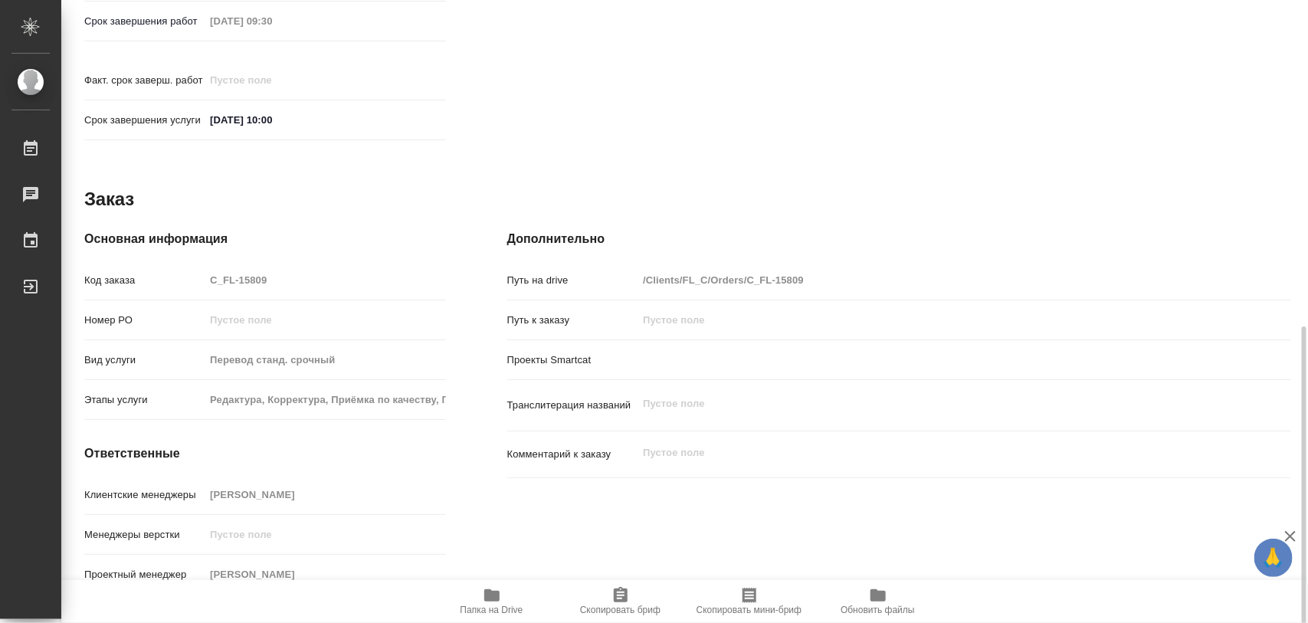
click at [504, 599] on span "Папка на Drive" at bounding box center [492, 600] width 110 height 29
